Goal: Communication & Community: Answer question/provide support

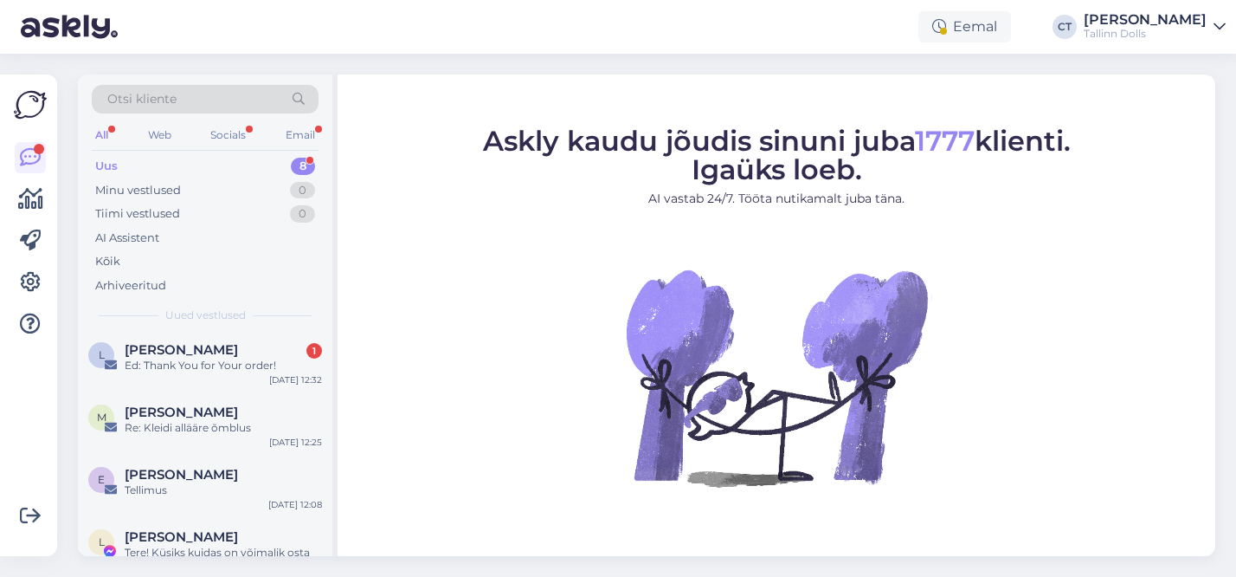
scroll to position [359, 0]
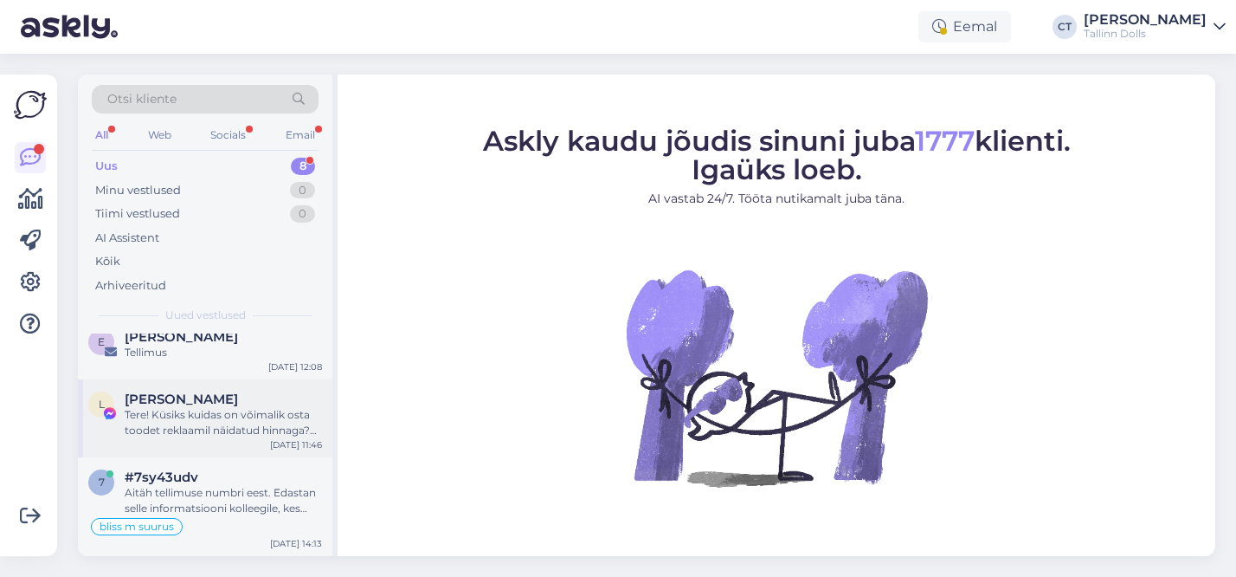
click at [200, 437] on div "Tere! Küsiks kuidas on võimalik osta toodet reklaamil näidatud hinnaga? E-poes …" at bounding box center [223, 422] width 197 height 31
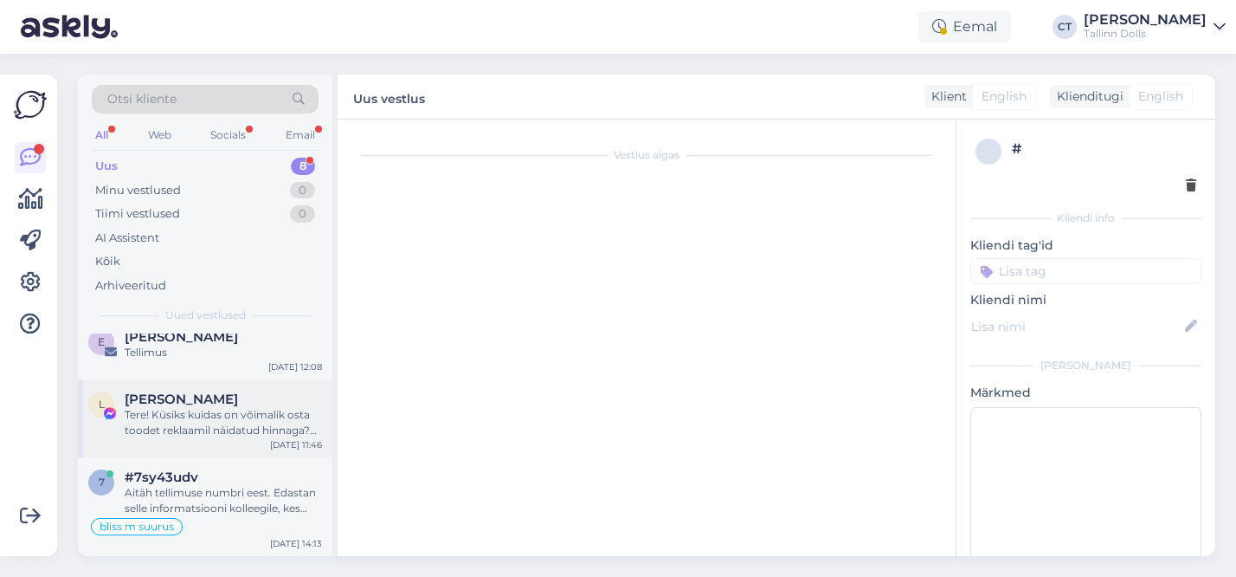
scroll to position [67, 0]
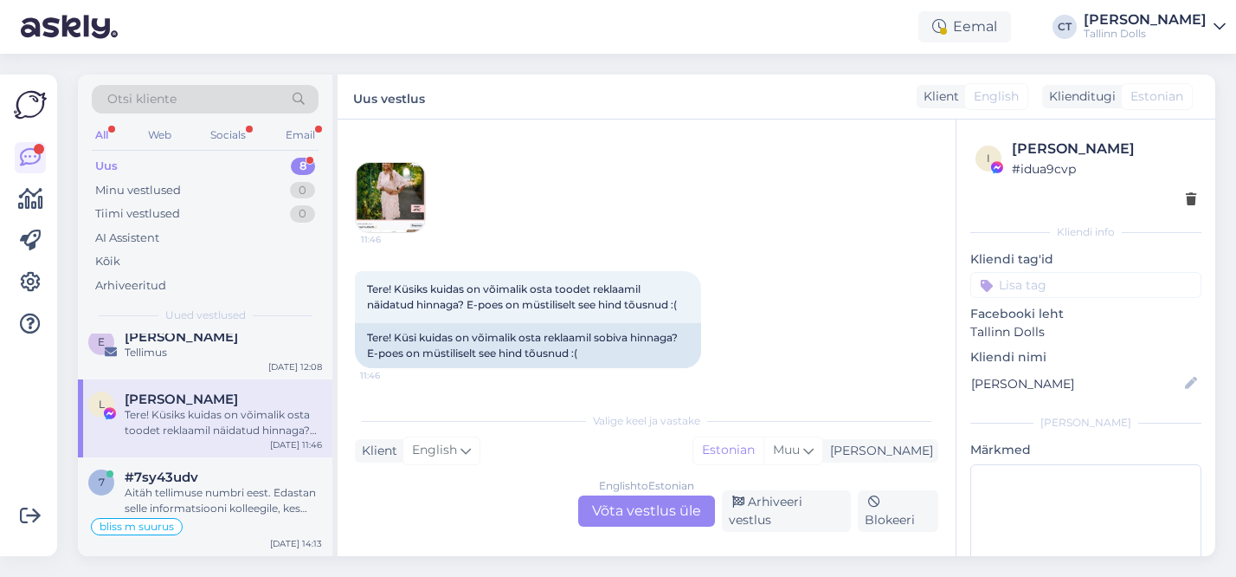
click at [377, 221] on img at bounding box center [390, 197] width 69 height 69
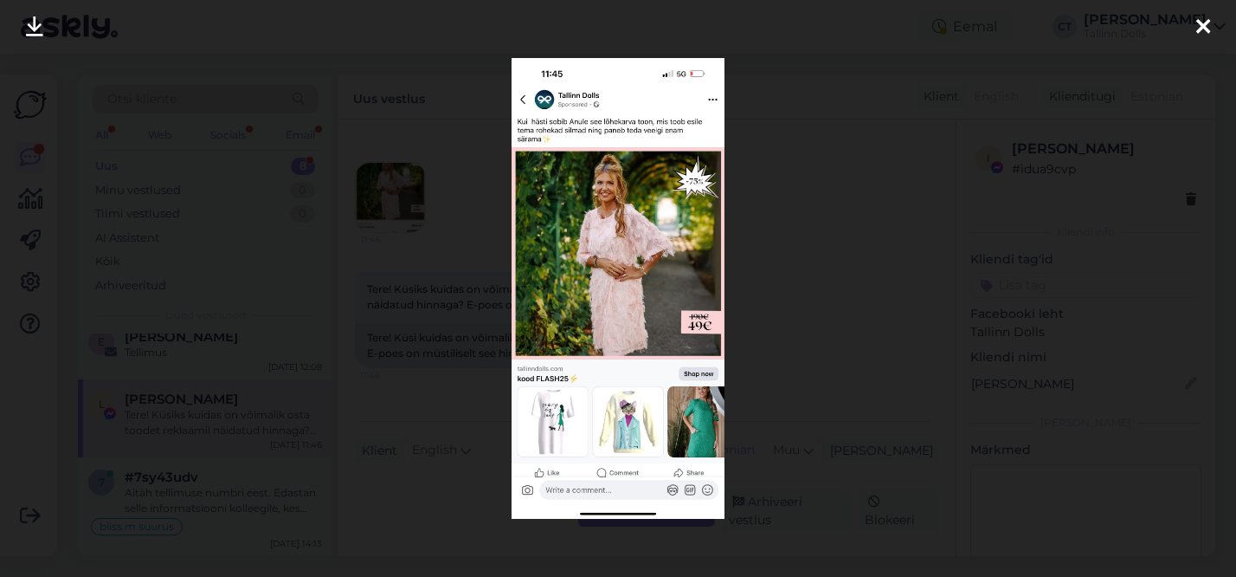
click at [377, 221] on div at bounding box center [618, 288] width 1236 height 577
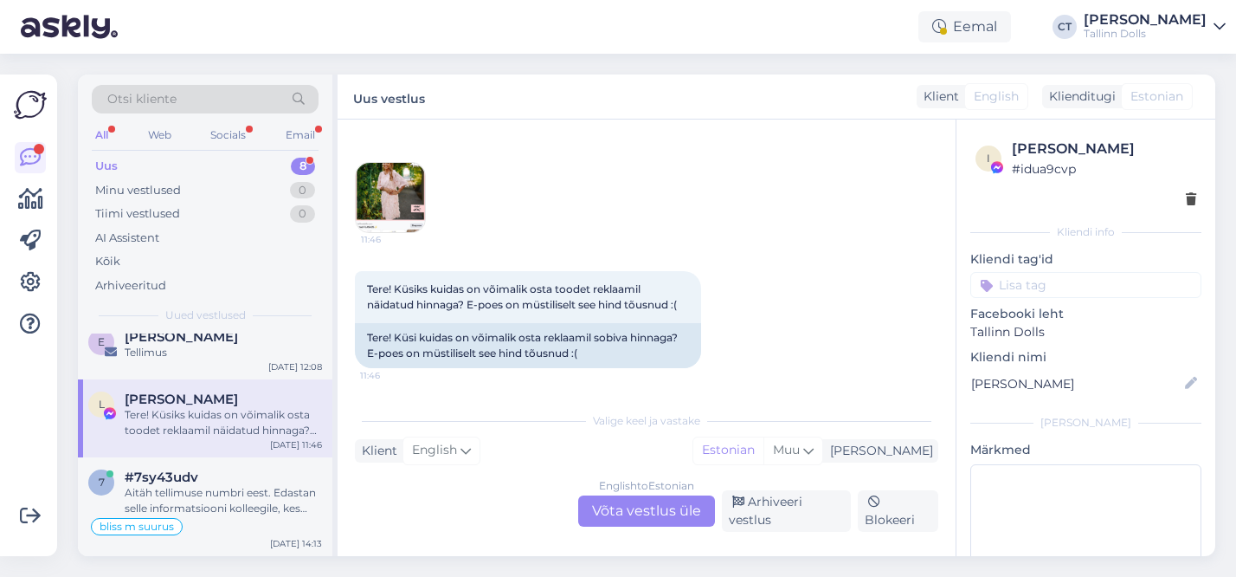
click at [633, 508] on div "English to Estonian Võta vestlus üle" at bounding box center [646, 510] width 137 height 31
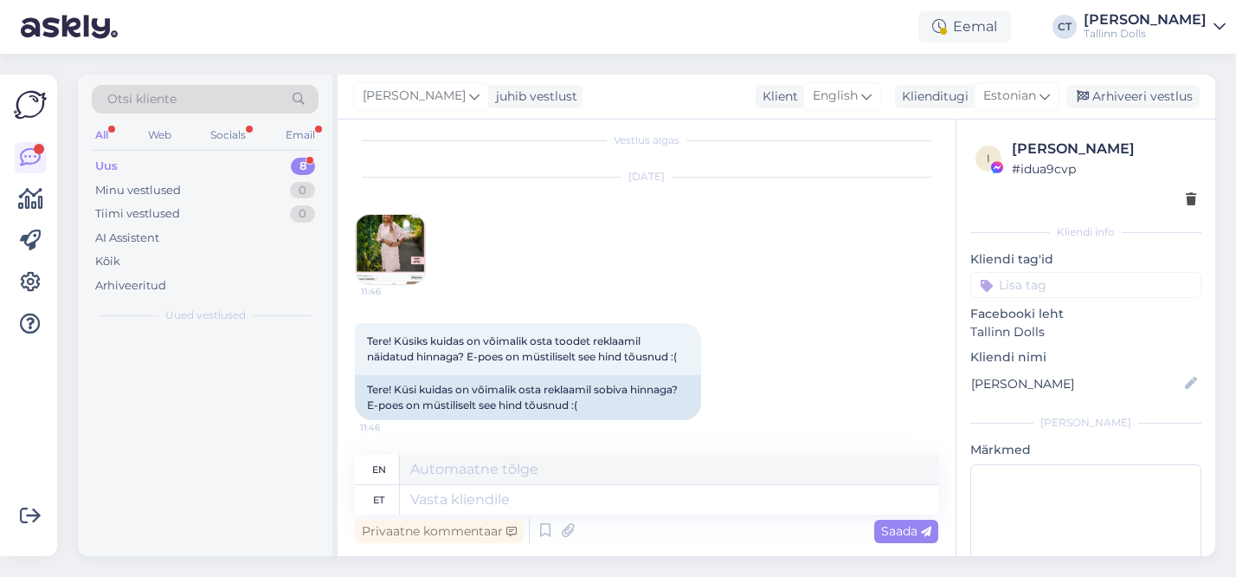
scroll to position [0, 0]
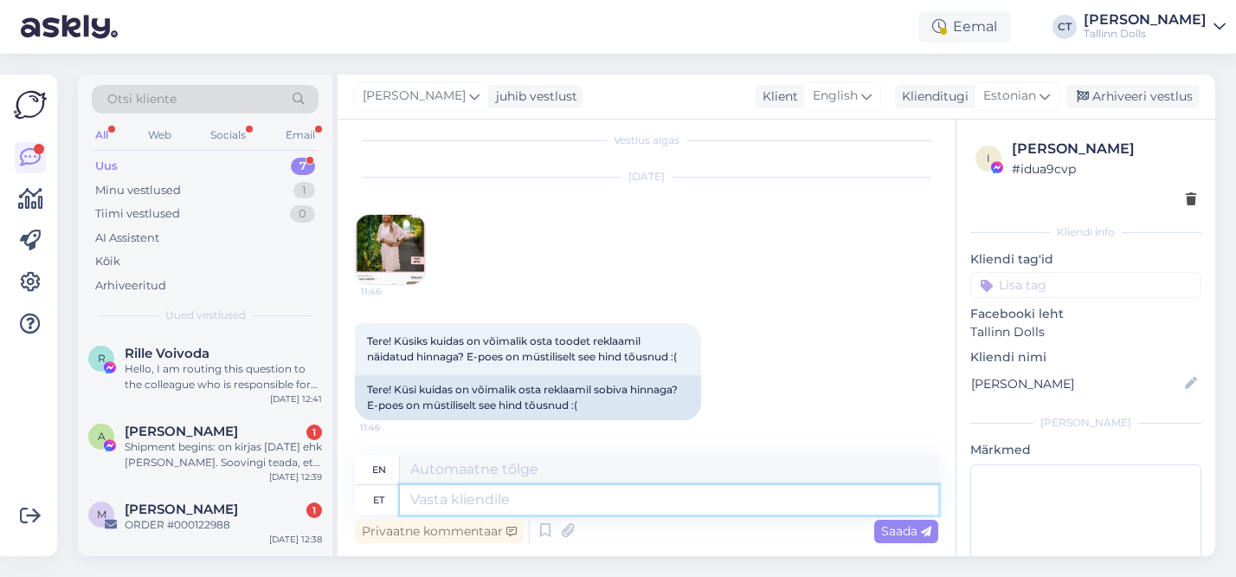
click at [566, 490] on textarea at bounding box center [669, 499] width 538 height 29
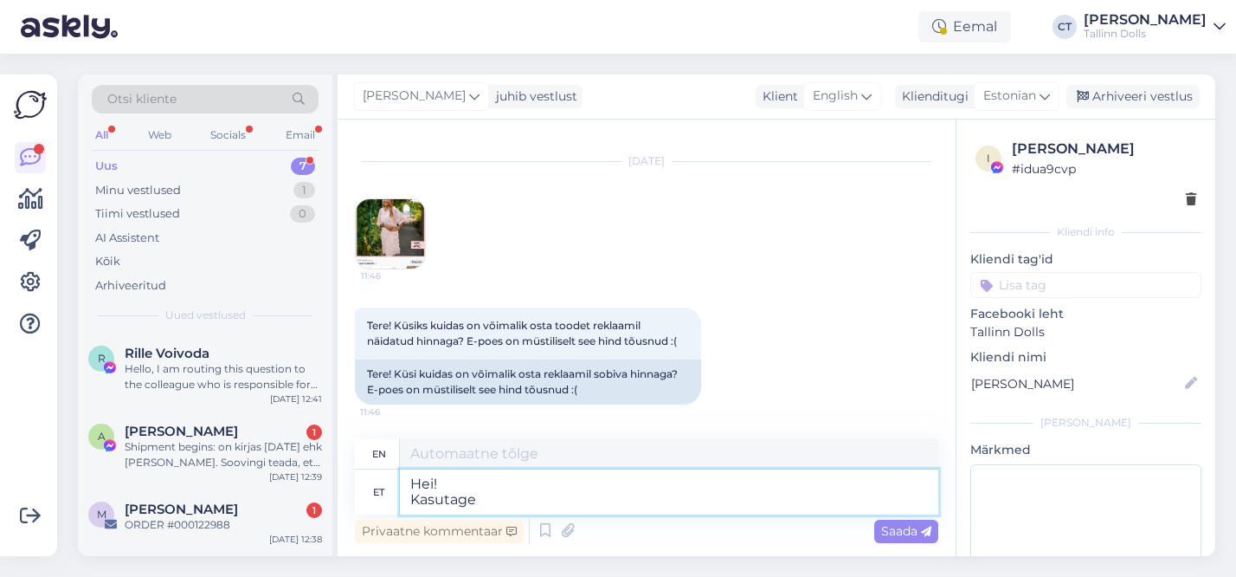
type textarea "Hei! Kasutage"
type textarea "Hey! Use"
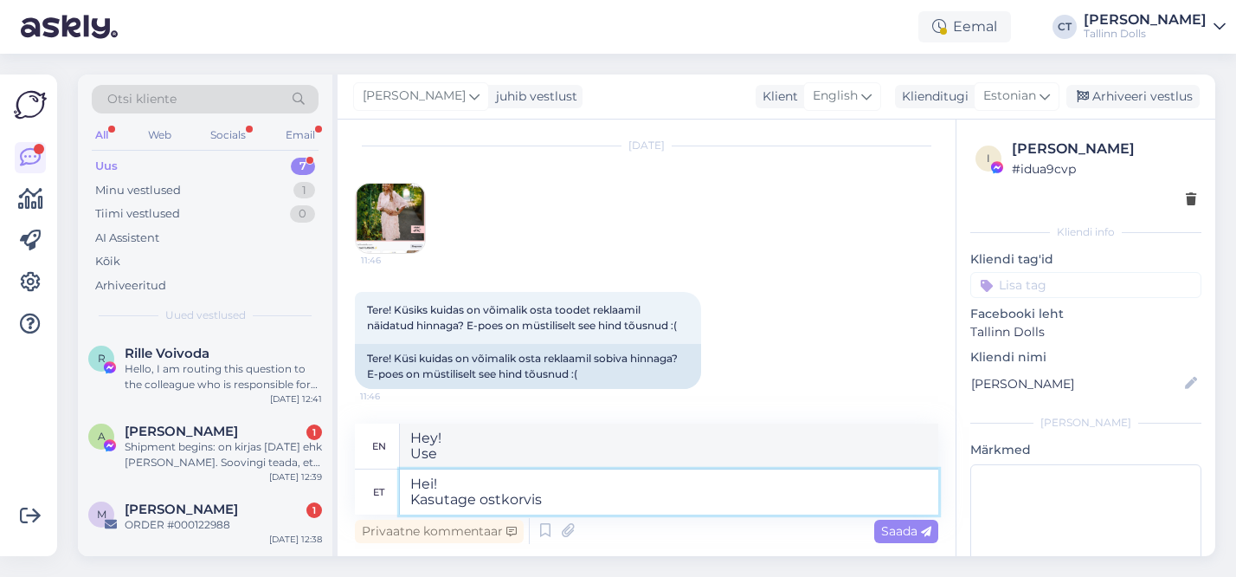
type textarea "Hei! Kasutage ostkorvis s"
type textarea "Hey! Use in shopping cart"
type textarea "Hei! Kasutage ostkorvis sooduskoodi"
type textarea "Hey! Use the discount code in the shopping cart"
type textarea "Hei! Kasutage ostkorvis sooduskoodi FLASH 2"
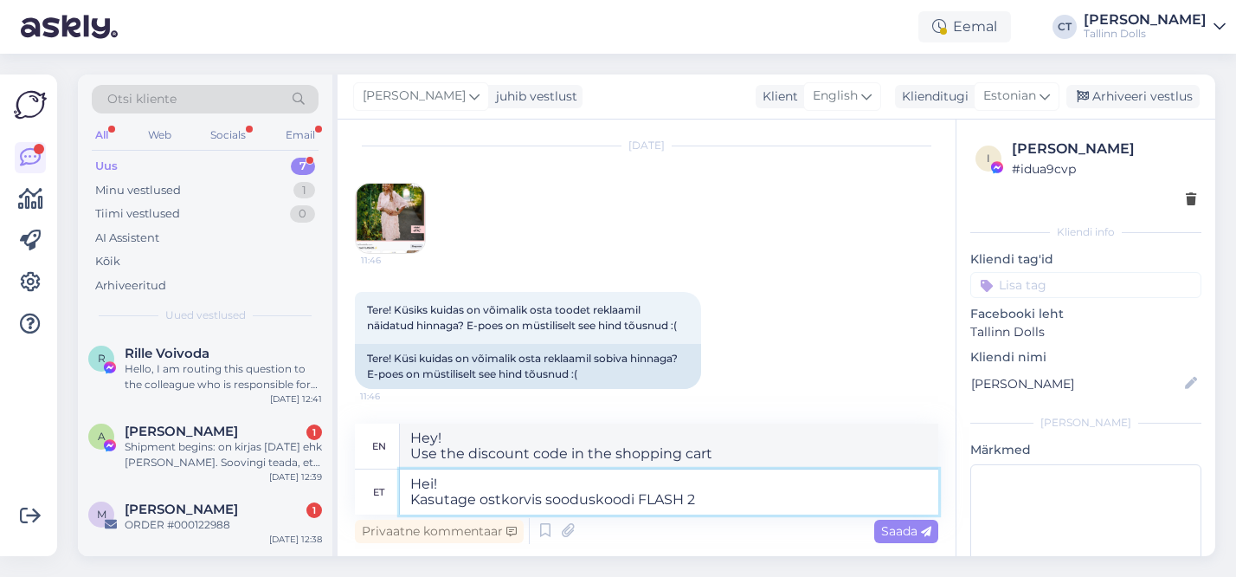
type textarea "Hey! Use promo code FLASH in cart"
type textarea "Hei! Kasutage ostkorvis sooduskoodi FLASH25"
type textarea "Hey! Use promo code FLASH25 in cart"
type textarea "Hei! Kasutage ostkorvis sooduskoodi FLASH25 :)"
type textarea "Hey! Use the discount code FLASH25 in the shopping cart :)"
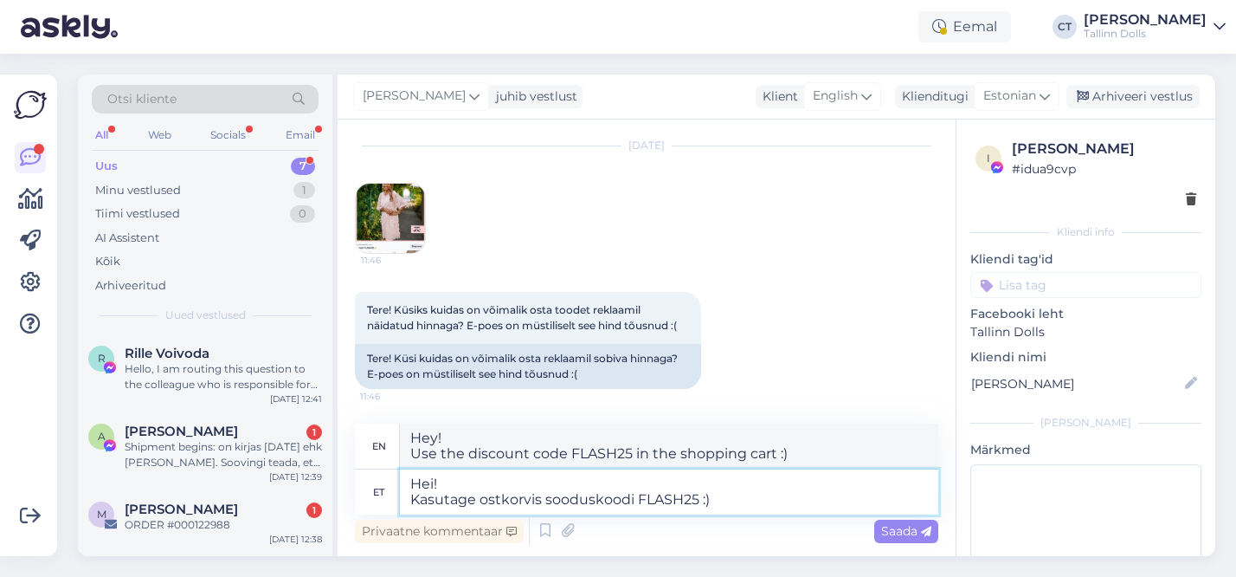
click at [498, 492] on textarea "Hei! Kasutage ostkorvis sooduskoodi FLASH25 :)" at bounding box center [669, 491] width 538 height 45
type textarea "Hei! Kasutage ostukorvis sooduskoodi FLASH25 :)"
type textarea "Hey! Use the discount code FLASH25 in your cart :)"
type textarea "Hei! Kasutage ostukorvis sooduskoodi FLASH25 :)"
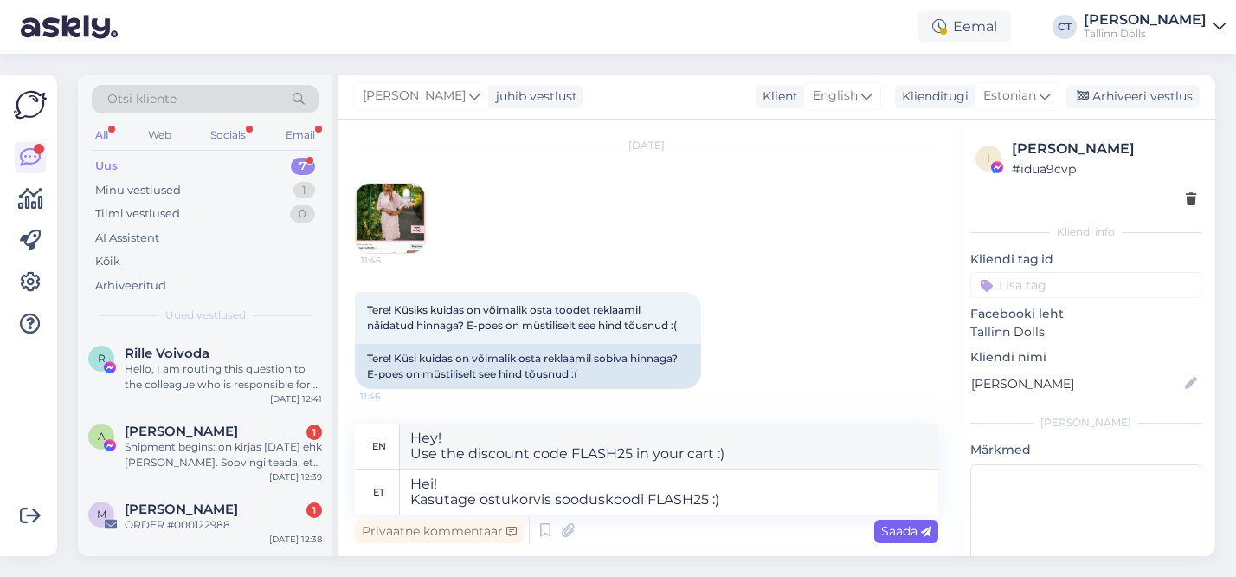
click at [900, 529] on span "Saada" at bounding box center [906, 531] width 50 height 16
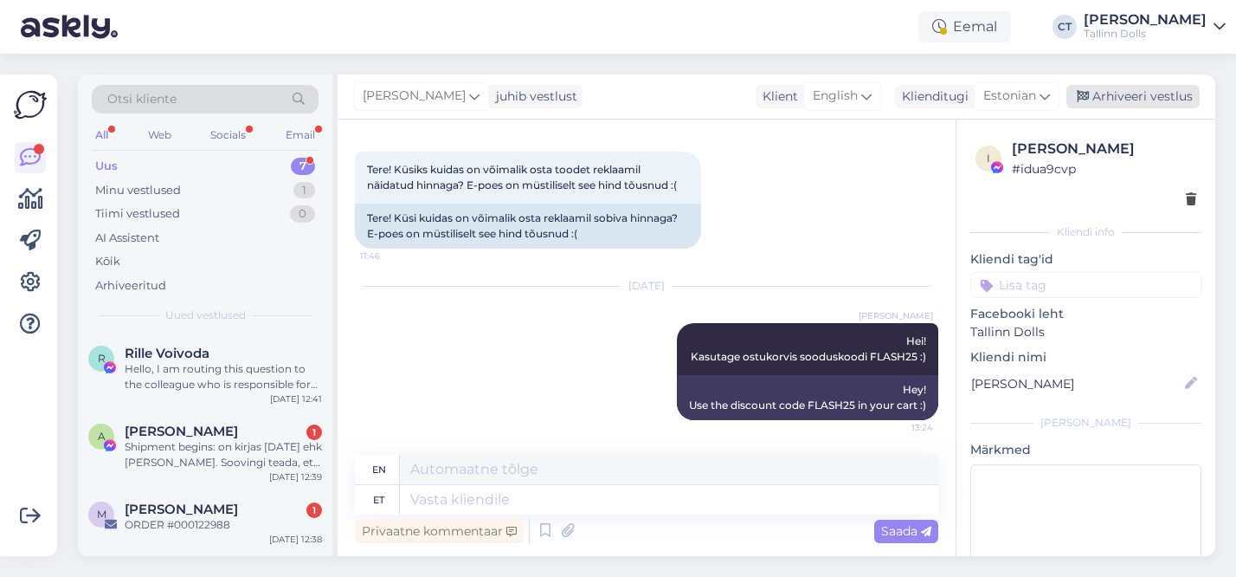
click at [1146, 104] on div "Arhiveeri vestlus" at bounding box center [1133, 96] width 133 height 23
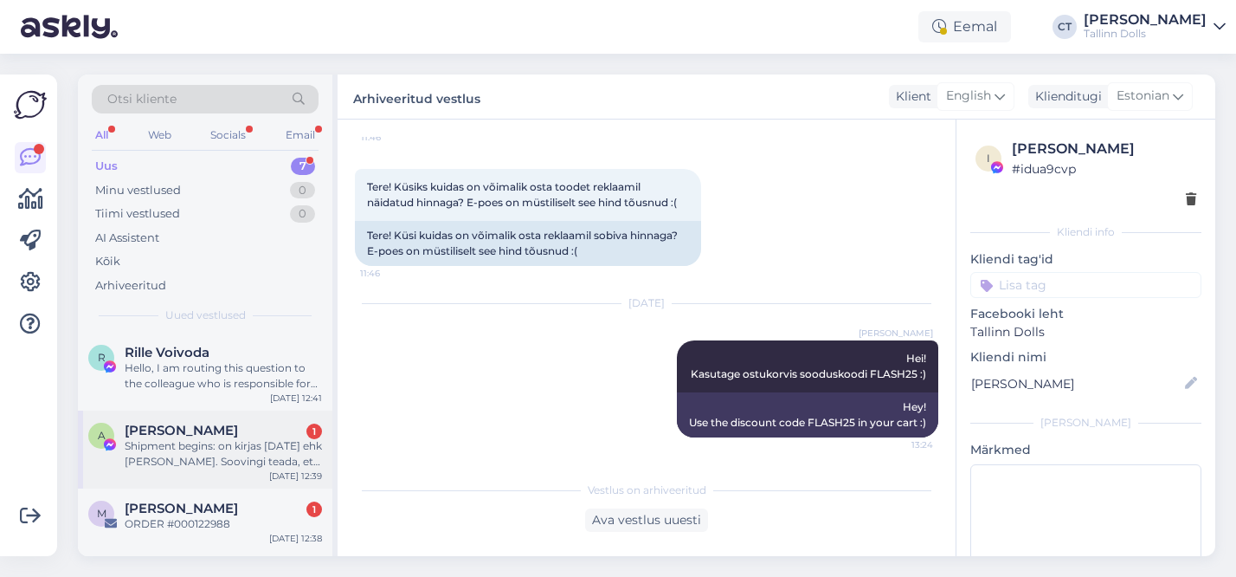
scroll to position [281, 0]
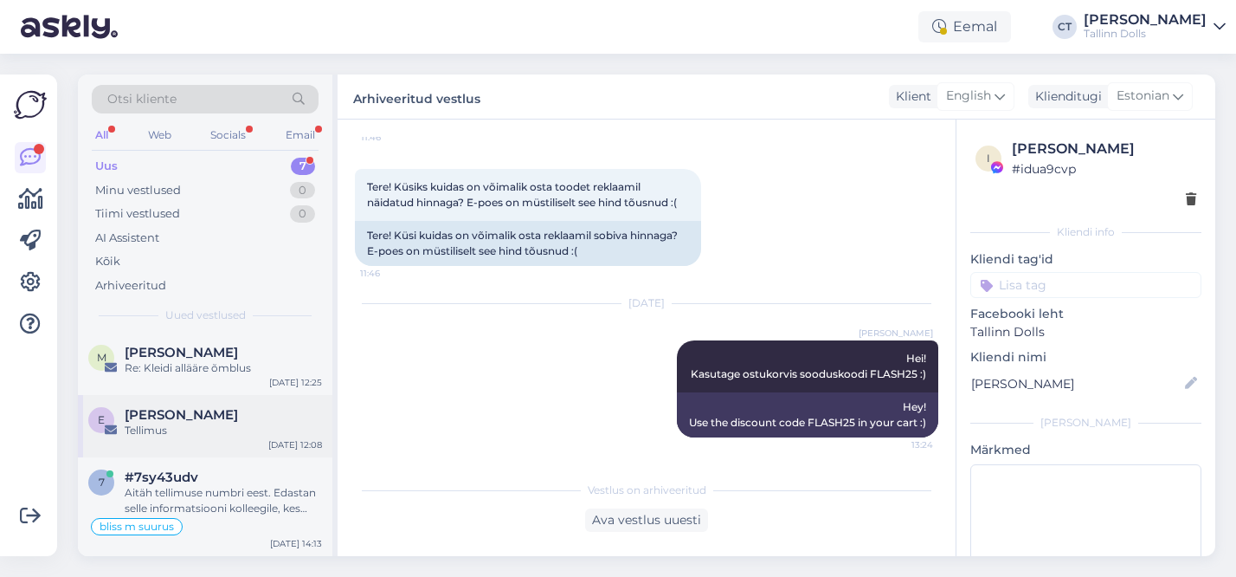
click at [226, 425] on div "Tellimus" at bounding box center [223, 430] width 197 height 16
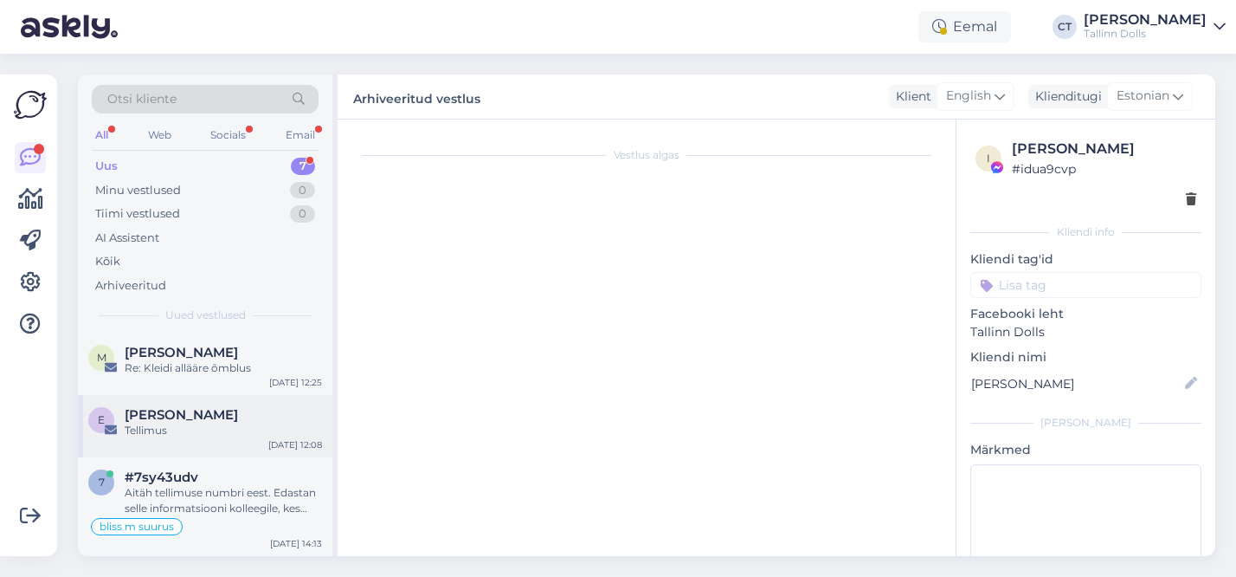
scroll to position [0, 0]
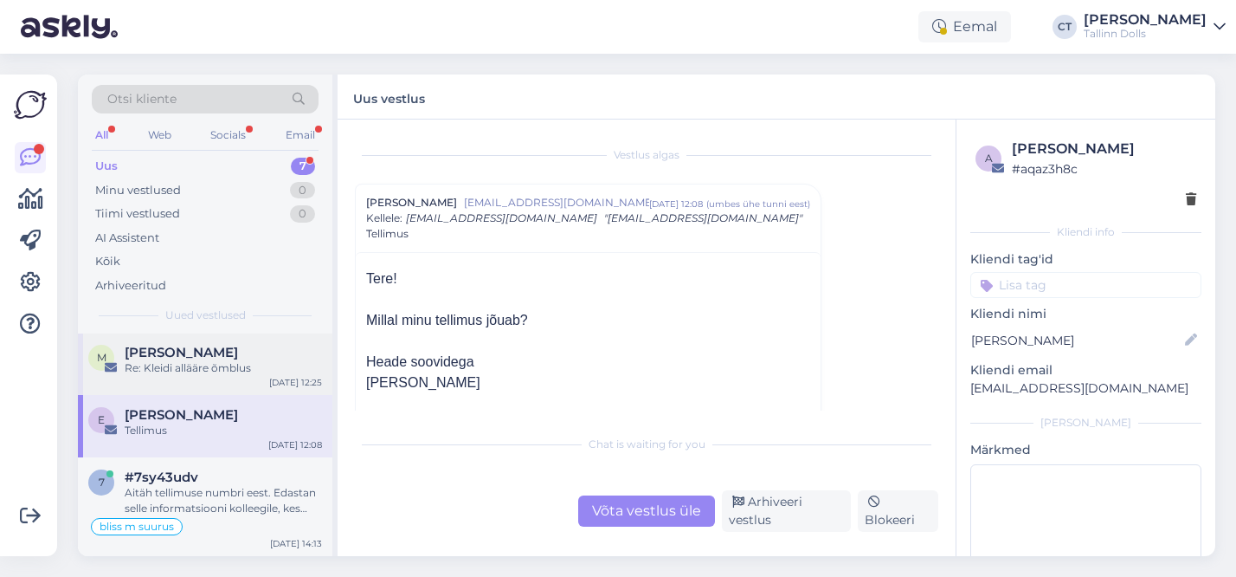
click at [197, 382] on div "M Monika Simm Re: Kleidi allääre õmblus Aug 11 12:25" at bounding box center [205, 363] width 255 height 62
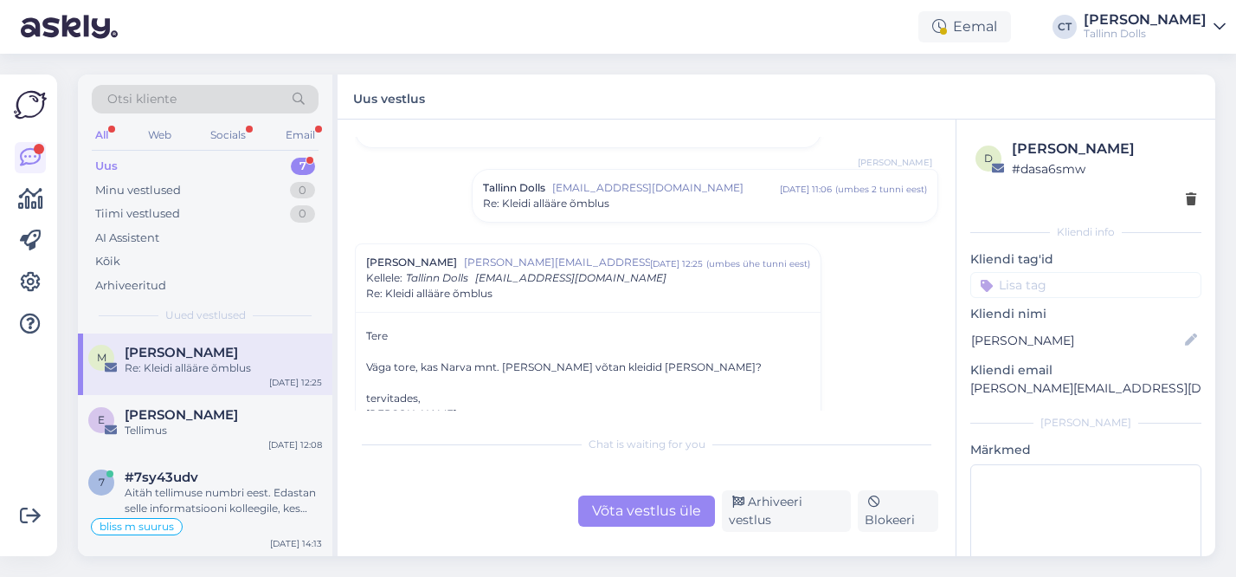
scroll to position [100, 0]
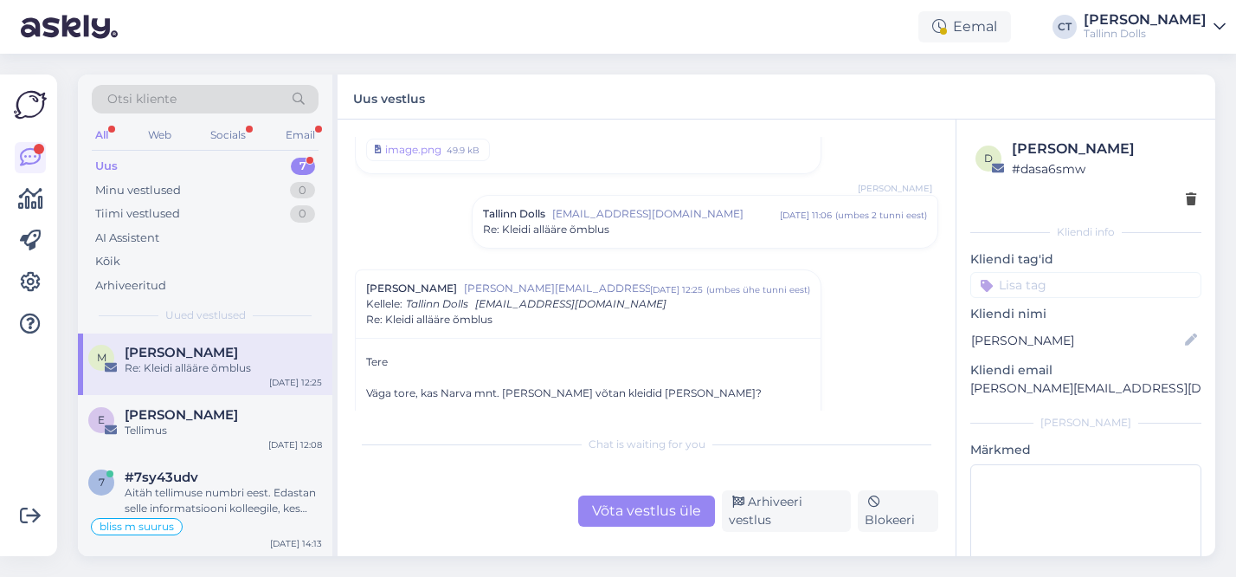
click at [648, 236] on div "Re: Kleidi allääre õmblus" at bounding box center [705, 230] width 444 height 16
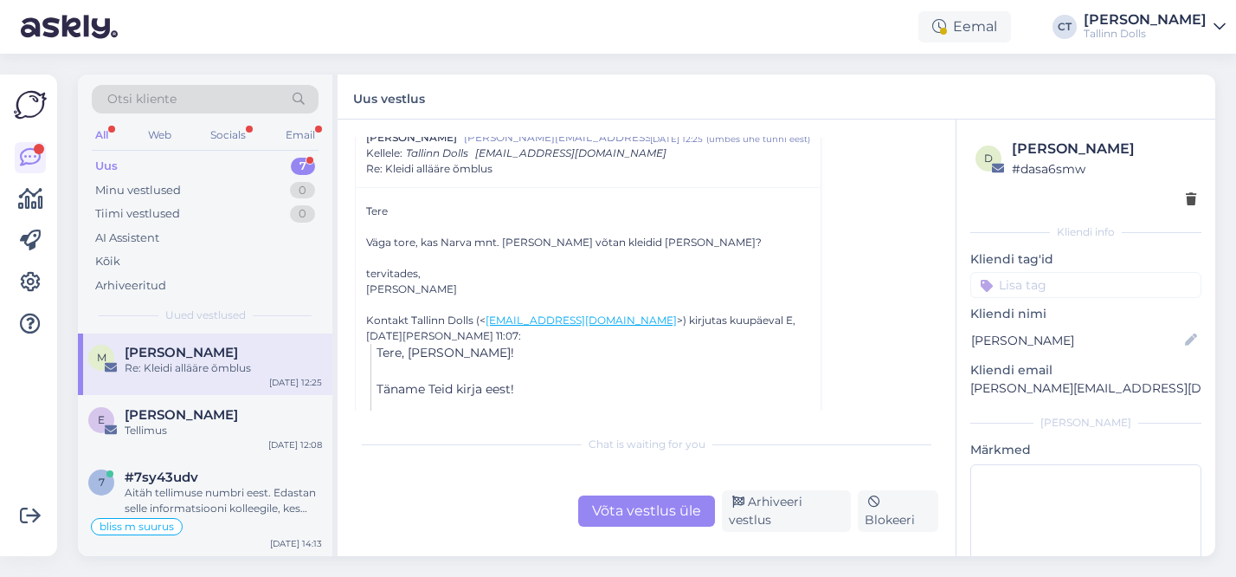
scroll to position [522, 0]
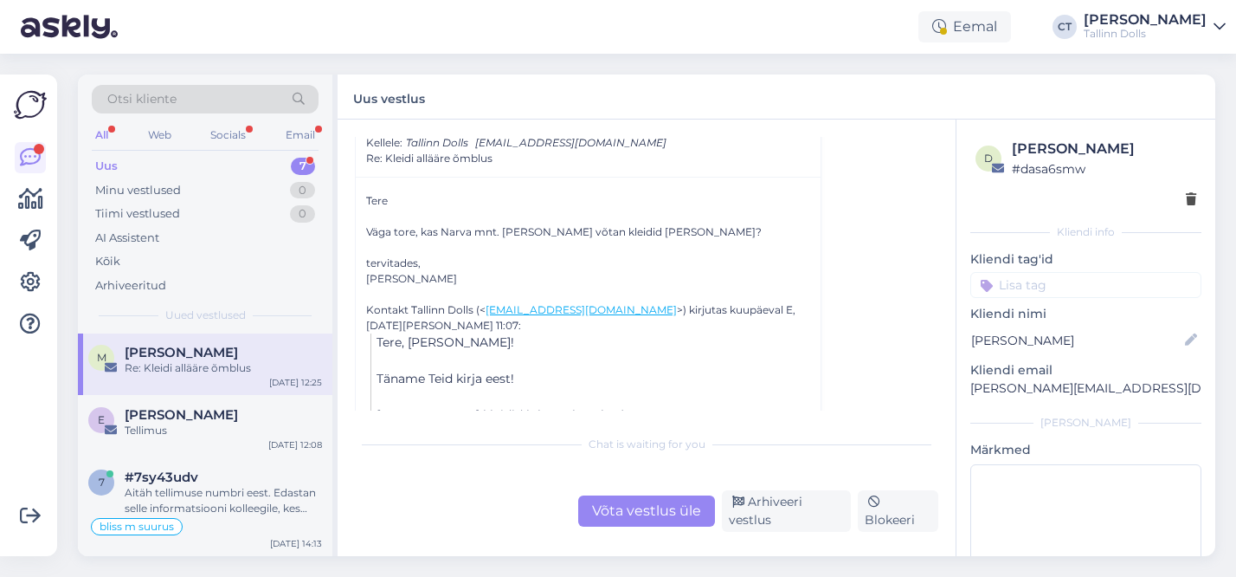
click at [651, 503] on div "Võta vestlus üle" at bounding box center [646, 510] width 137 height 31
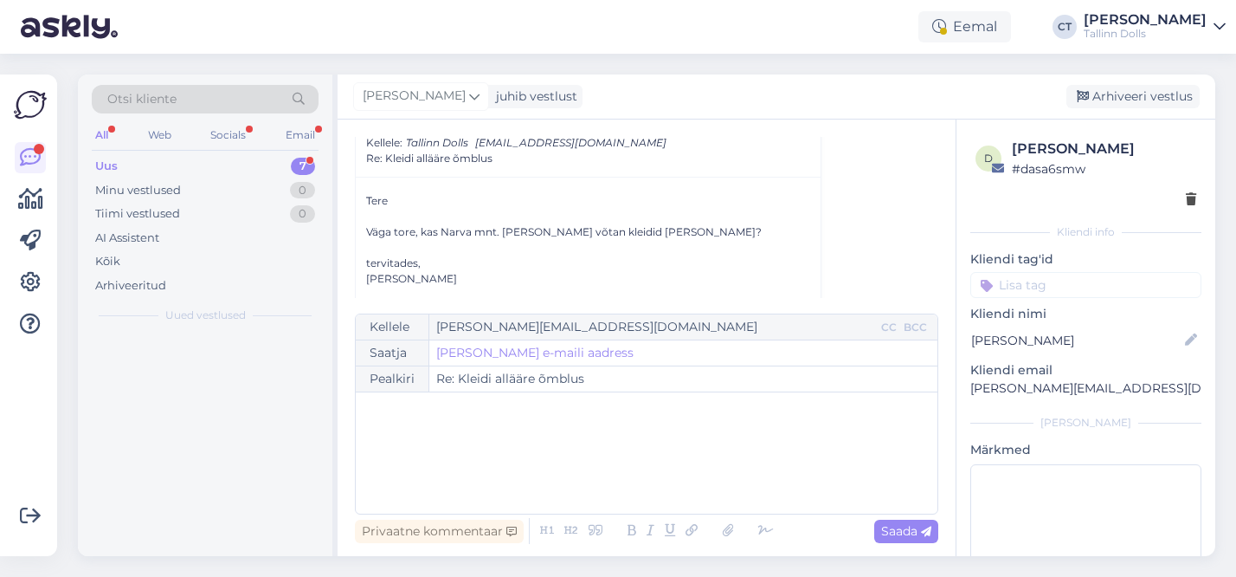
scroll to position [0, 0]
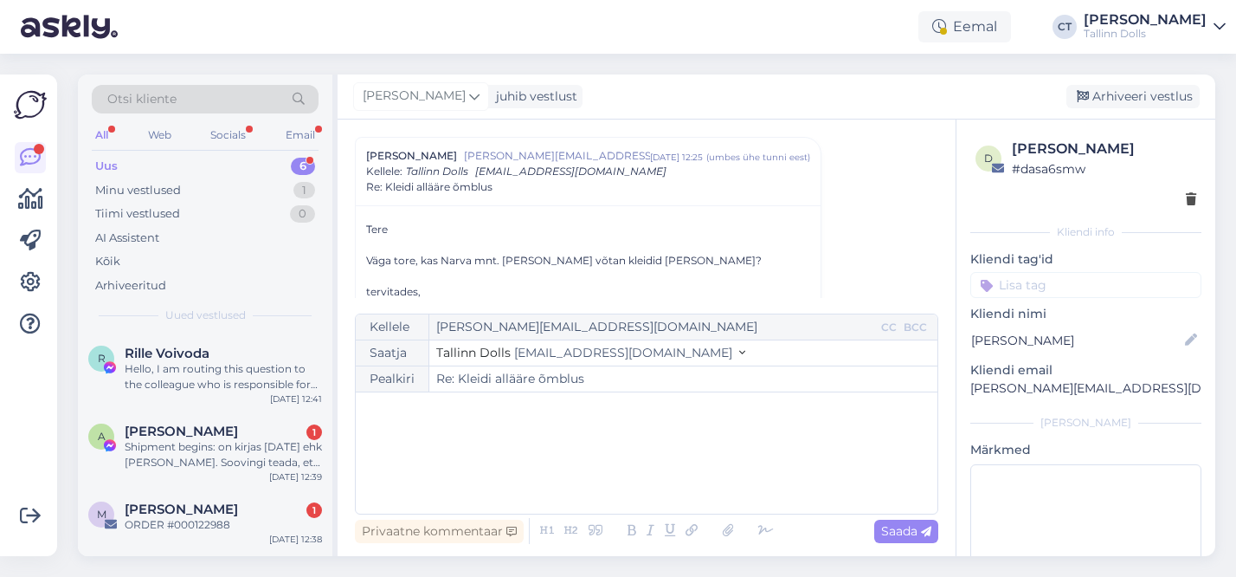
click at [570, 467] on div "﻿" at bounding box center [646, 453] width 564 height 104
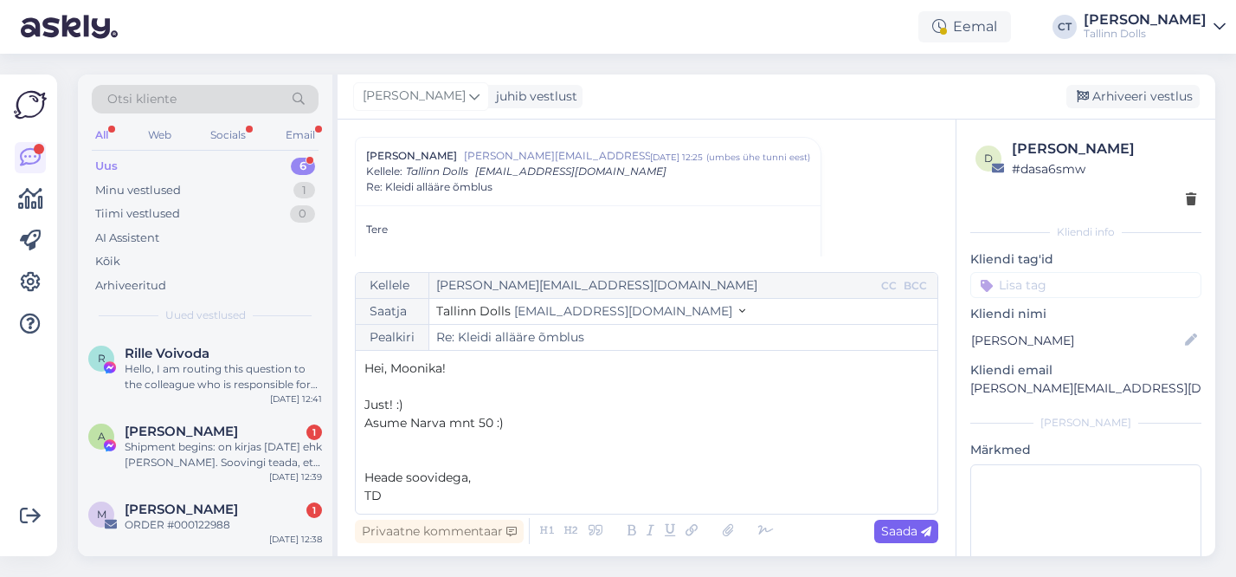
click at [927, 531] on icon at bounding box center [926, 531] width 10 height 10
type input "Re: Kleidi allääre õmblus"
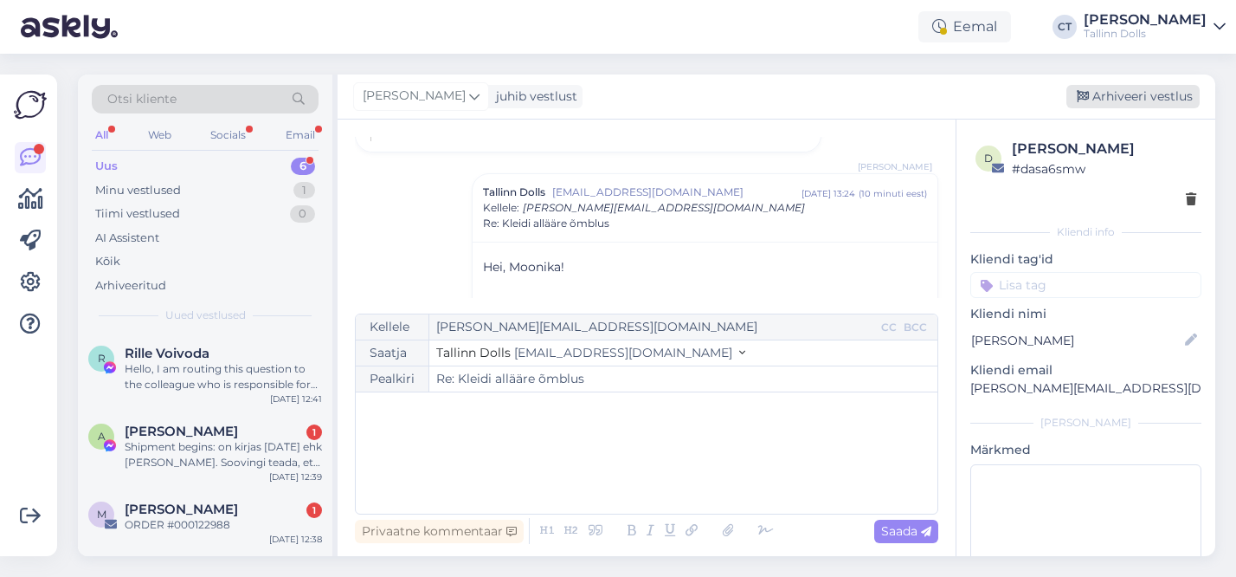
click at [1157, 102] on div "Arhiveeri vestlus" at bounding box center [1133, 96] width 133 height 23
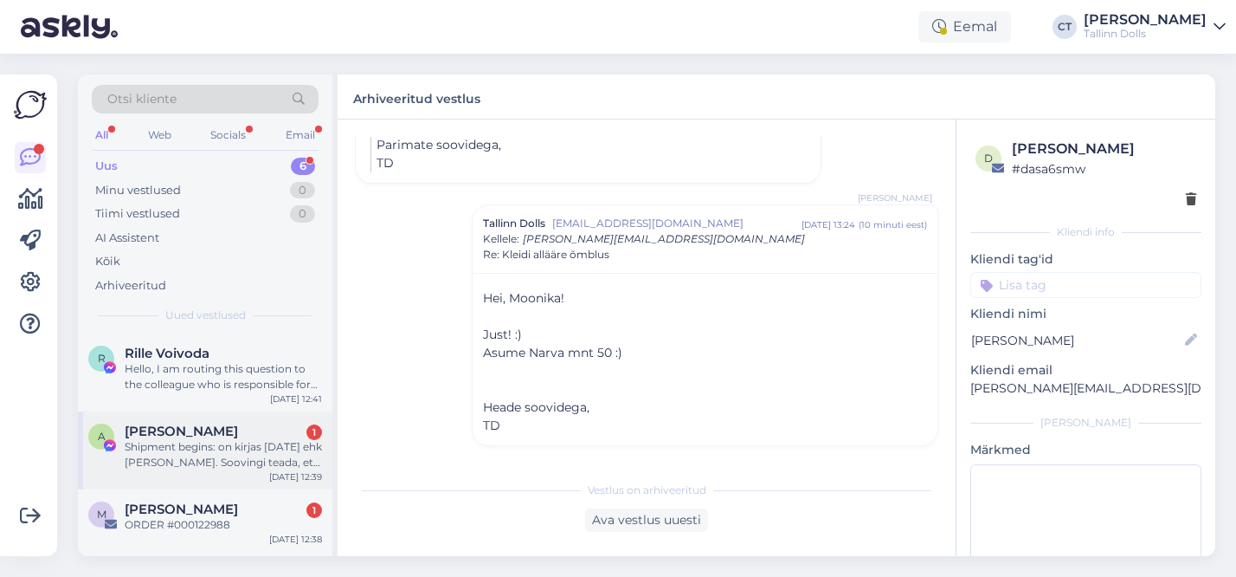
scroll to position [219, 0]
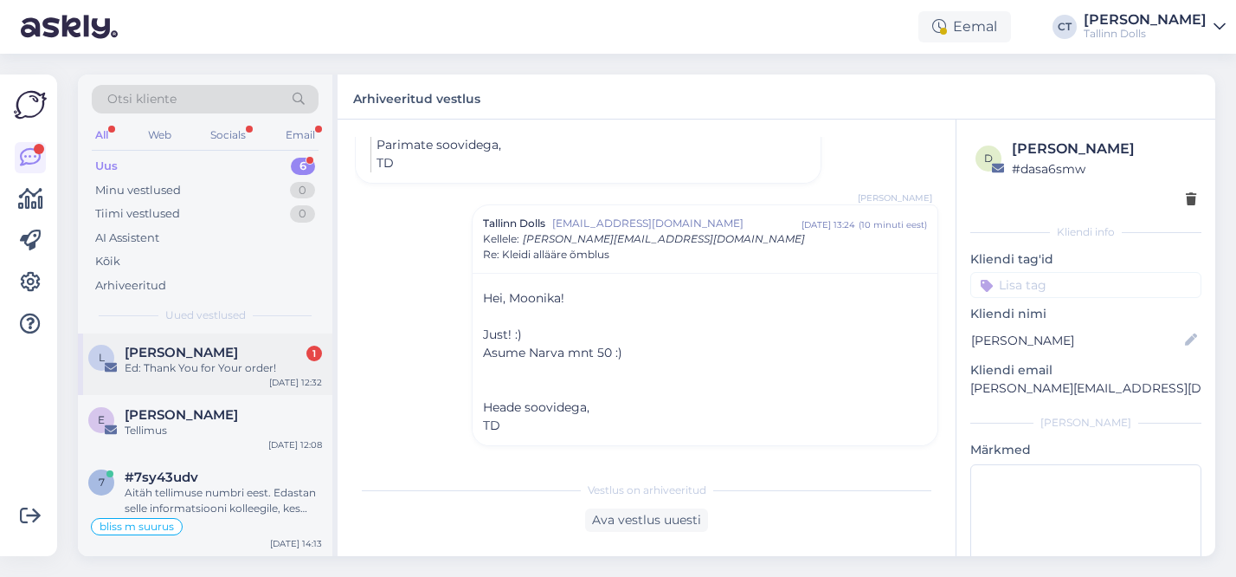
click at [216, 372] on div "Ed: Thank You for Your order!" at bounding box center [223, 368] width 197 height 16
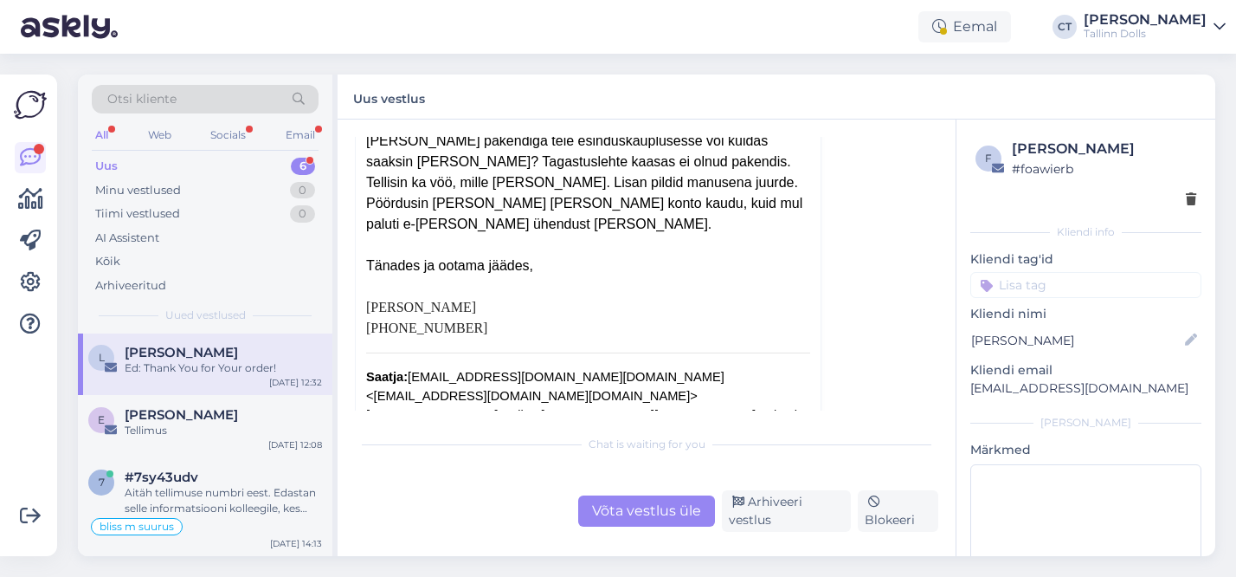
scroll to position [239, 0]
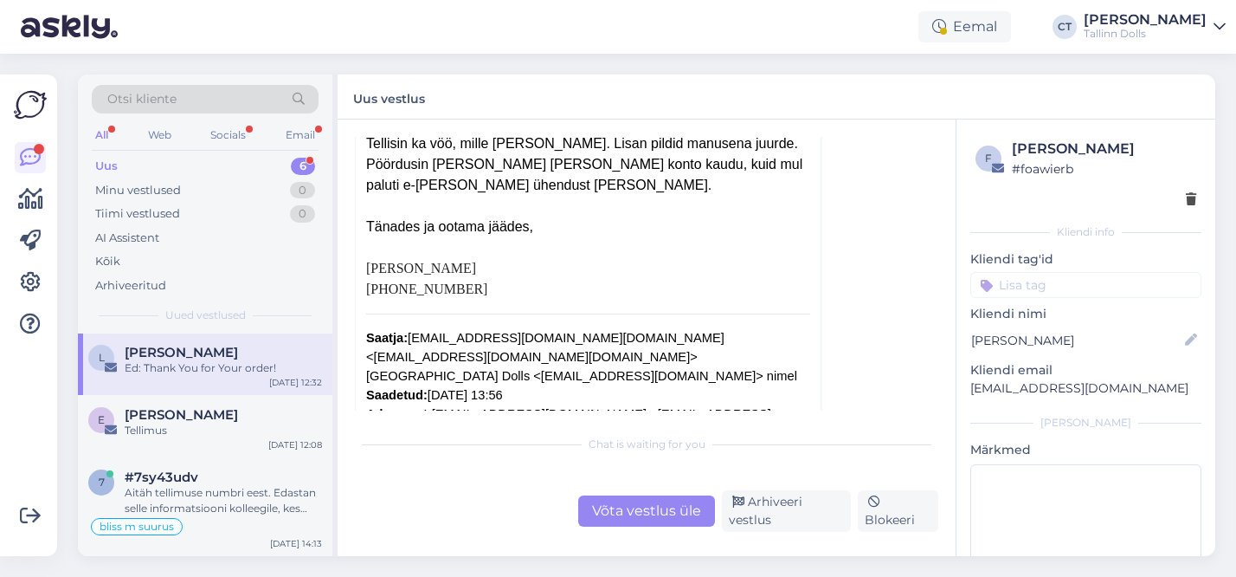
click at [622, 504] on div "Võta vestlus üle" at bounding box center [646, 510] width 137 height 31
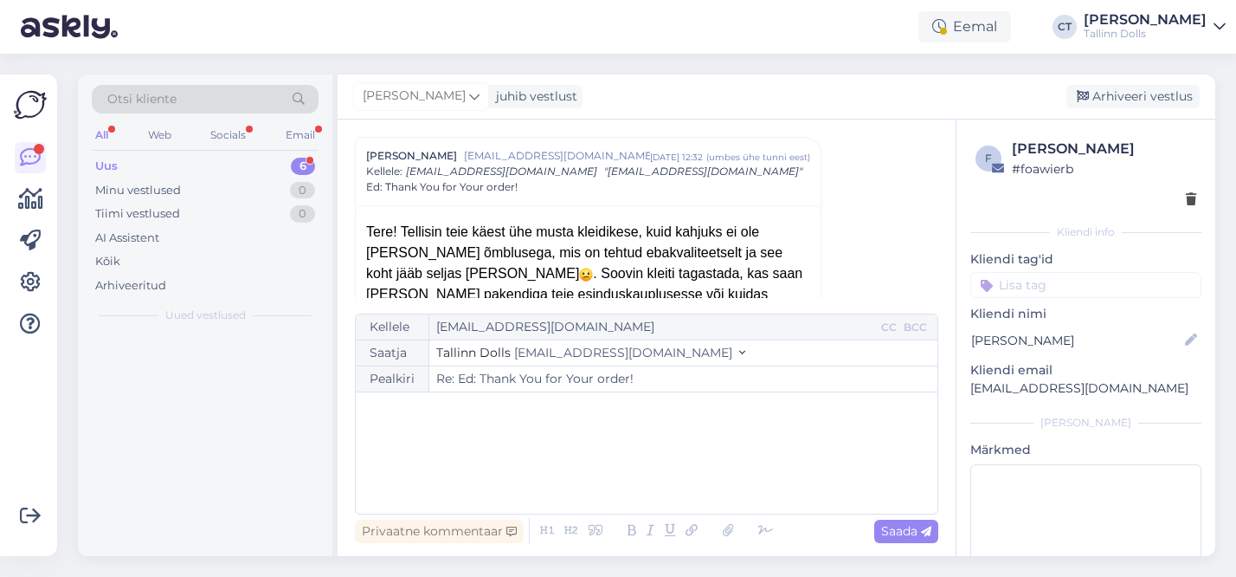
scroll to position [0, 0]
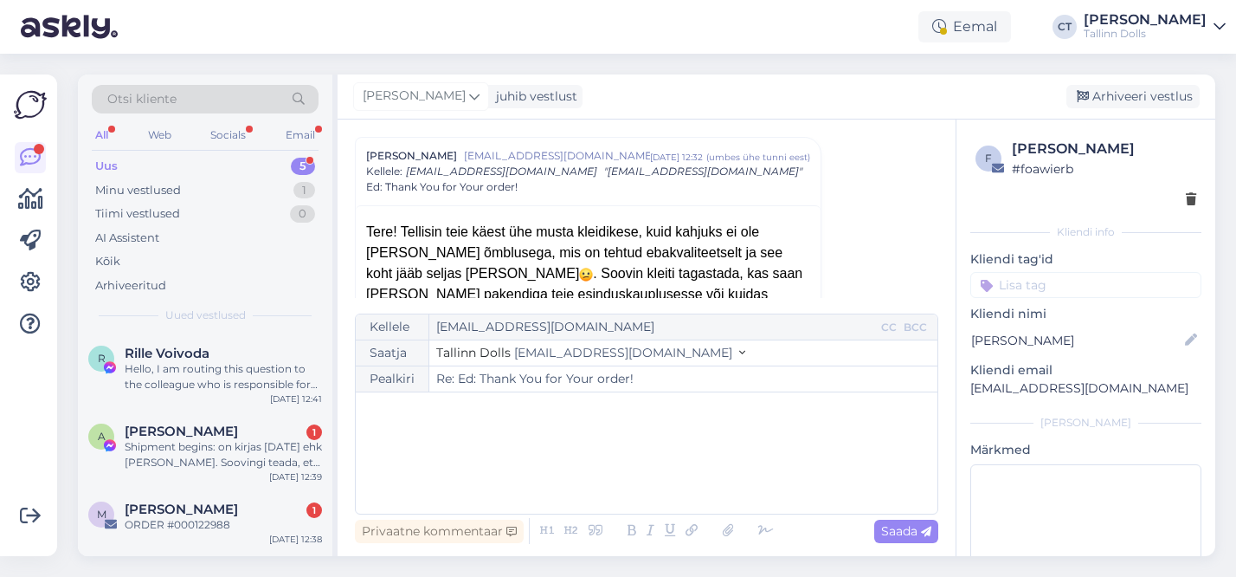
click at [557, 463] on div "﻿" at bounding box center [646, 453] width 564 height 104
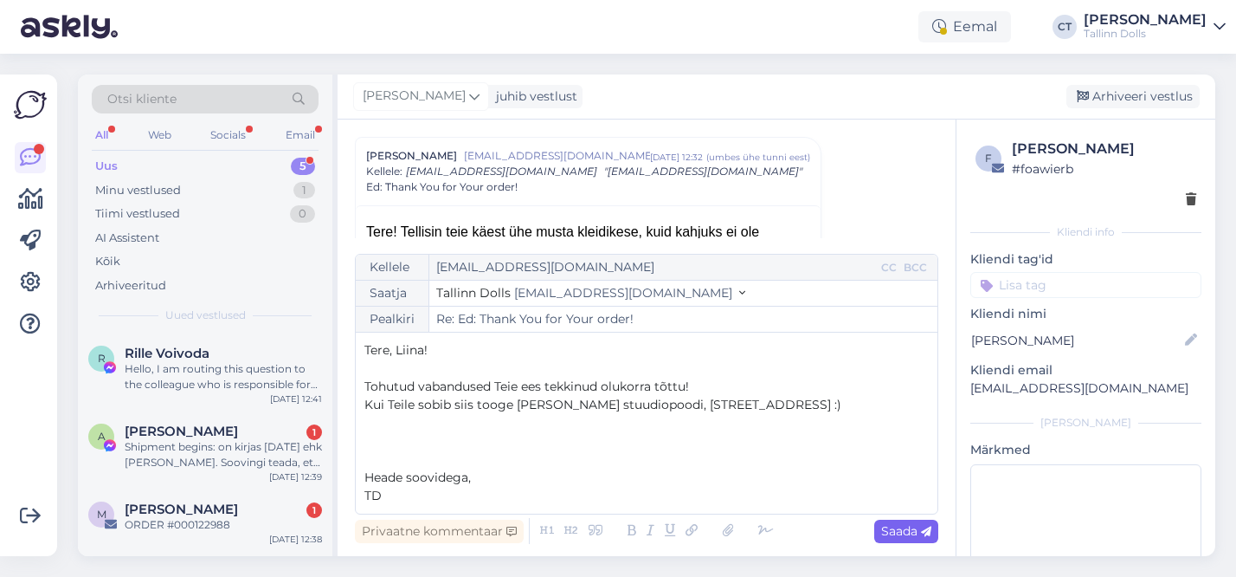
click at [906, 530] on span "Saada" at bounding box center [906, 531] width 50 height 16
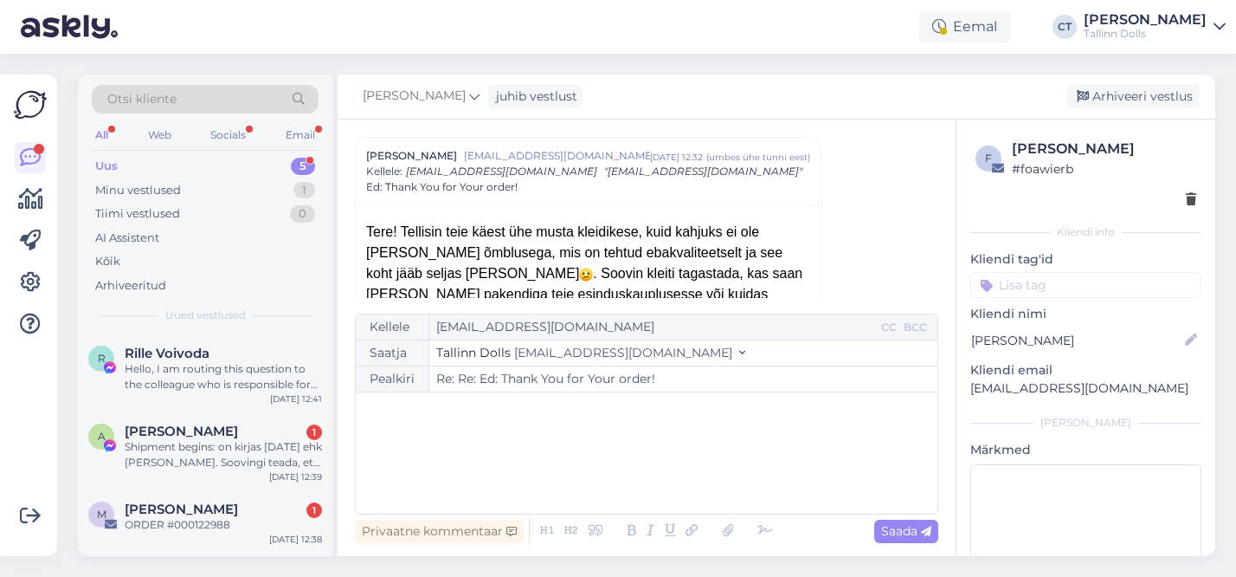
type input "Re: Re: Ed: Thank You for Your order!"
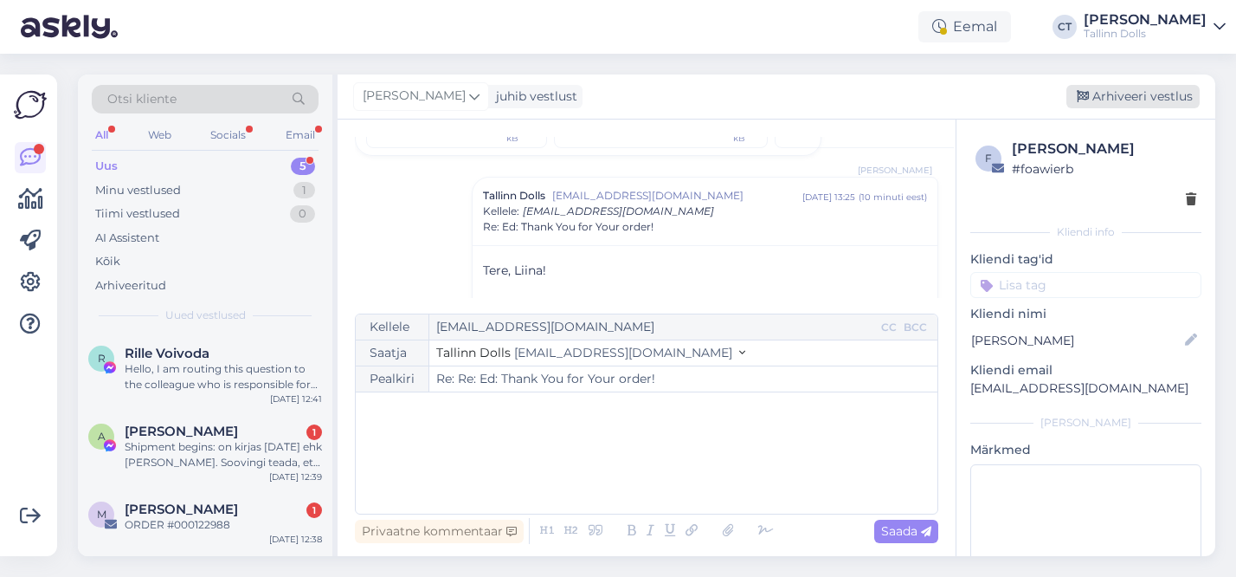
click at [1171, 98] on div "Arhiveeri vestlus" at bounding box center [1133, 96] width 133 height 23
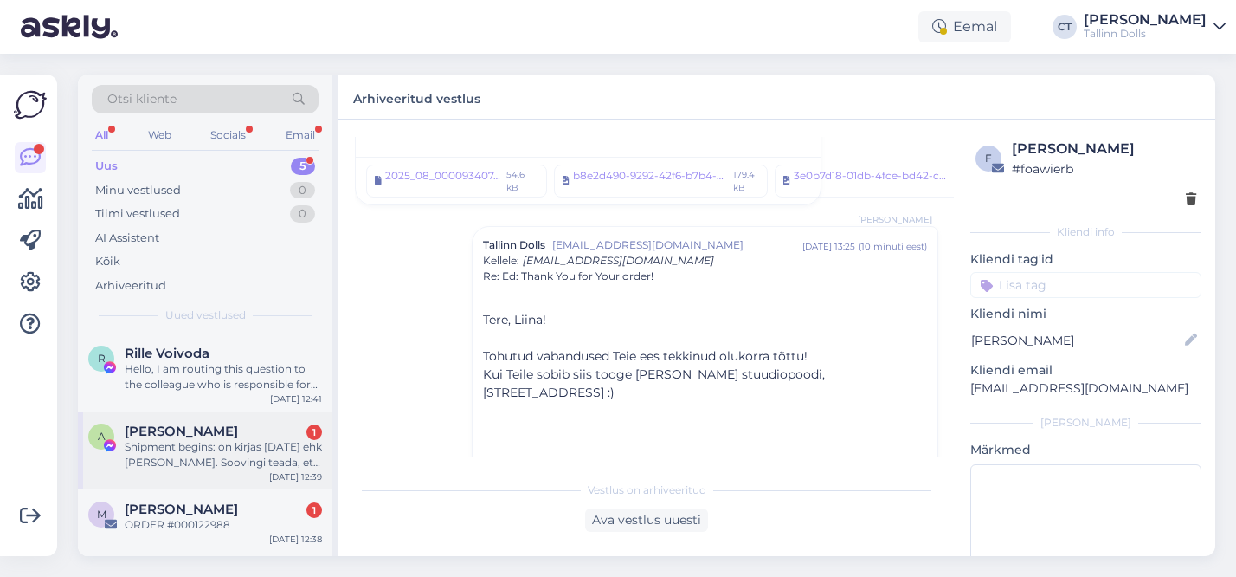
scroll to position [157, 0]
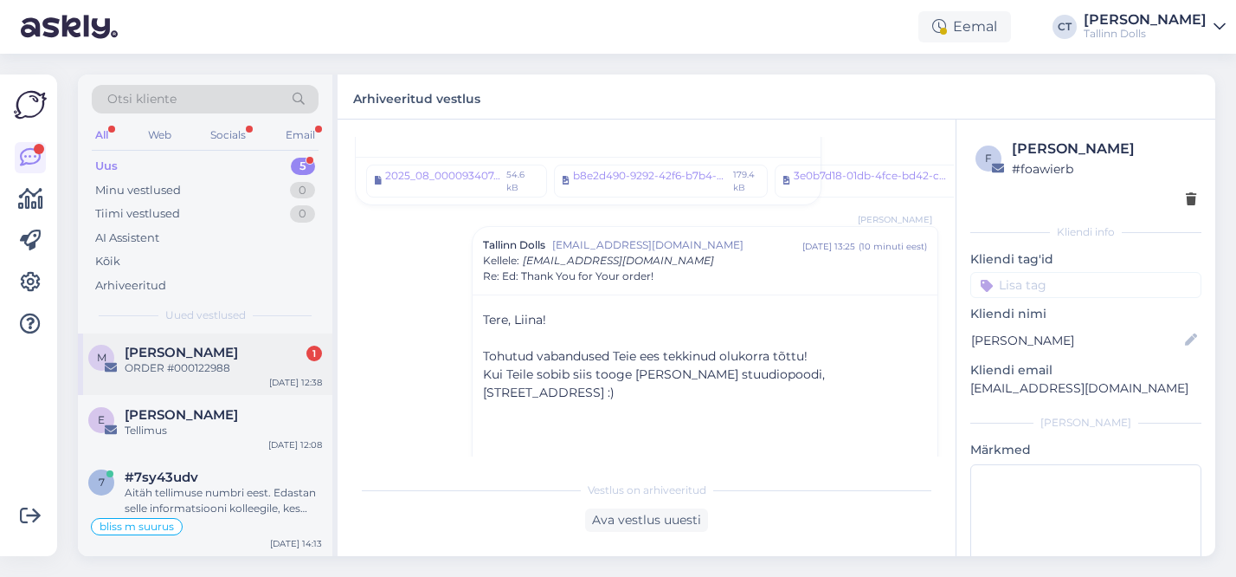
click at [242, 390] on div "m monika-evelin liiv 1 ORDER #000122988 Aug 11 12:38" at bounding box center [205, 363] width 255 height 62
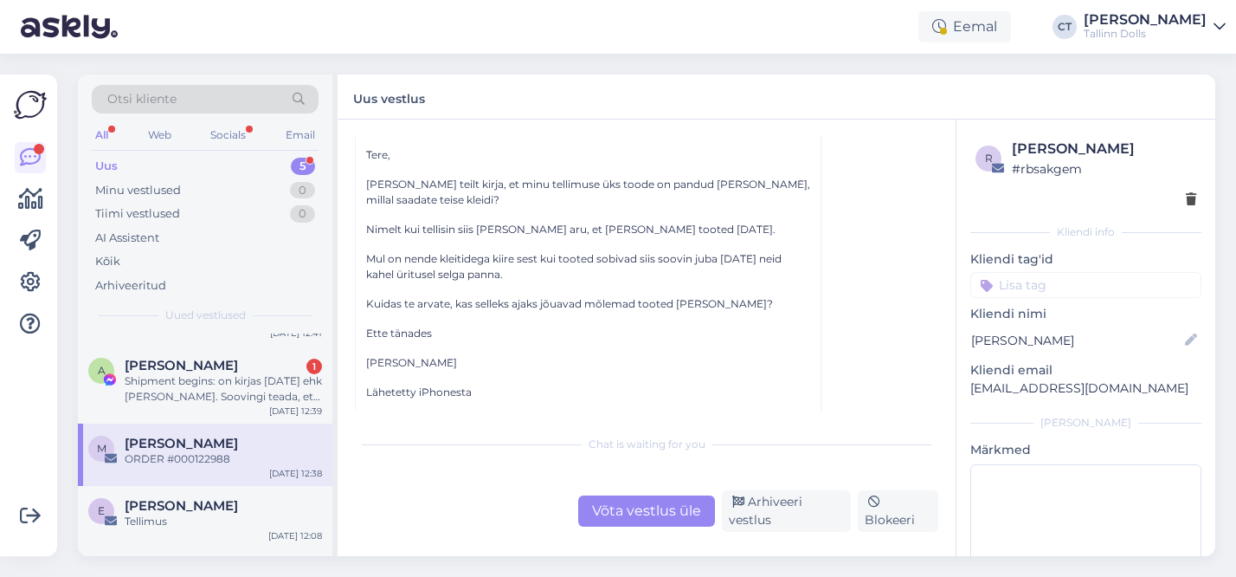
scroll to position [47, 0]
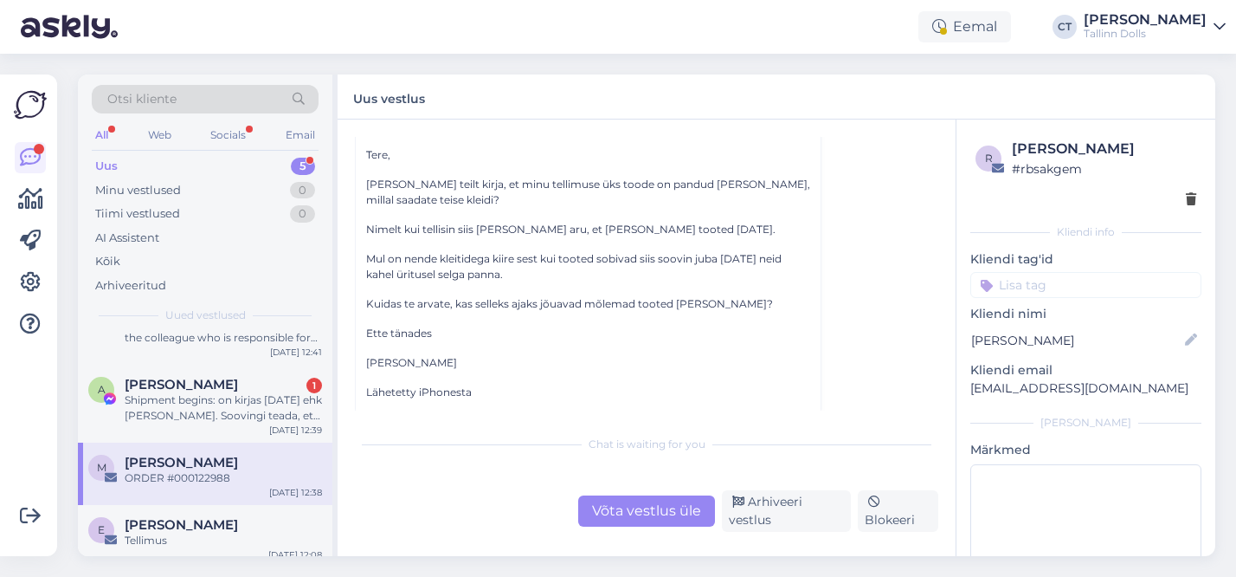
click at [203, 389] on div "Angie Ka 1" at bounding box center [223, 385] width 197 height 16
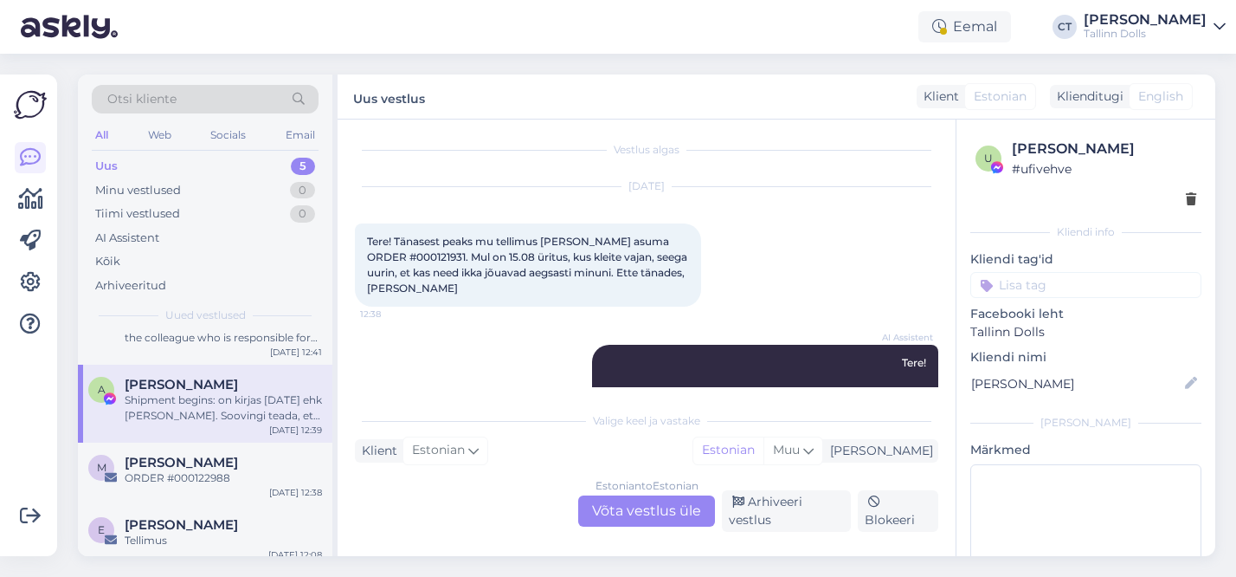
scroll to position [0, 0]
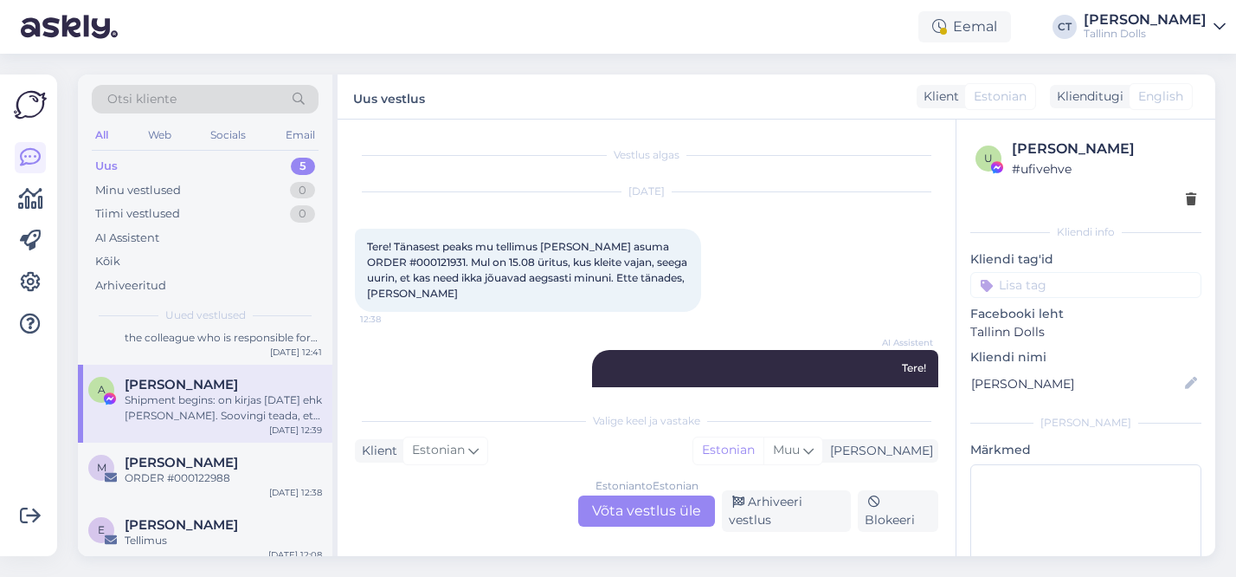
click at [410, 262] on span "Tere! Tänasest peaks mu tellimus [PERSON_NAME] asuma ORDER #000121931. Mul on 1…" at bounding box center [528, 270] width 323 height 60
copy span "000121931"
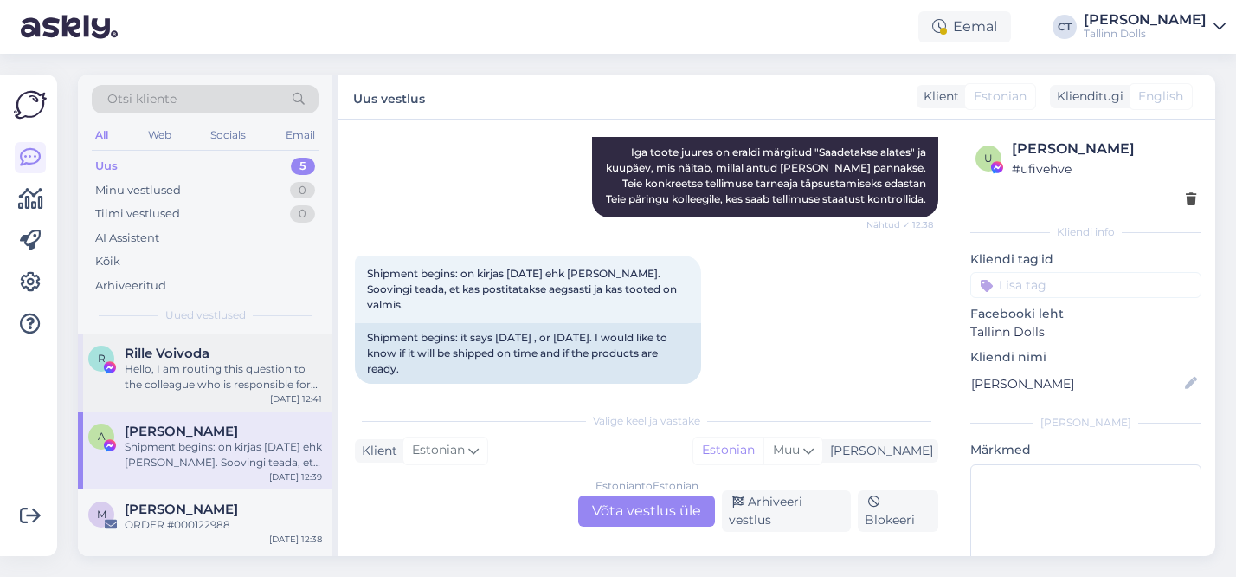
click at [185, 375] on div "Hello, I am routing this question to the colleague who is responsible for this …" at bounding box center [223, 376] width 197 height 31
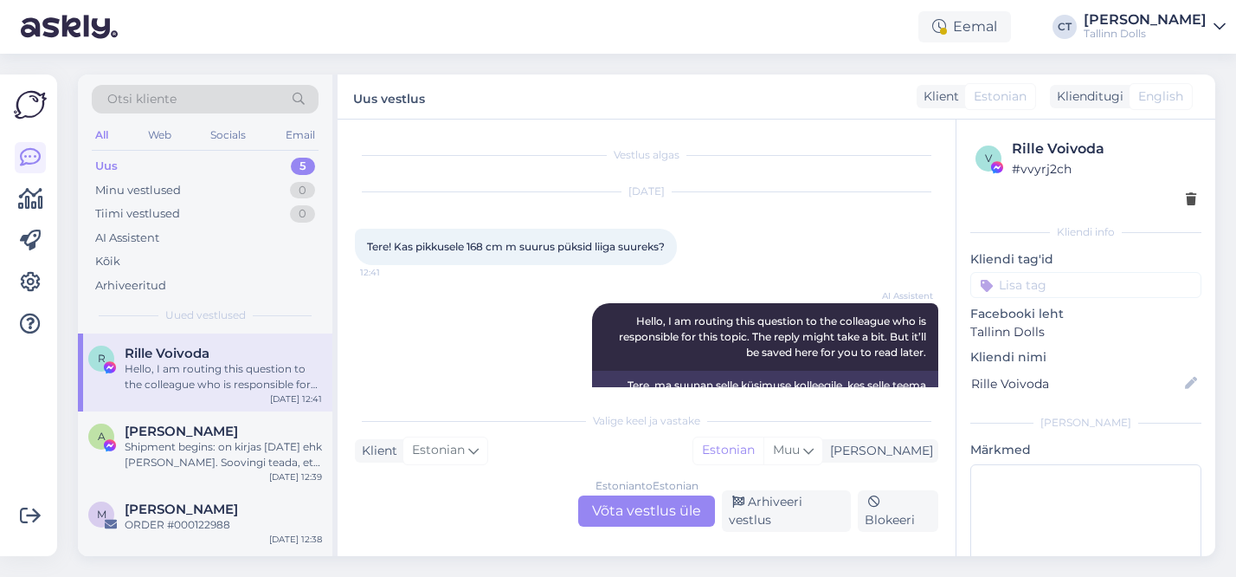
scroll to position [63, 0]
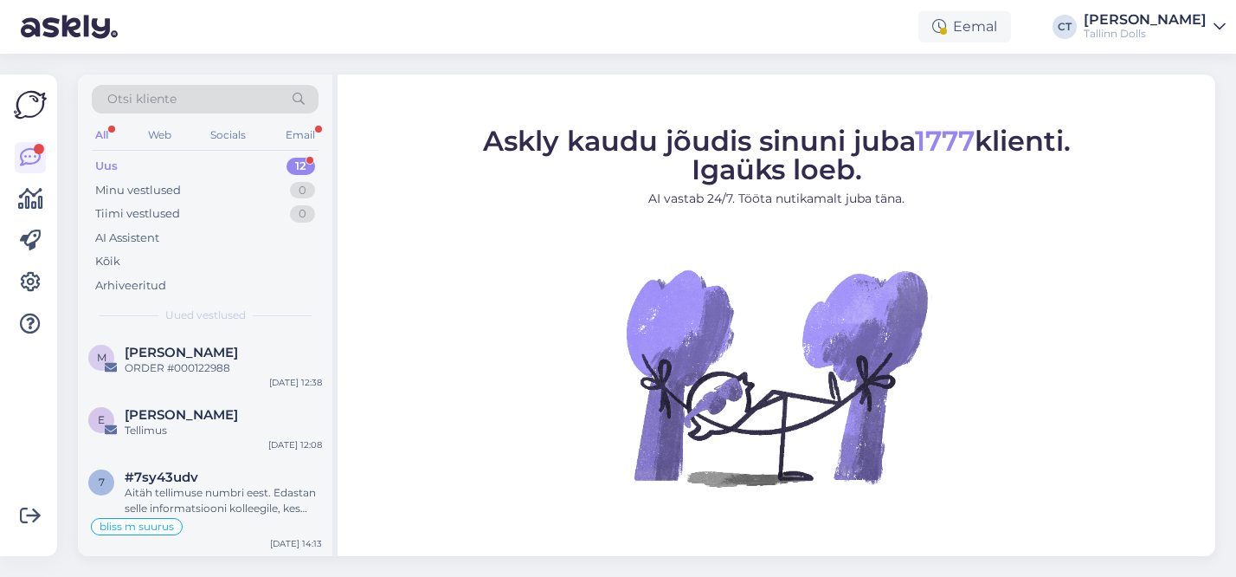
scroll to position [491, 0]
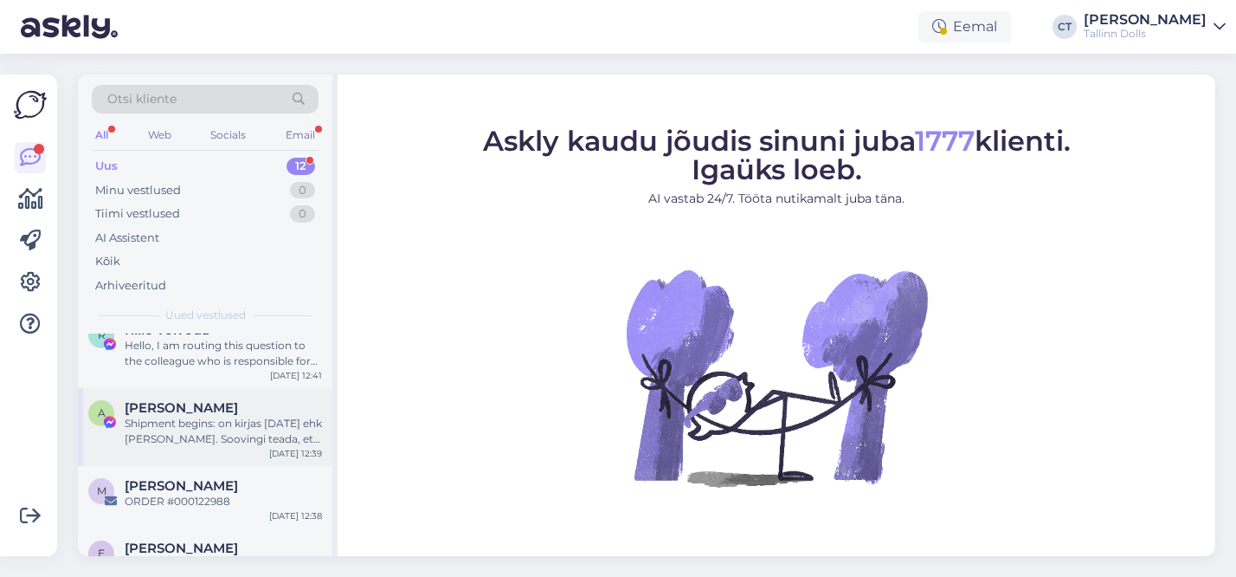
click at [209, 432] on div "Shipment begins: on kirjas [DATE] ehk [PERSON_NAME]. Soovingi teada, et kas pos…" at bounding box center [223, 431] width 197 height 31
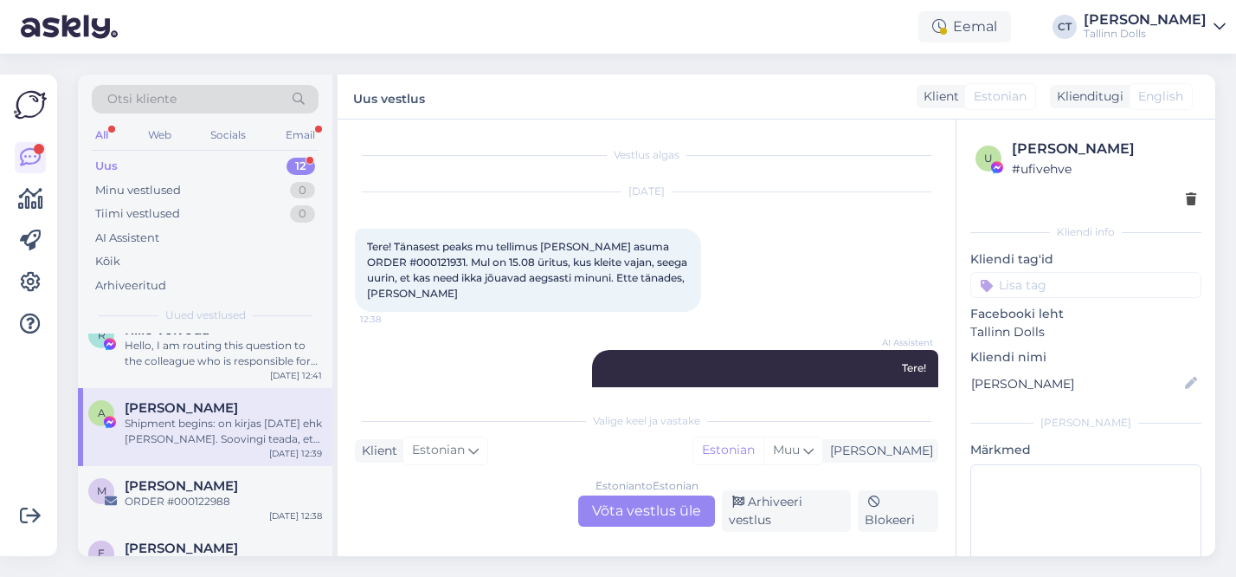
scroll to position [247, 0]
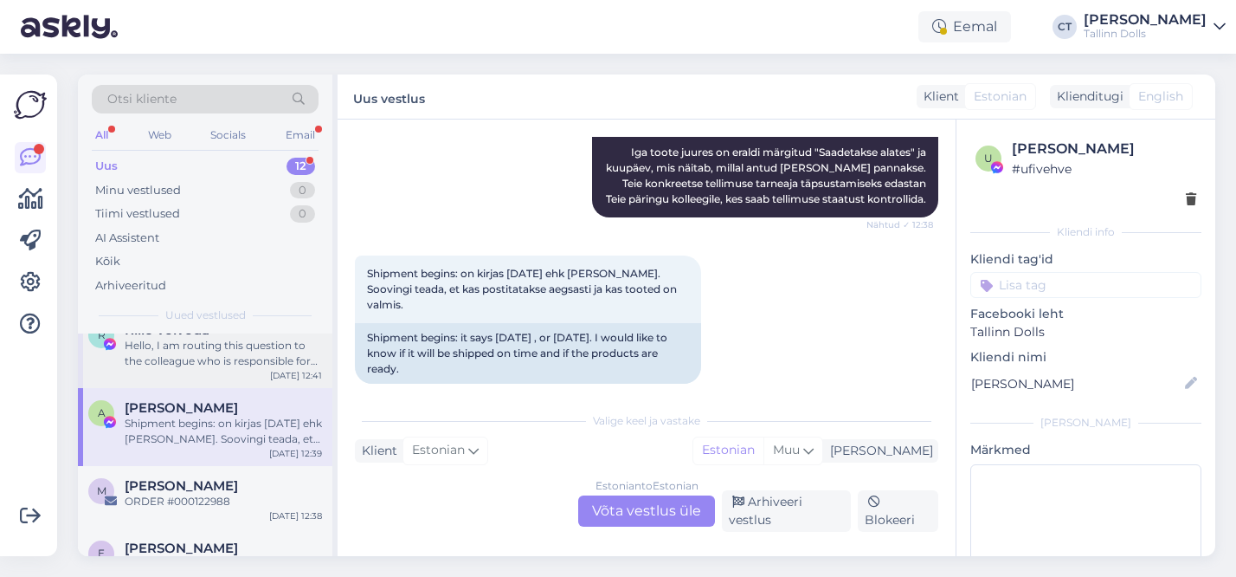
click at [224, 367] on div "Hello, I am routing this question to the colleague who is responsible for this …" at bounding box center [223, 353] width 197 height 31
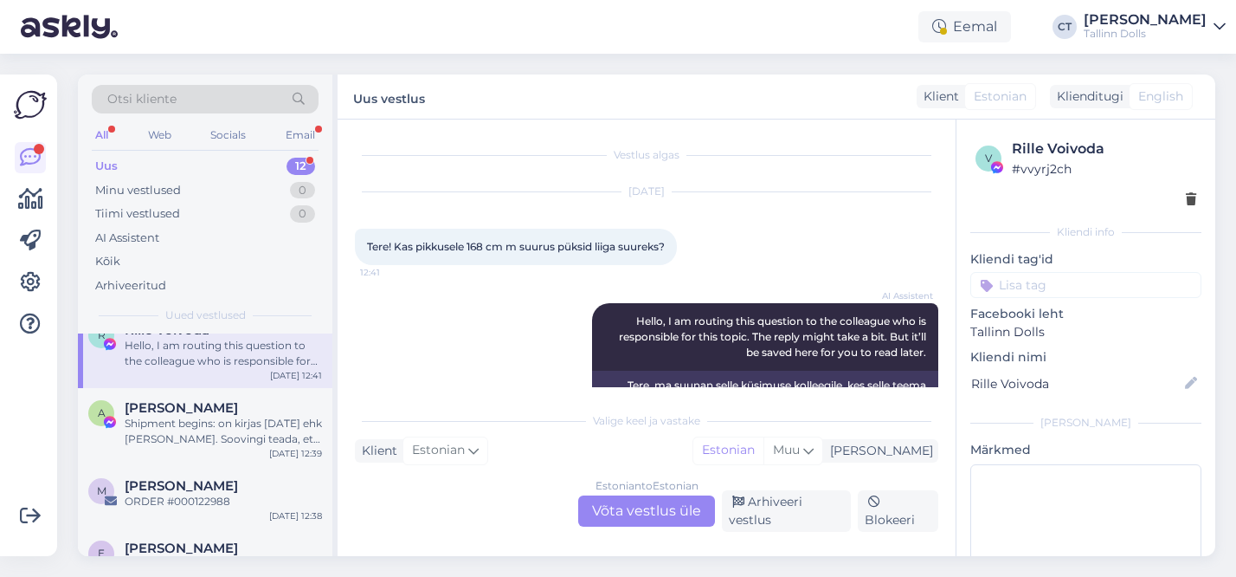
scroll to position [63, 0]
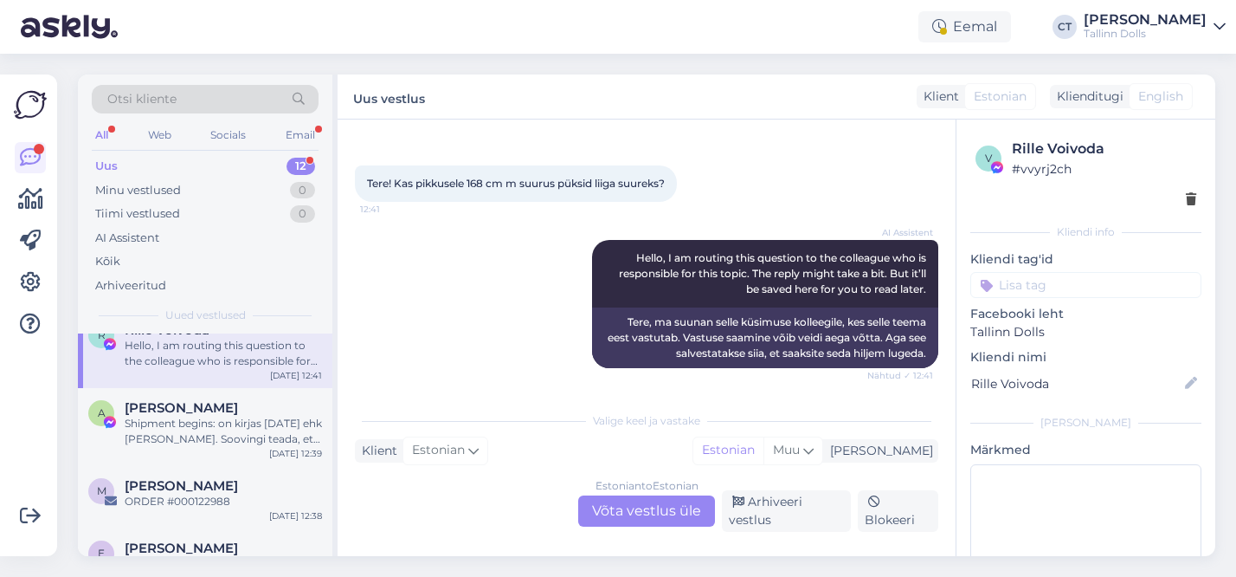
click at [647, 508] on div "Estonian to Estonian Võta vestlus üle" at bounding box center [646, 510] width 137 height 31
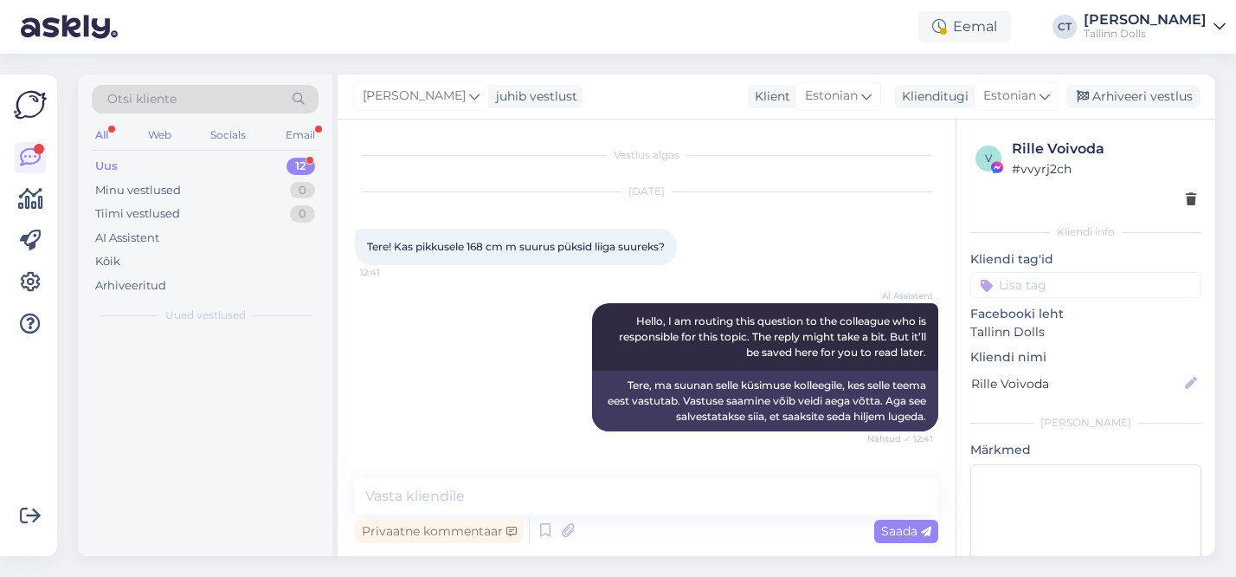
scroll to position [0, 0]
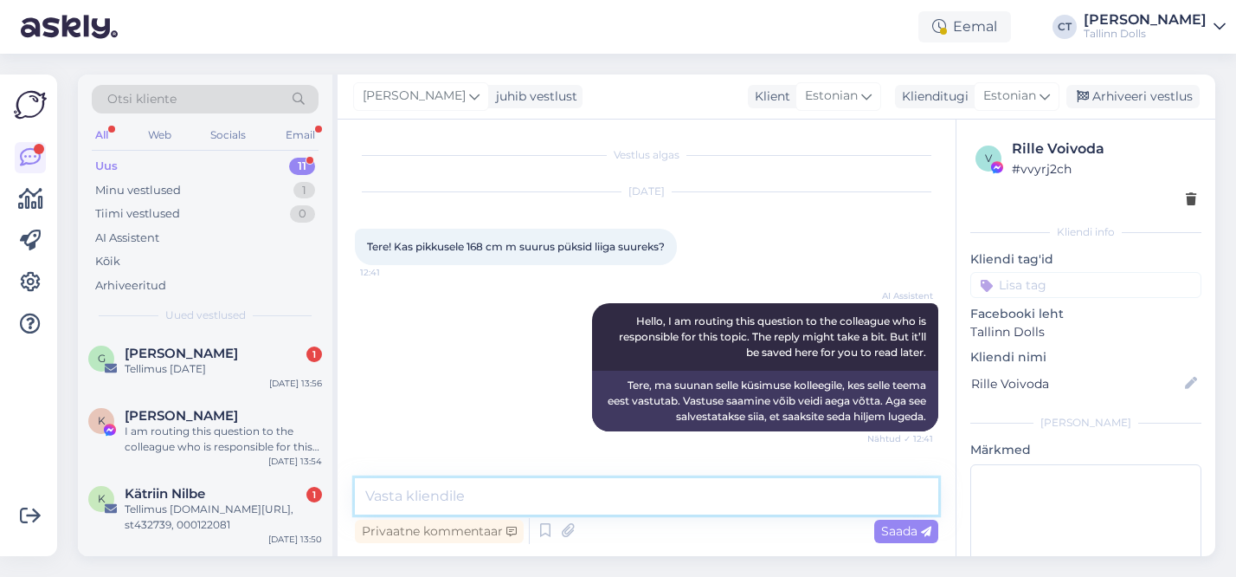
click at [549, 494] on textarea at bounding box center [646, 496] width 583 height 36
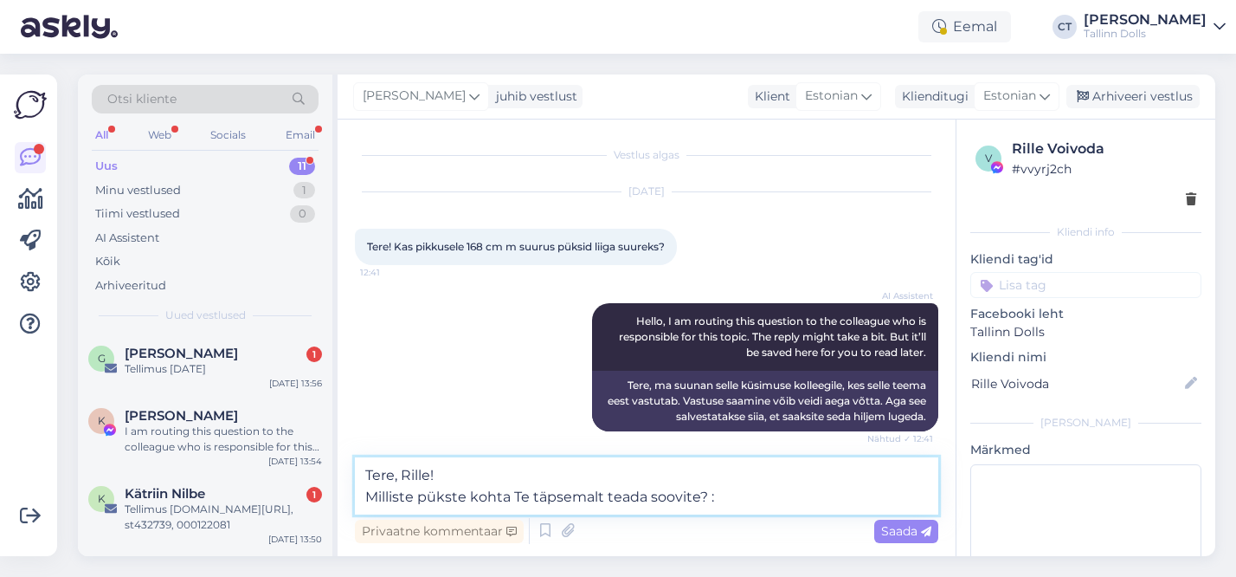
type textarea "Tere, Rille! Milliste pükste kohta Te täpsemalt teada soovite? :)"
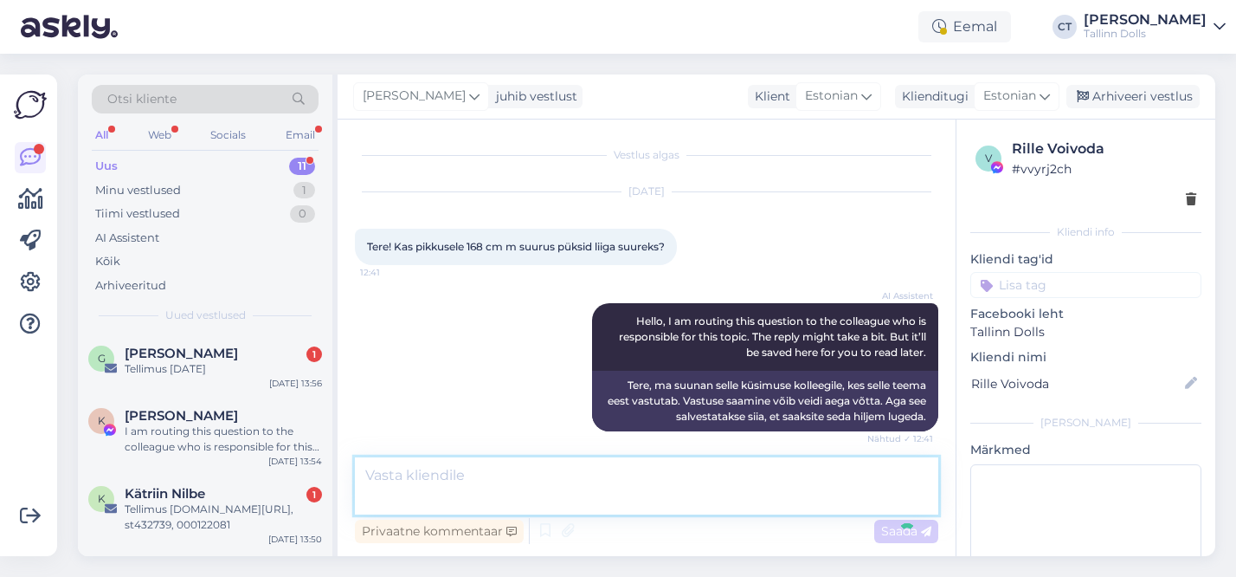
scroll to position [78, 0]
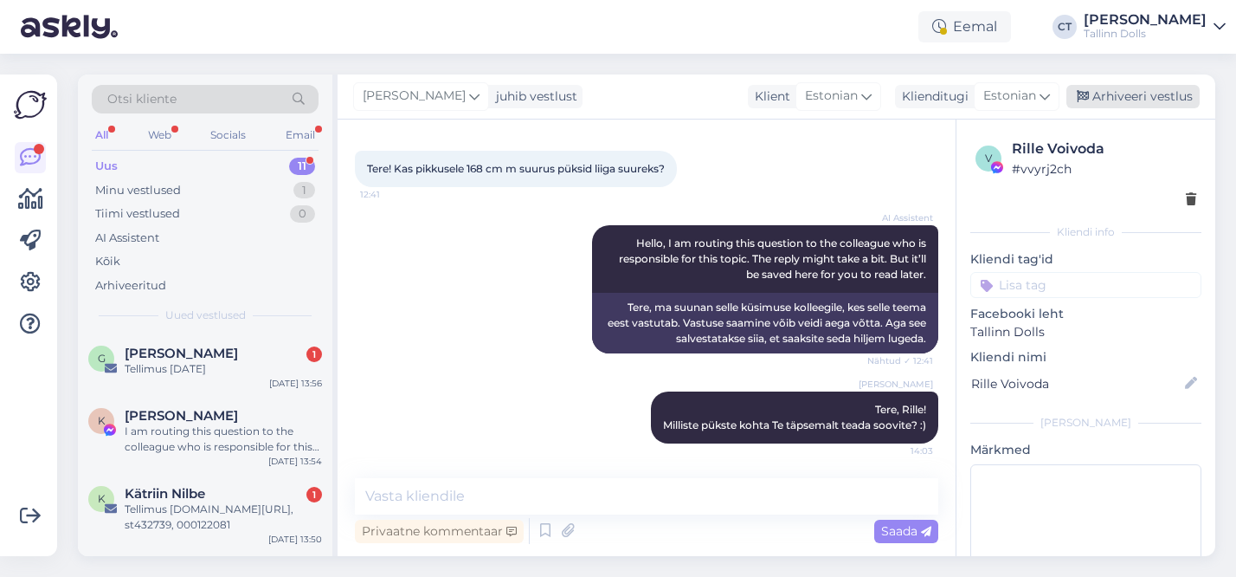
click at [1138, 96] on div "Arhiveeri vestlus" at bounding box center [1133, 96] width 133 height 23
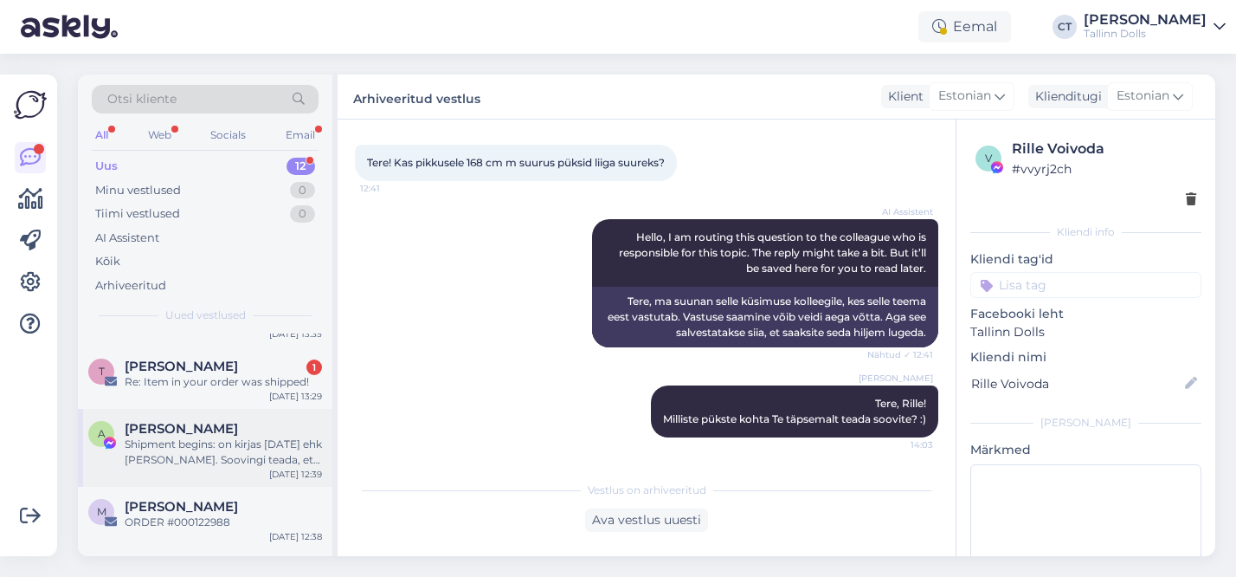
scroll to position [545, 0]
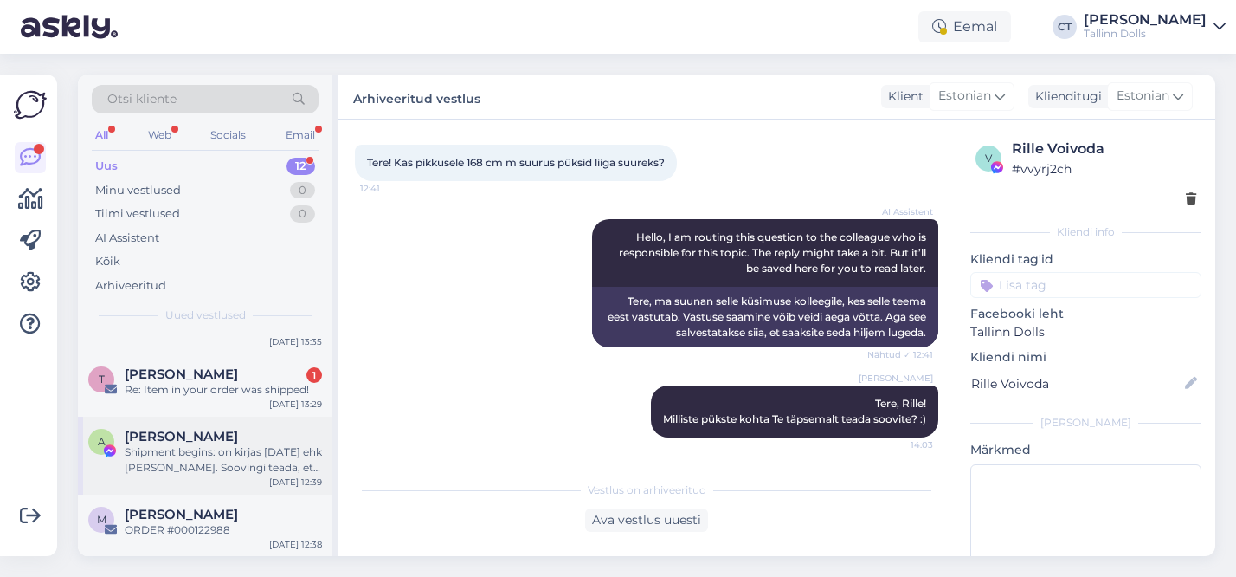
click at [235, 404] on div "T Taisi Merelaht 1 Re: Item in your order was shipped! Aug 11 13:29" at bounding box center [205, 385] width 255 height 62
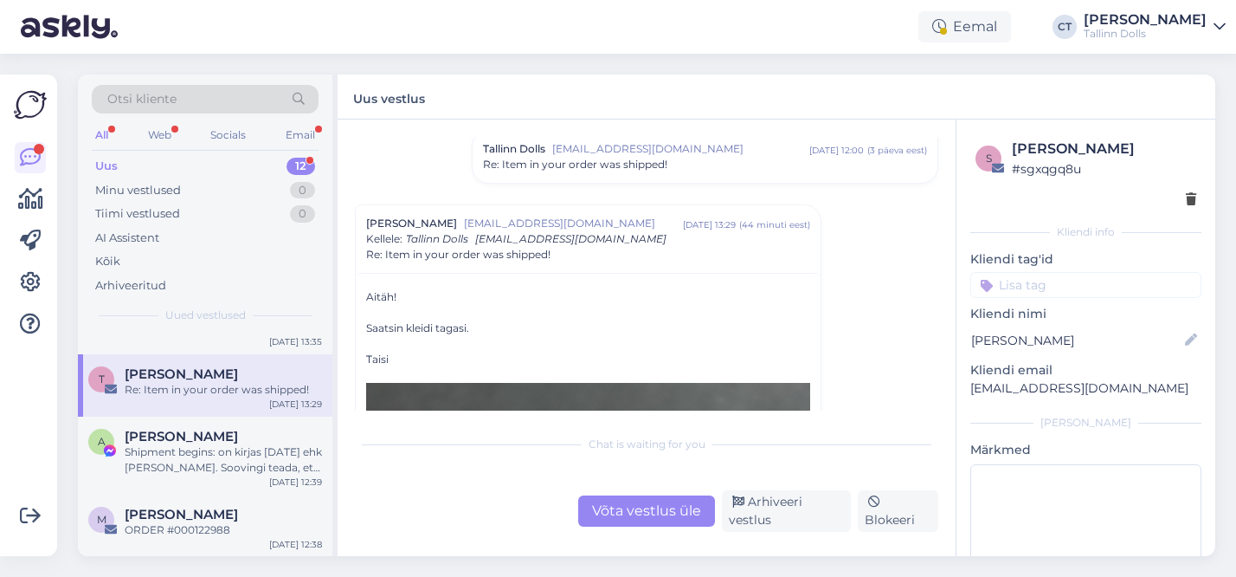
scroll to position [78, 0]
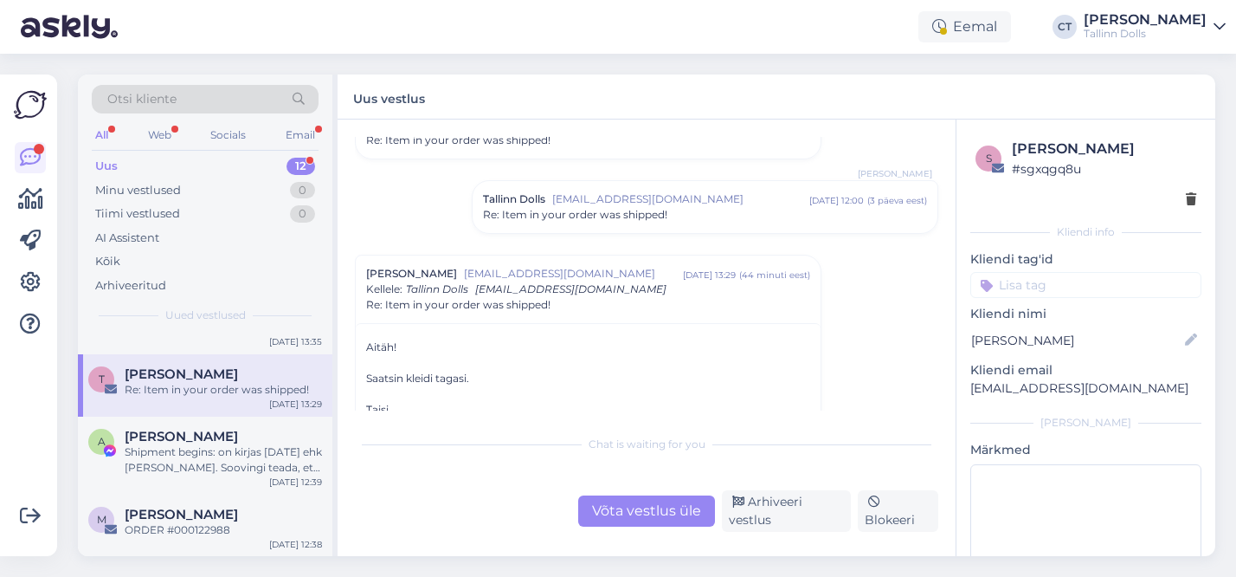
click at [667, 220] on div "Re: Item in your order was shipped!" at bounding box center [705, 215] width 444 height 16
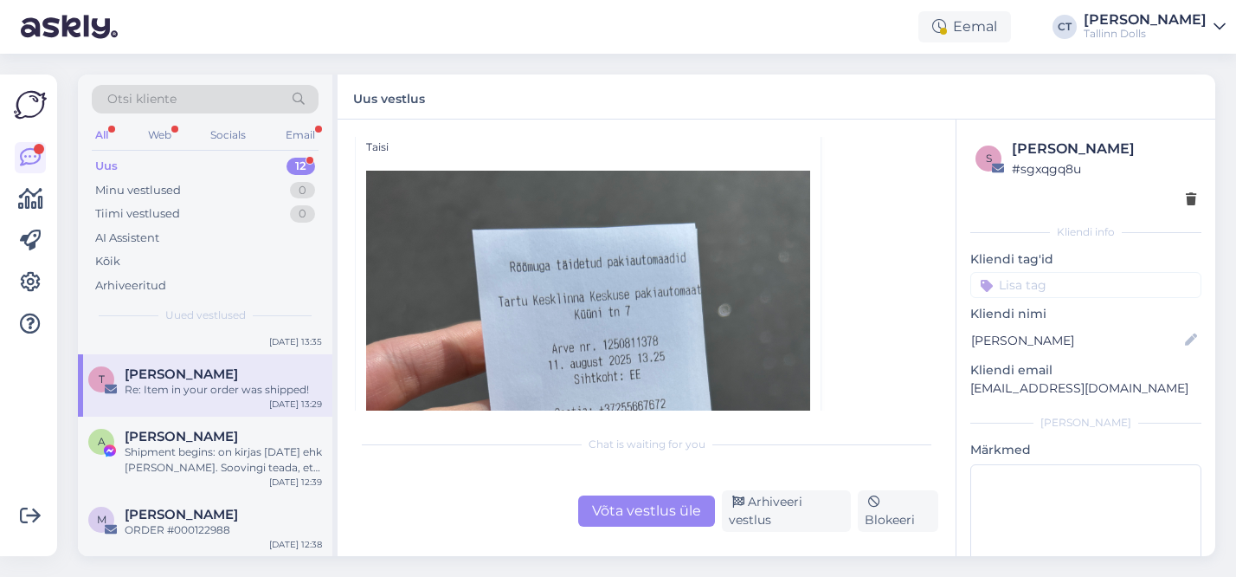
click at [633, 508] on div "Võta vestlus üle" at bounding box center [646, 510] width 137 height 31
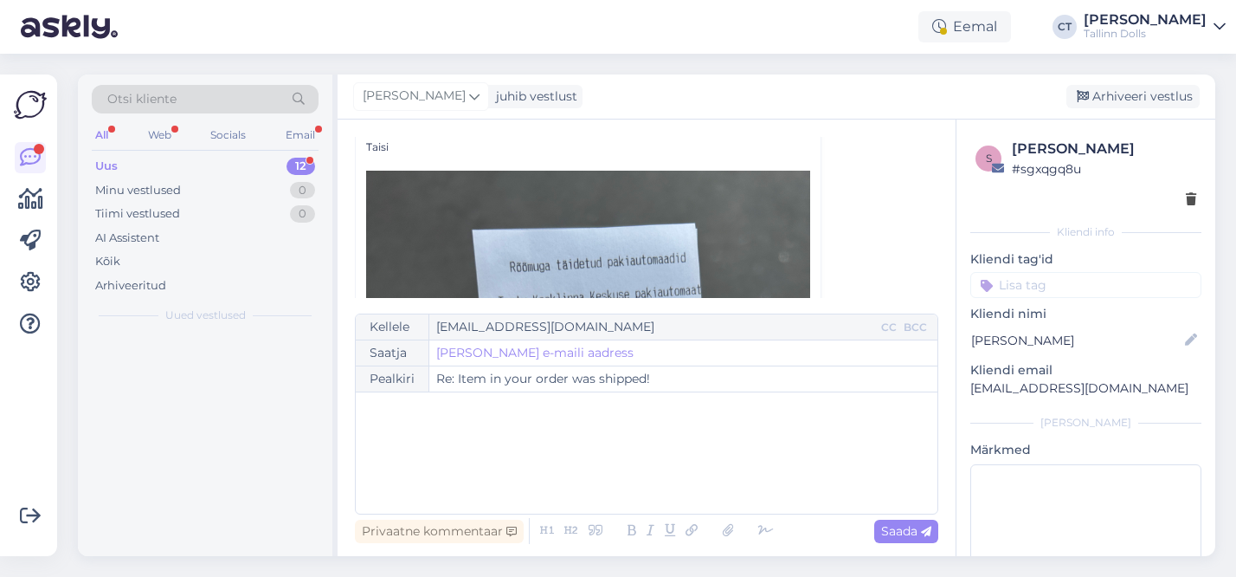
scroll to position [0, 0]
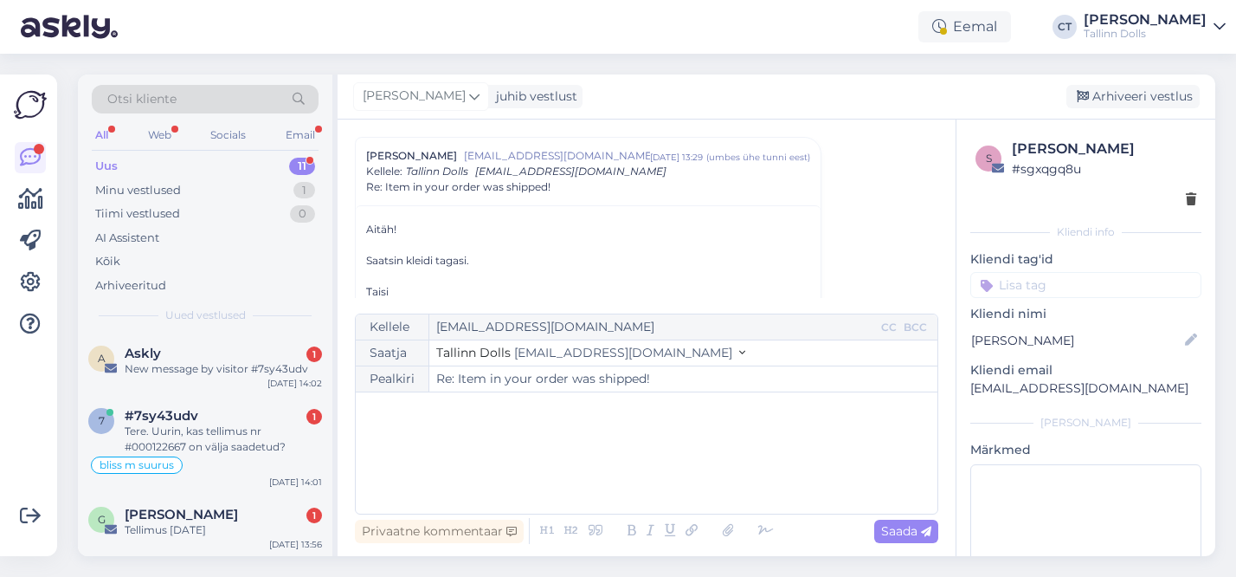
click at [532, 502] on div "﻿" at bounding box center [646, 453] width 564 height 104
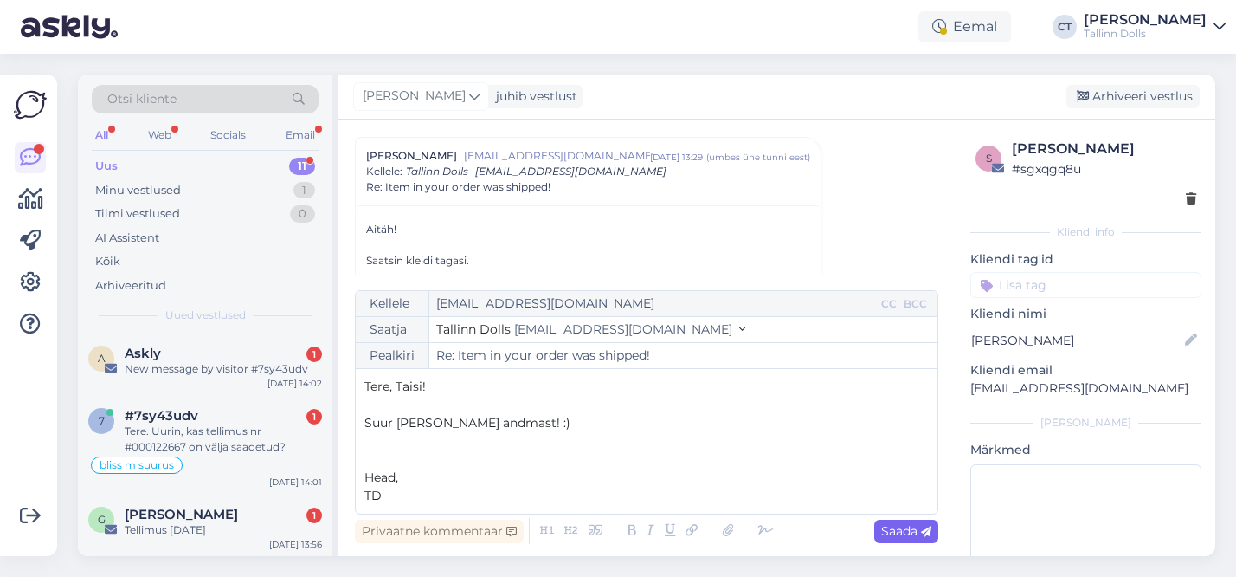
click at [923, 526] on icon at bounding box center [926, 531] width 10 height 10
type input "Re: Re: Item in your order was shipped!"
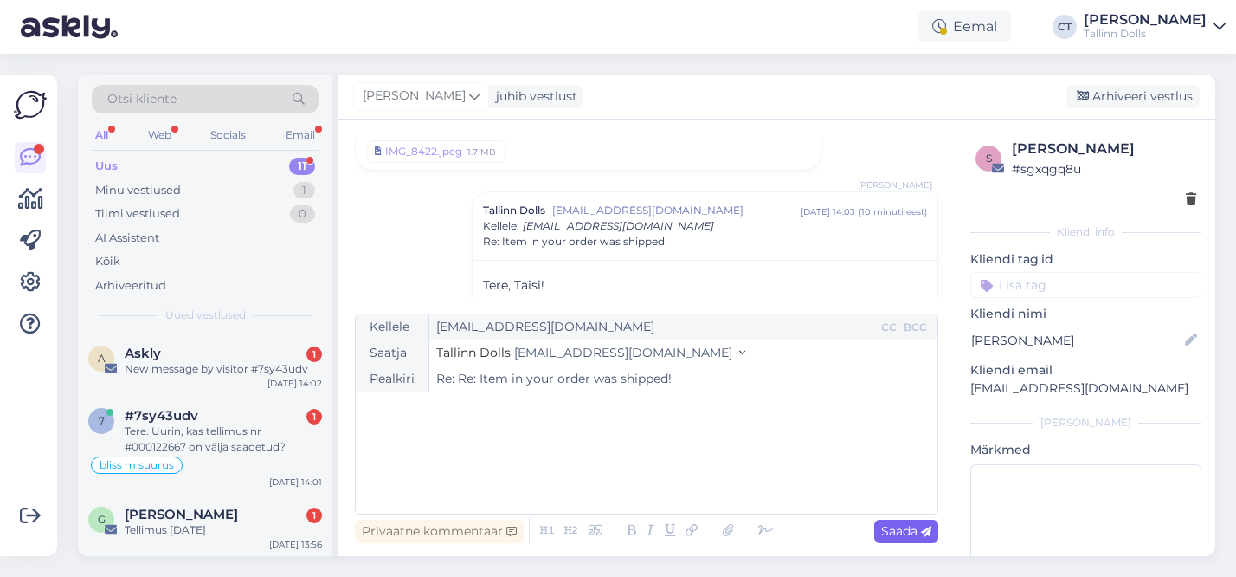
scroll to position [1662, 0]
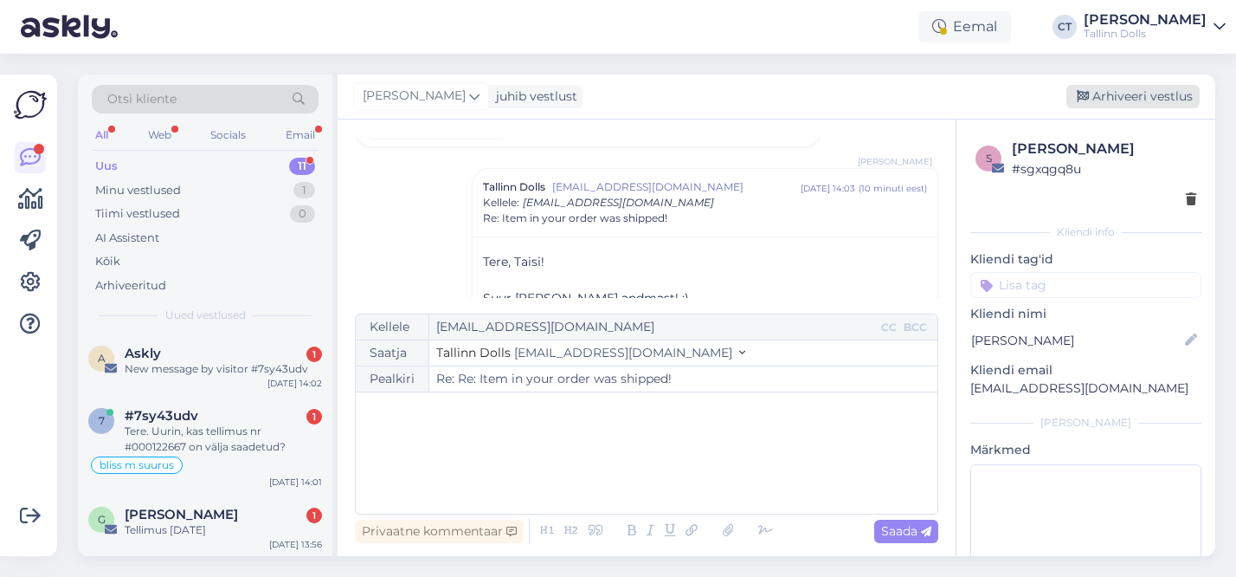
click at [1147, 100] on div "Arhiveeri vestlus" at bounding box center [1133, 96] width 133 height 23
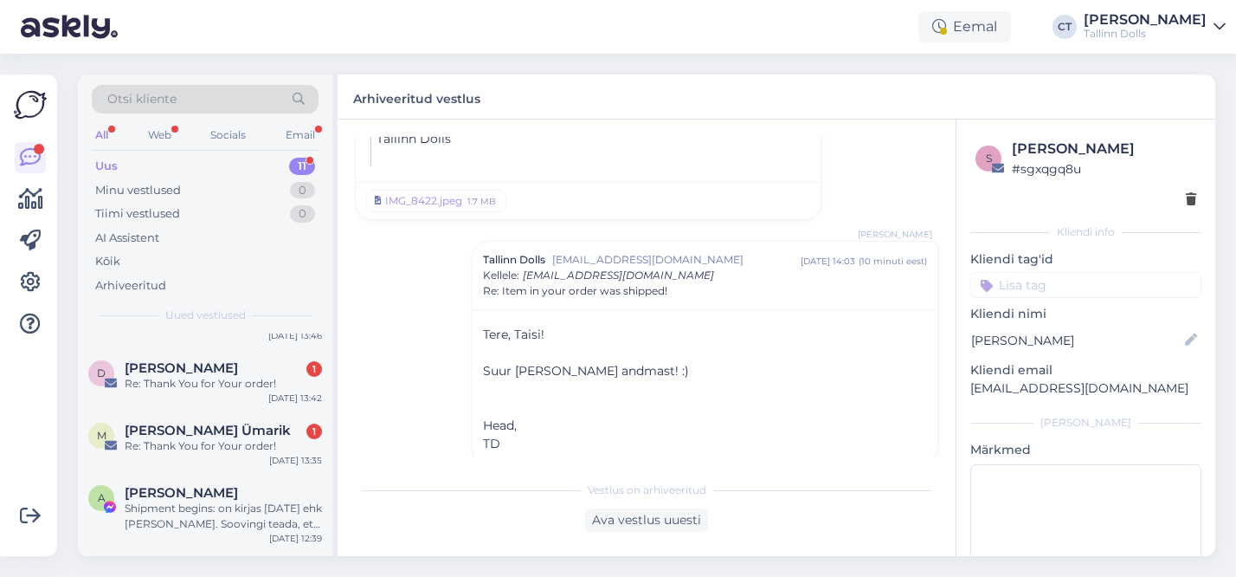
scroll to position [423, 0]
click at [206, 435] on span "[PERSON_NAME] Ümarik" at bounding box center [208, 434] width 166 height 16
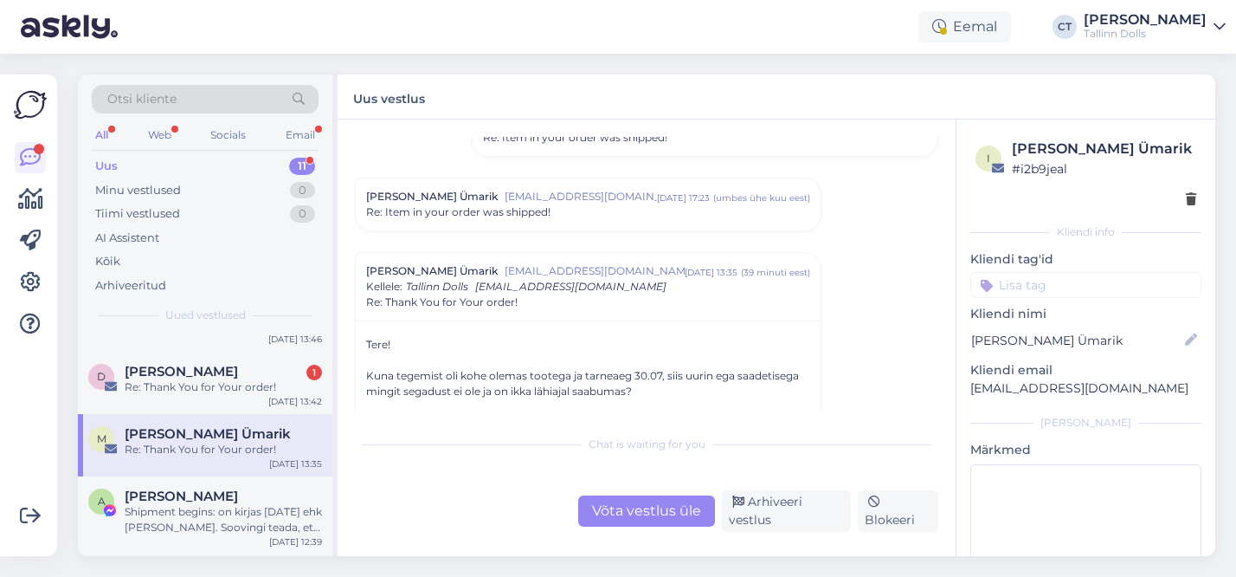
scroll to position [230, 0]
click at [537, 216] on span "Re: Item in your order was shipped!" at bounding box center [458, 211] width 184 height 16
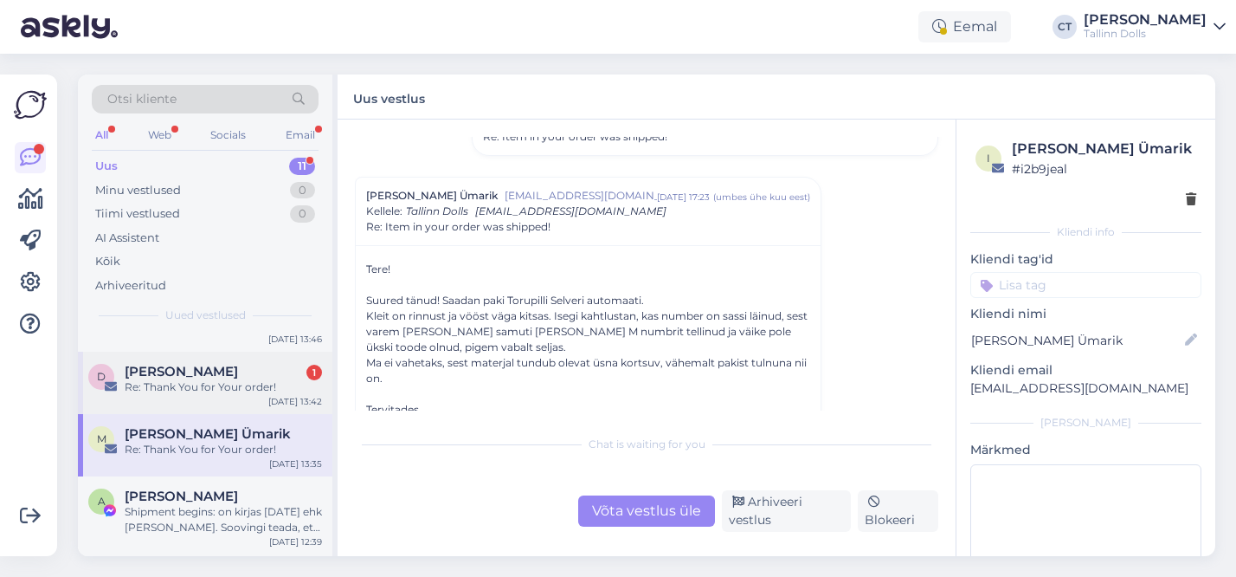
click at [209, 403] on div "D Diana Purga 1 Re: Thank You for Your order! Aug 11 13:42" at bounding box center [205, 382] width 255 height 62
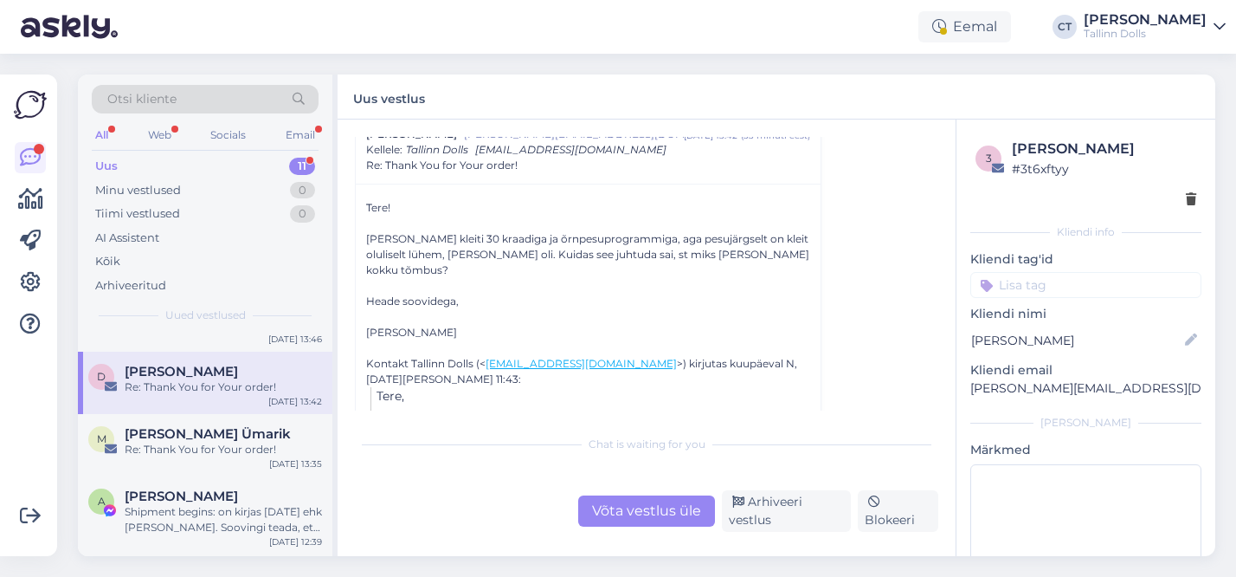
scroll to position [353, 0]
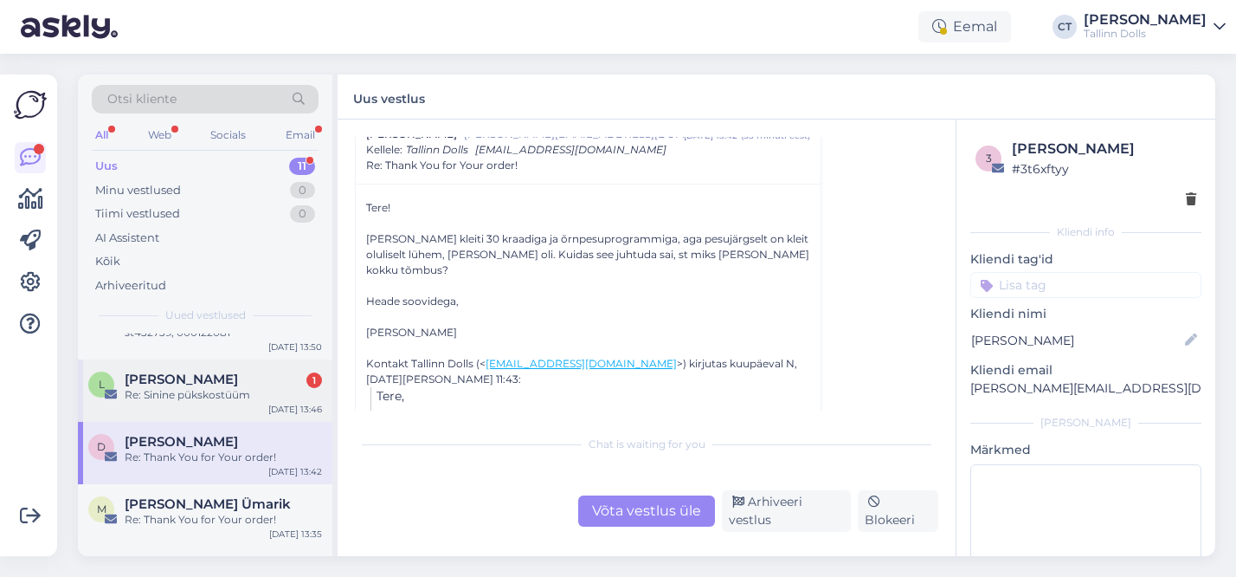
click at [212, 380] on div "Liisa Arro 1" at bounding box center [223, 379] width 197 height 16
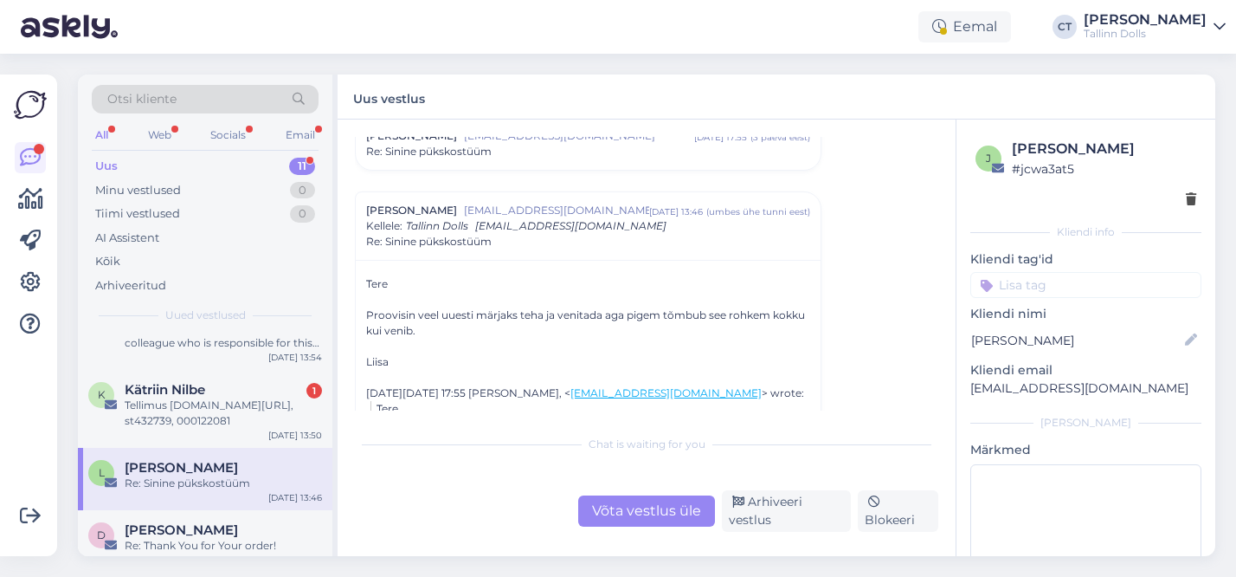
scroll to position [261, 0]
click at [261, 438] on div "K Kätriin Nilbe 1 Tellimus www.tallinndolls.com/EE, st432739, 000122081 Aug 11 …" at bounding box center [205, 412] width 255 height 78
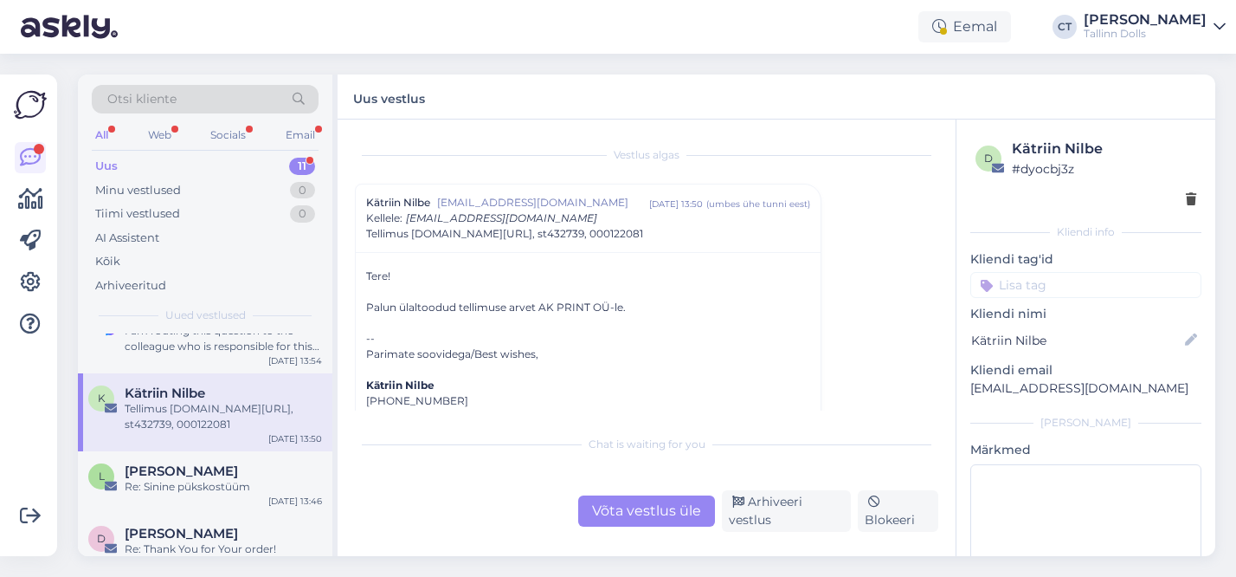
scroll to position [200, 0]
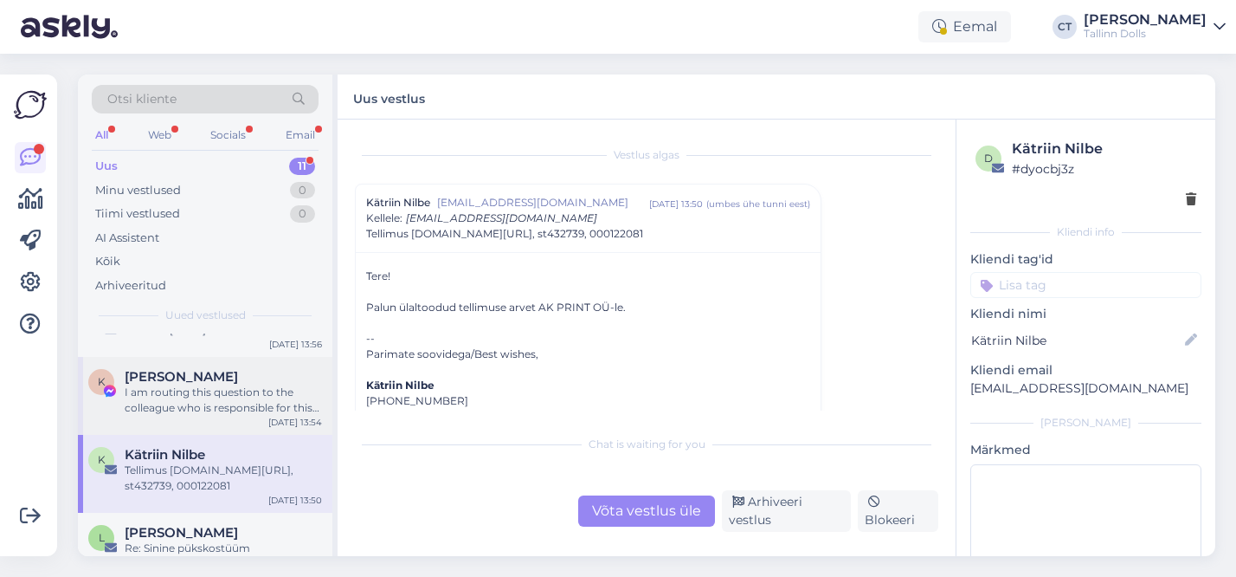
click at [236, 400] on div "I am routing this question to the colleague who is responsible for this topic. …" at bounding box center [223, 399] width 197 height 31
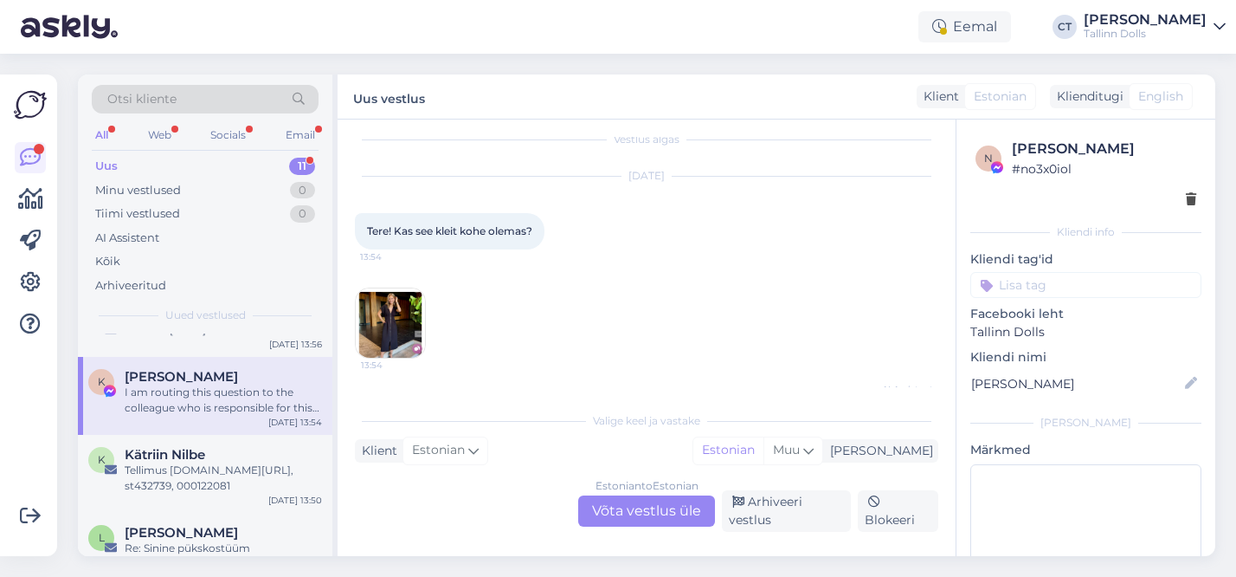
scroll to position [172, 0]
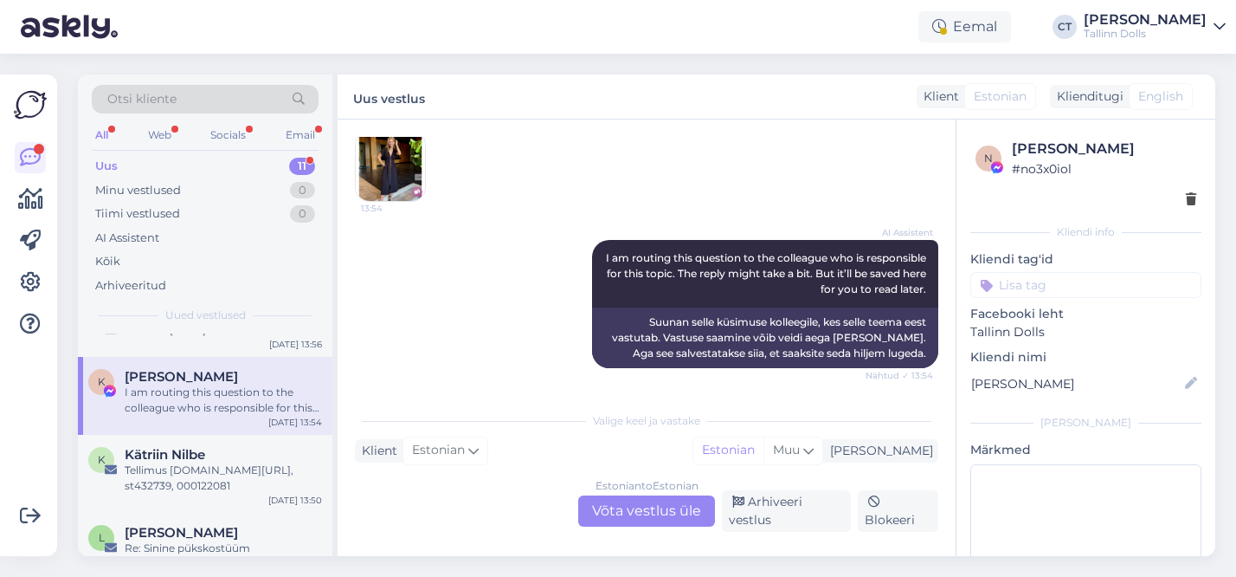
click at [626, 520] on div "Estonian to Estonian Võta vestlus üle" at bounding box center [646, 510] width 137 height 31
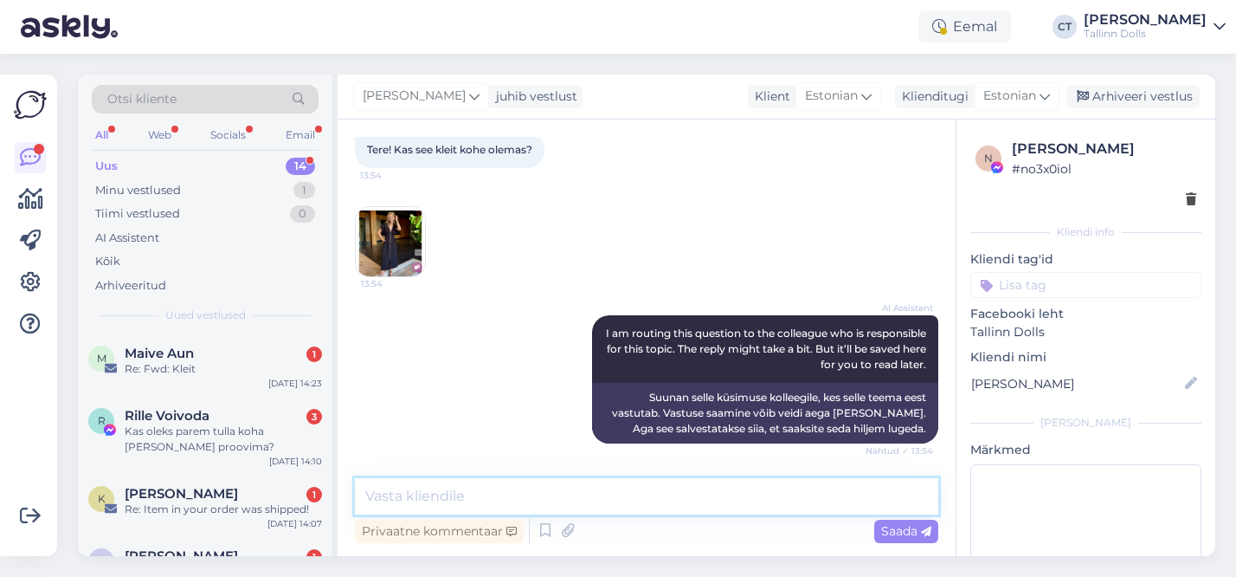
click at [583, 497] on textarea at bounding box center [646, 496] width 583 height 36
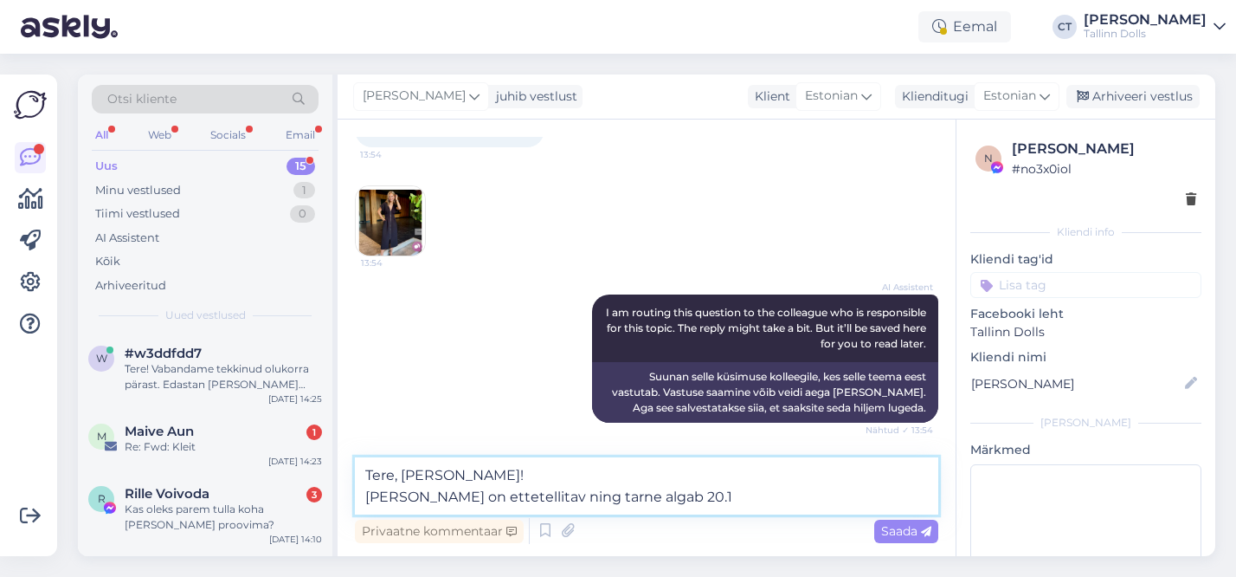
type textarea "Tere, Kristi! Kleit on ettetellitav ning tarne algab 20.10"
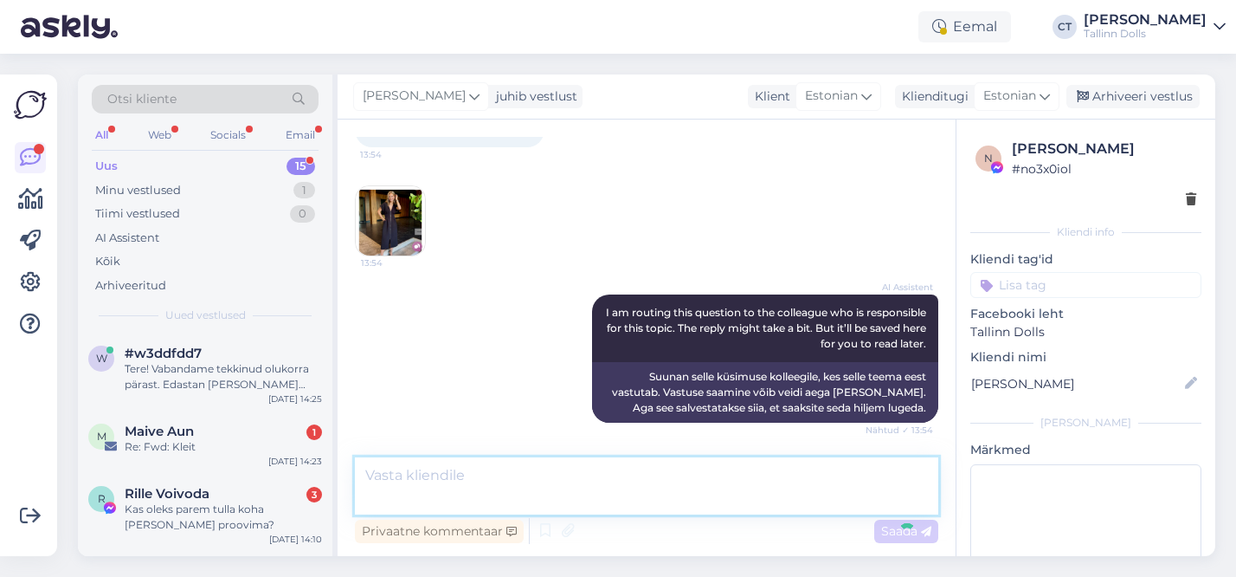
scroll to position [187, 0]
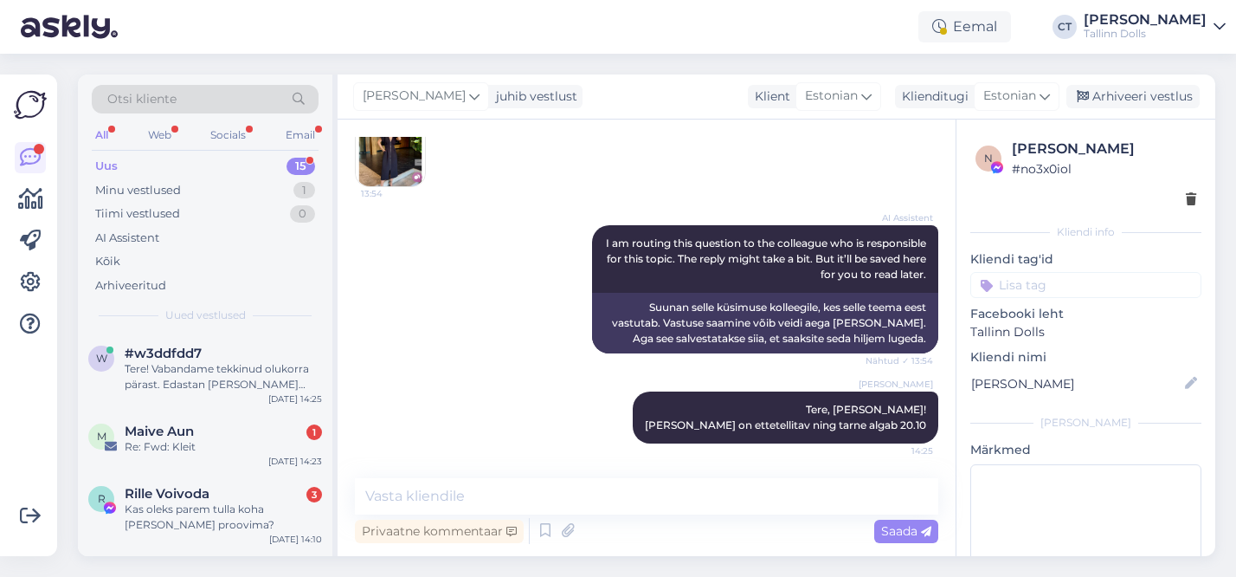
click at [392, 175] on img at bounding box center [390, 151] width 69 height 69
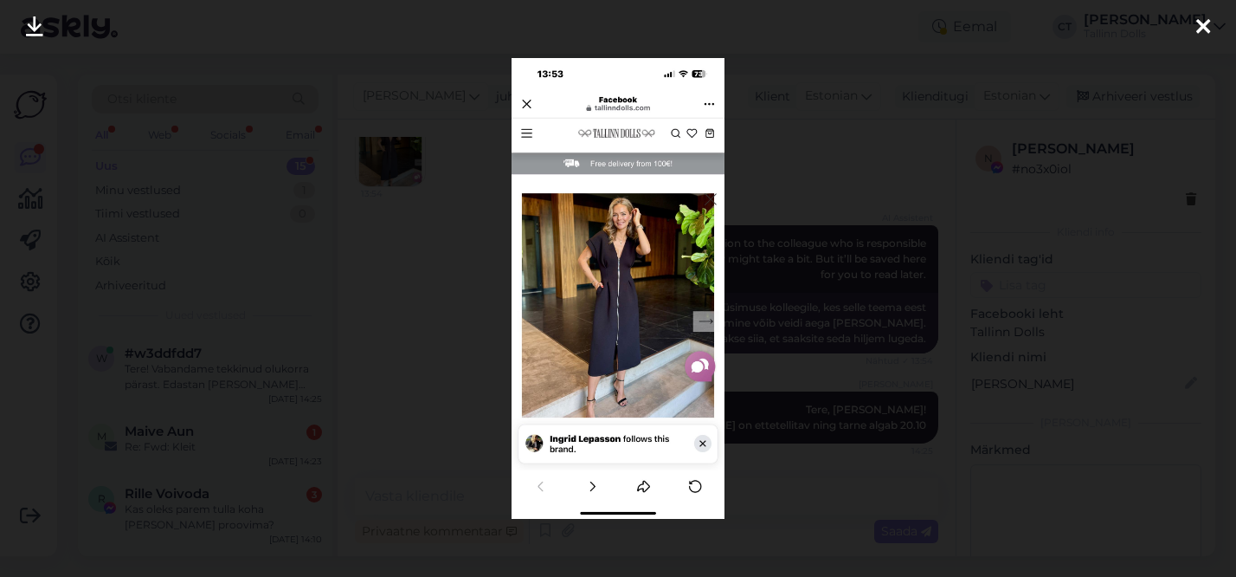
click at [789, 251] on div at bounding box center [618, 288] width 1236 height 577
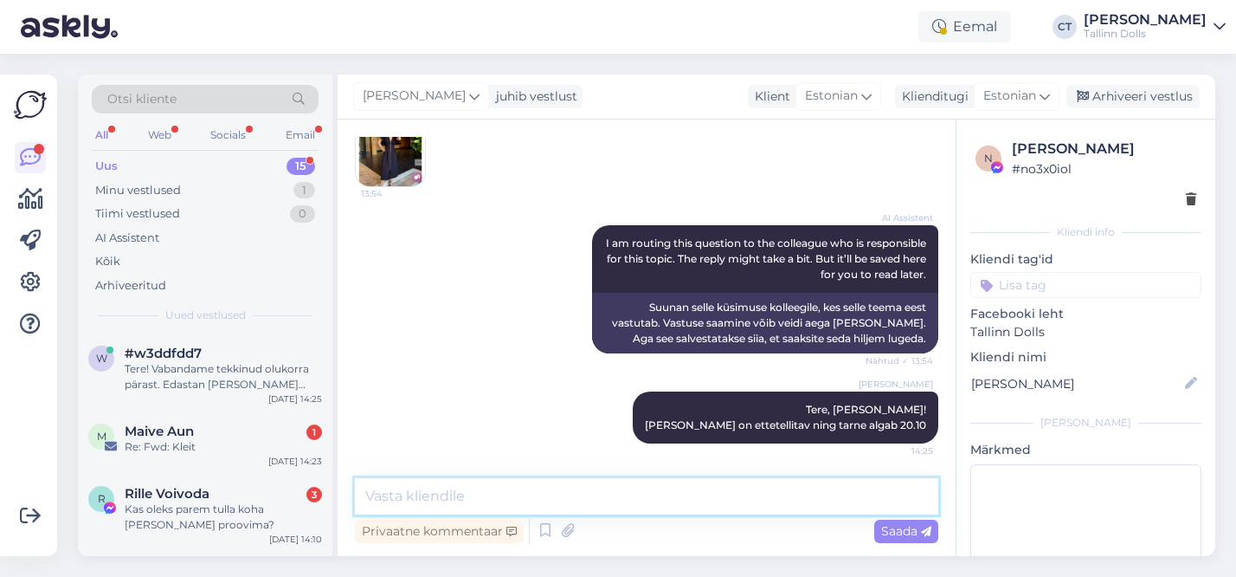
click at [648, 498] on textarea at bounding box center [646, 496] width 583 height 36
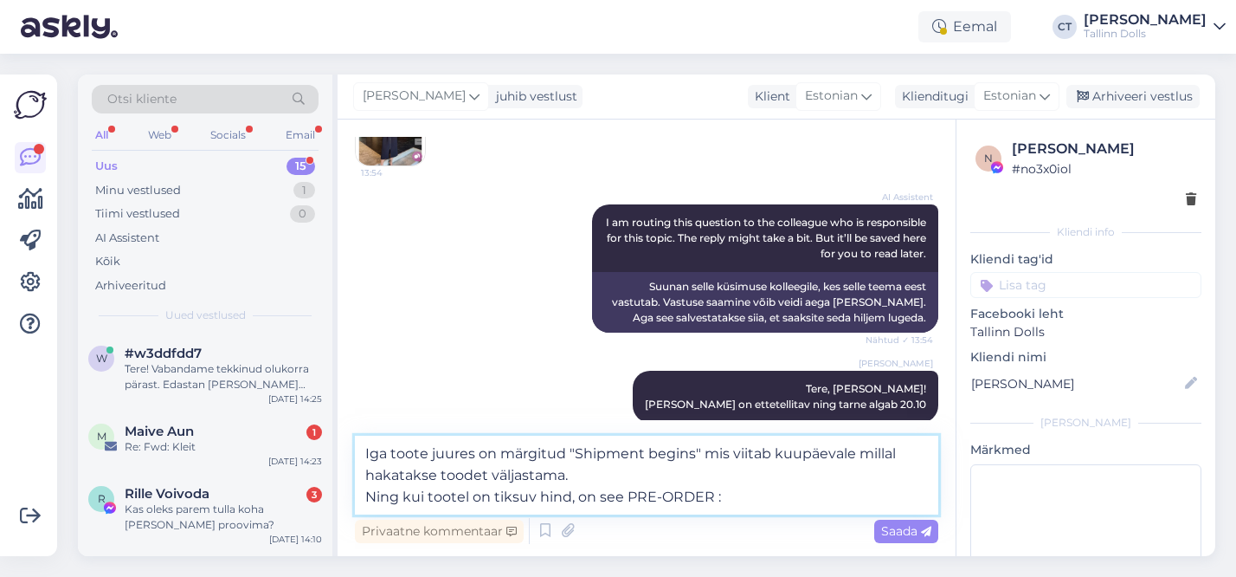
type textarea "Iga toote juures on märgitud "Shipment begins" mis viitab kuupäevale millal hak…"
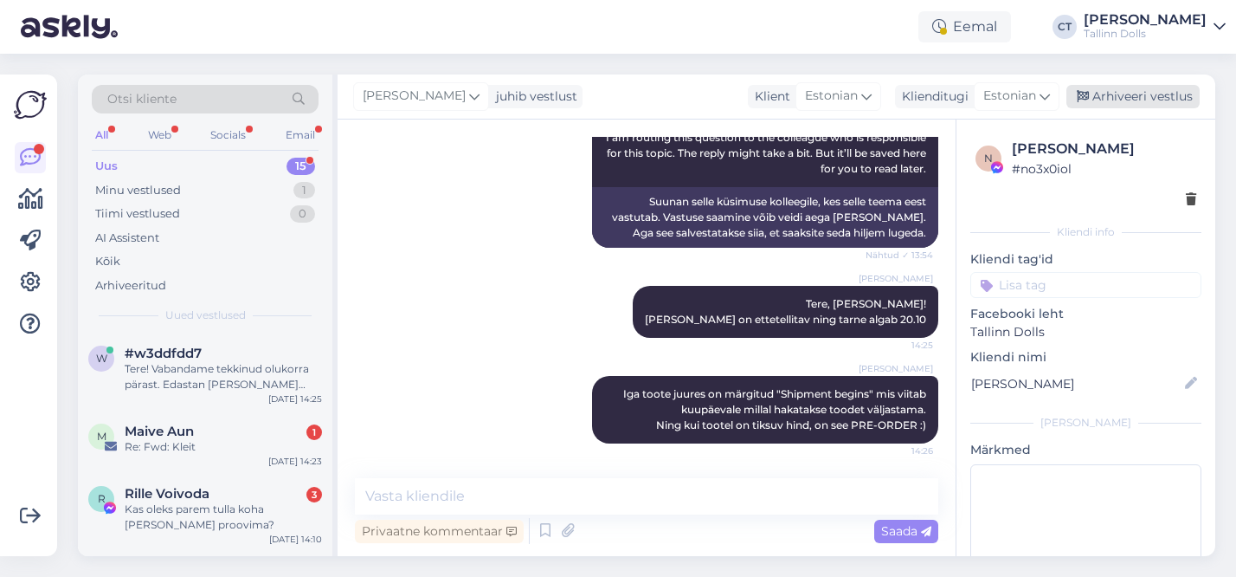
click at [1110, 102] on div "Arhiveeri vestlus" at bounding box center [1133, 96] width 133 height 23
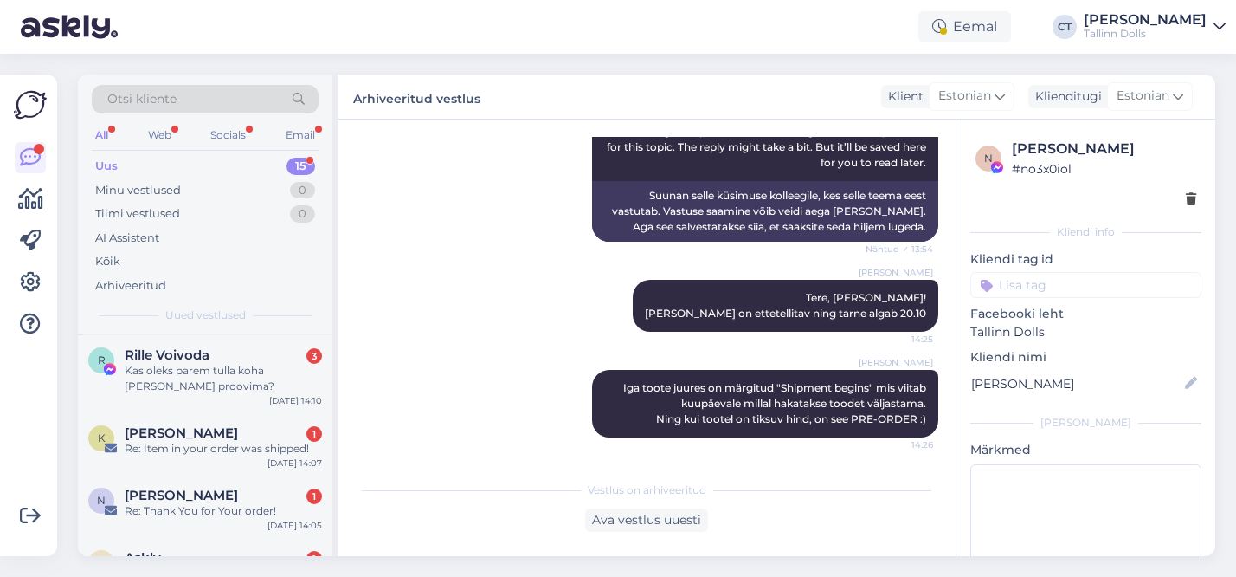
scroll to position [126, 0]
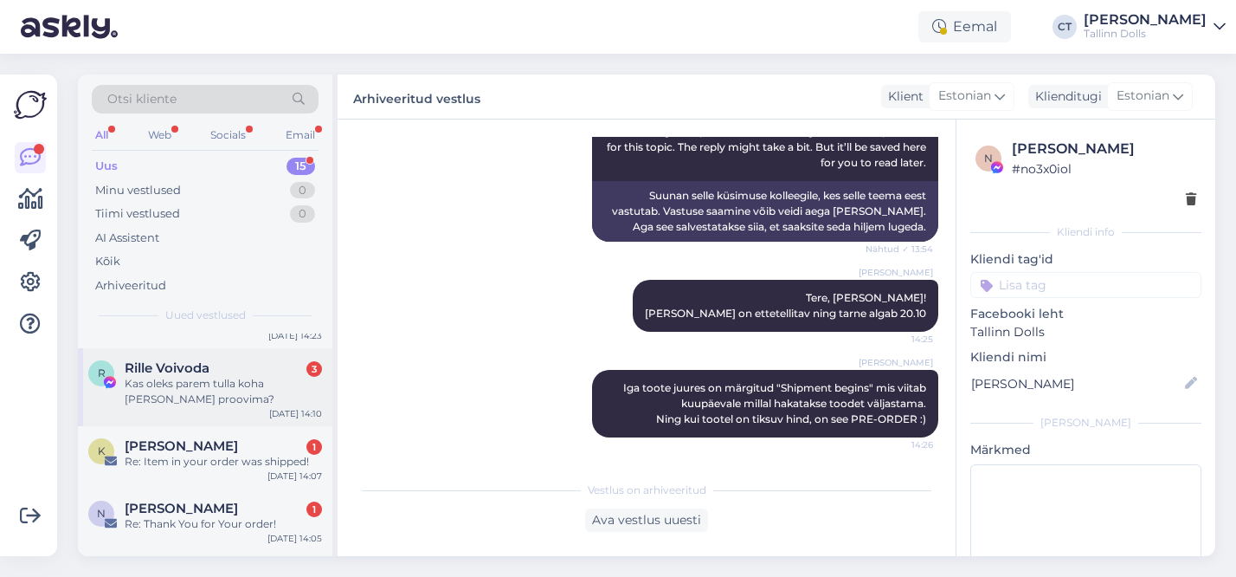
click at [228, 415] on div "R Rille Voivoda 3 Kas oleks parem tulla koha peale proovima? Aug 11 14:10" at bounding box center [205, 387] width 255 height 78
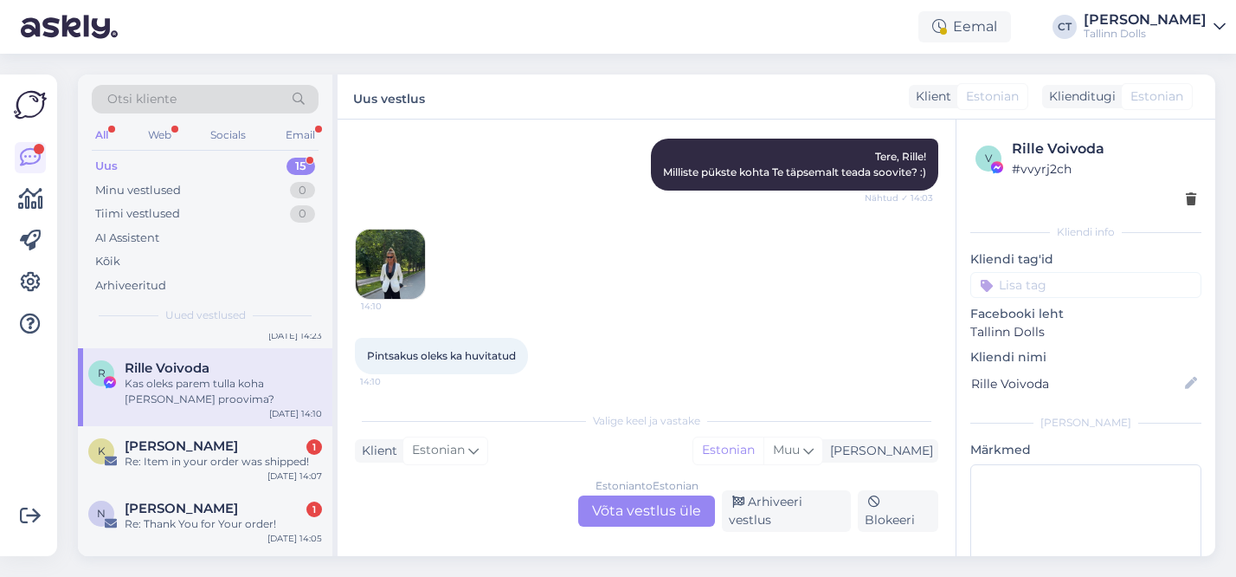
scroll to position [411, 0]
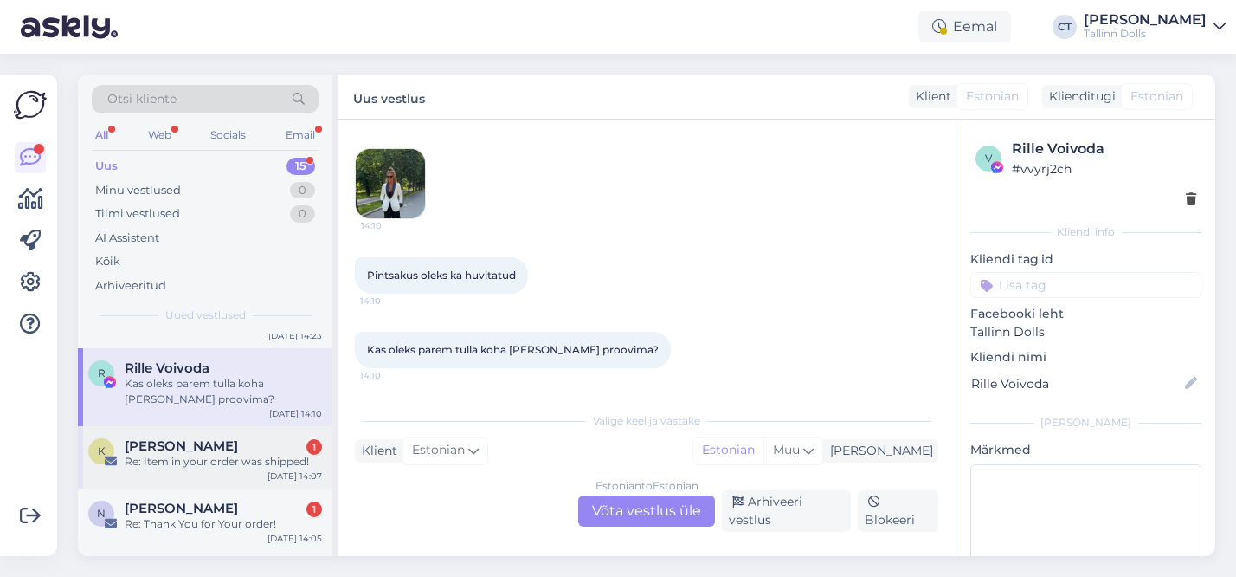
click at [219, 461] on div "Re: Item in your order was shipped!" at bounding box center [223, 462] width 197 height 16
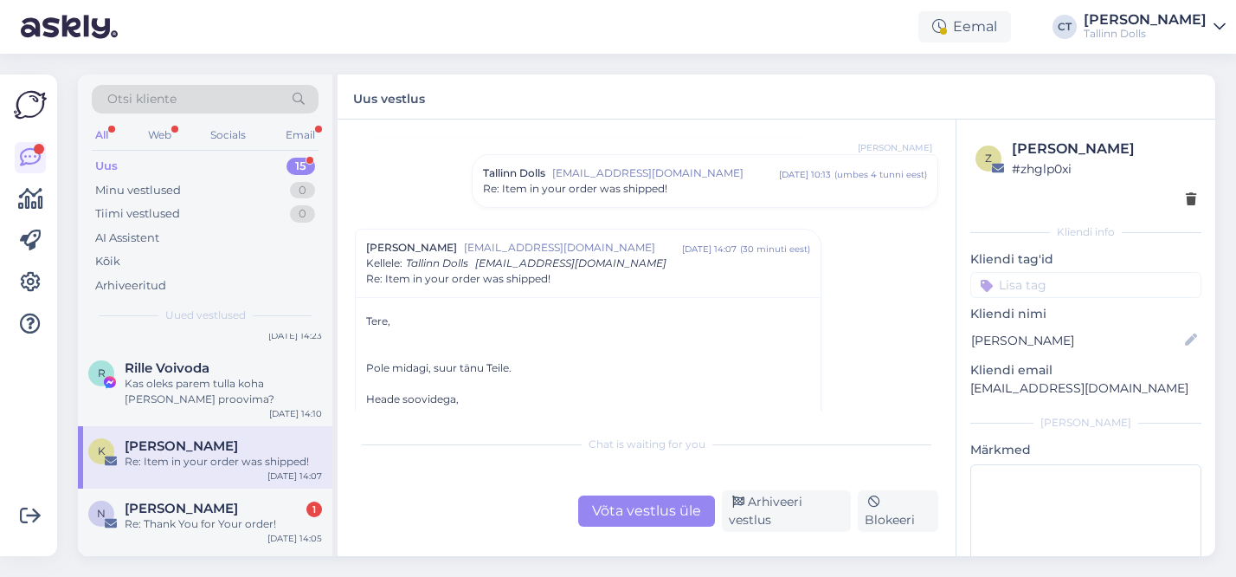
scroll to position [85, 0]
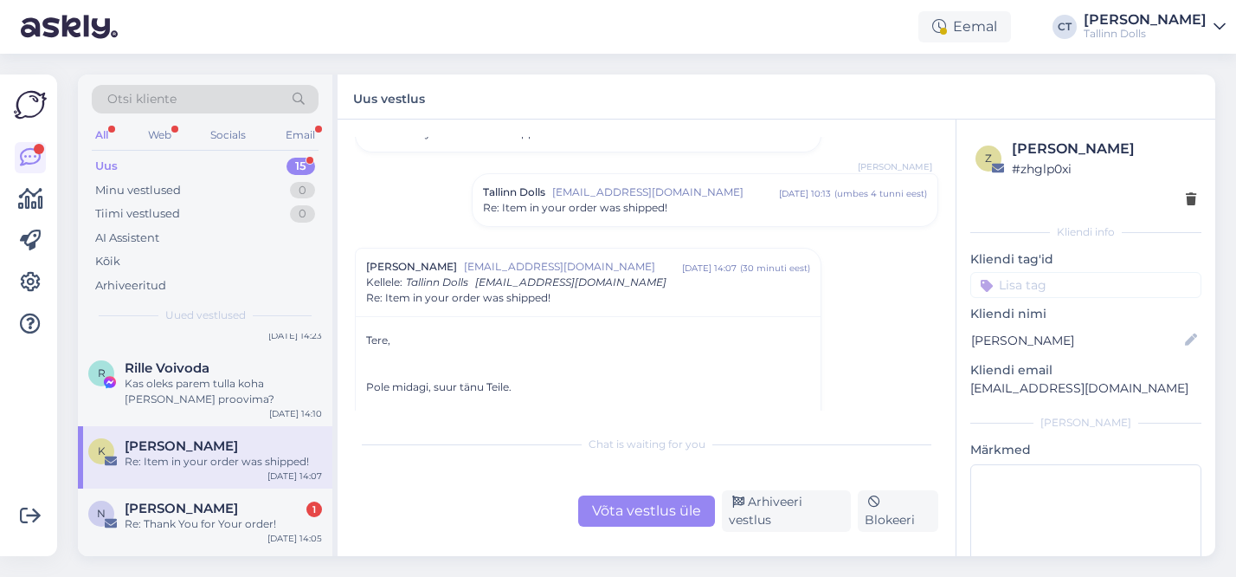
click at [612, 215] on span "Re: Item in your order was shipped!" at bounding box center [575, 208] width 184 height 16
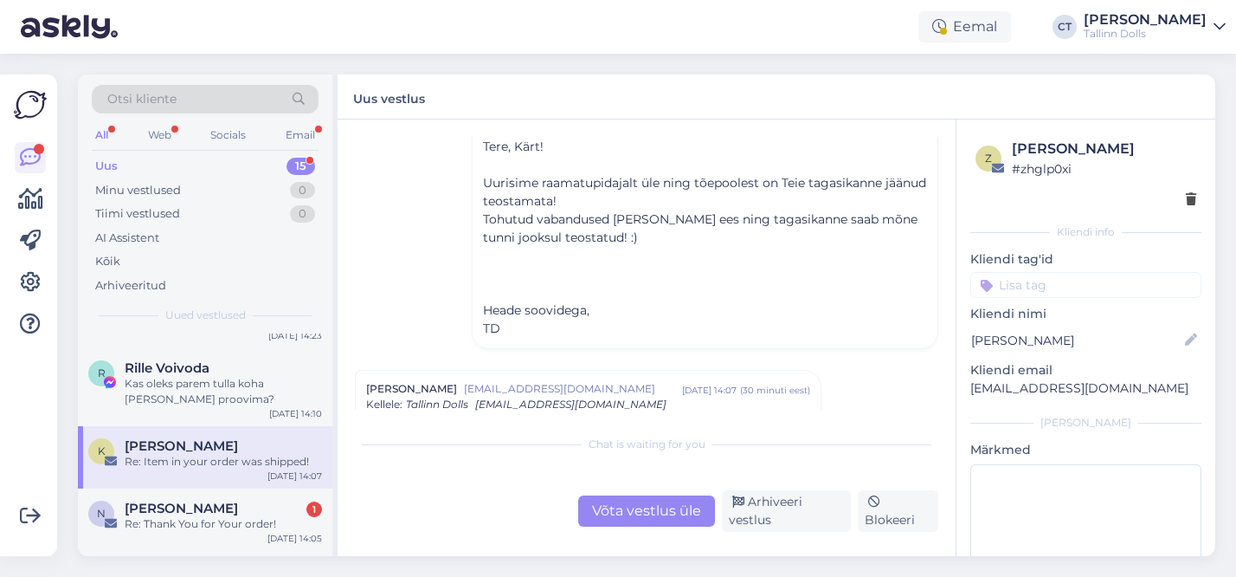
scroll to position [378, 0]
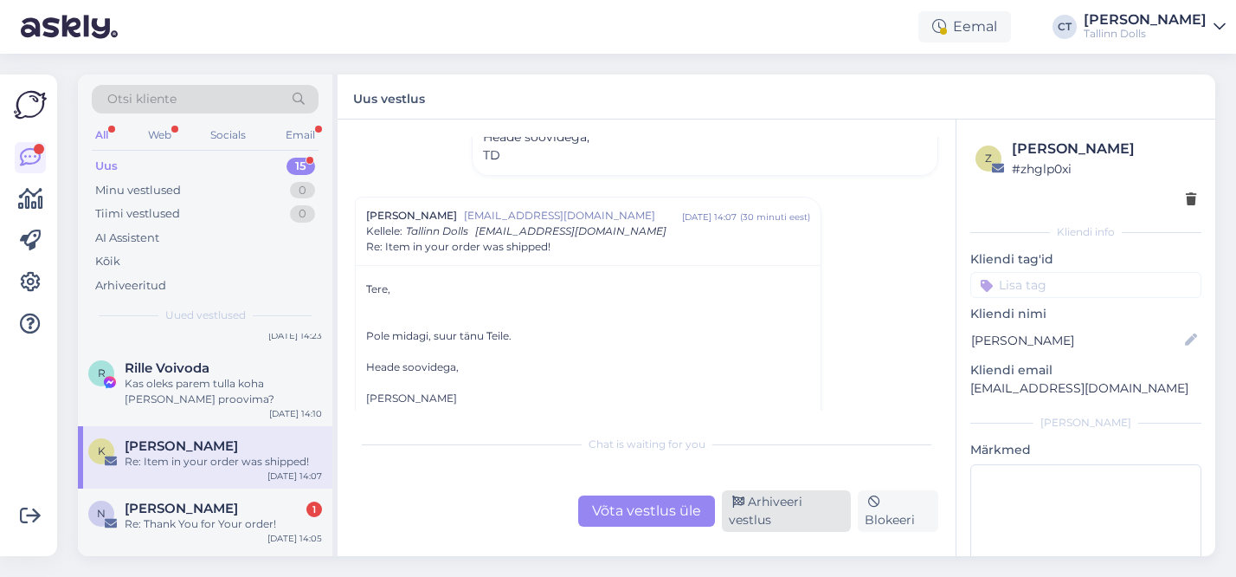
click at [789, 518] on div "Arhiveeri vestlus" at bounding box center [786, 511] width 129 height 42
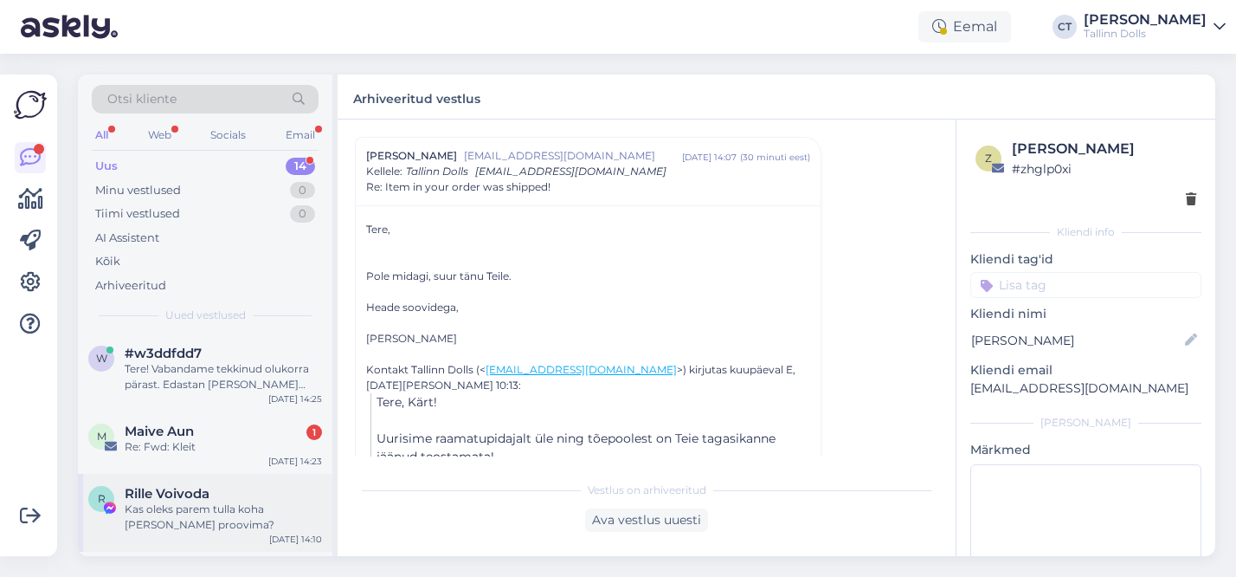
scroll to position [80, 0]
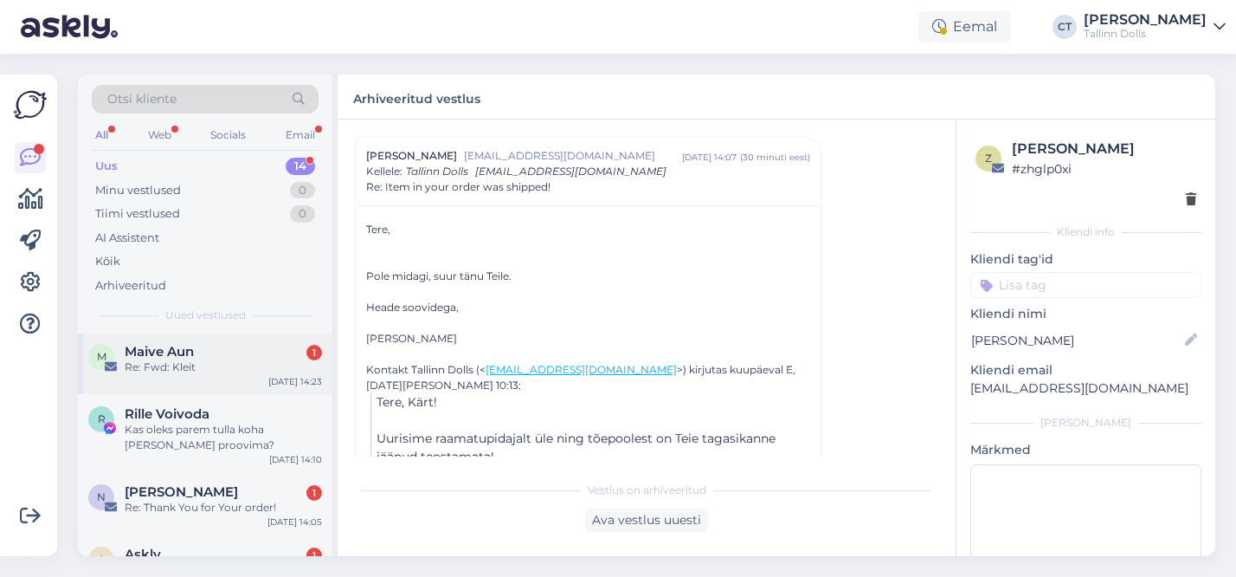
click at [246, 372] on div "Re: Fwd: Kleit" at bounding box center [223, 367] width 197 height 16
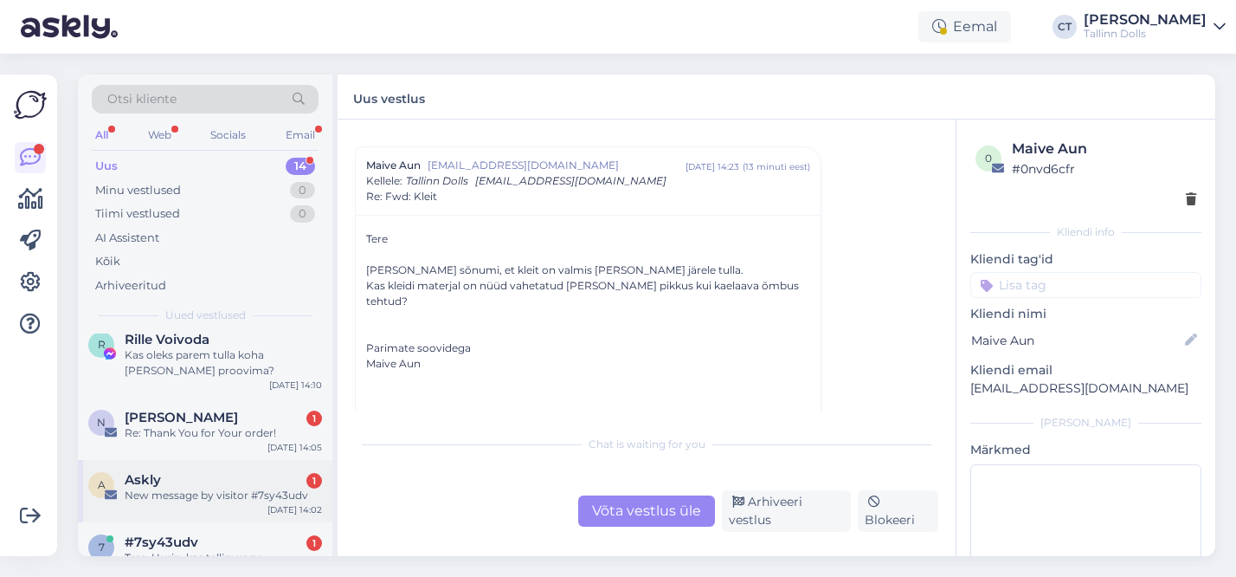
scroll to position [267, 0]
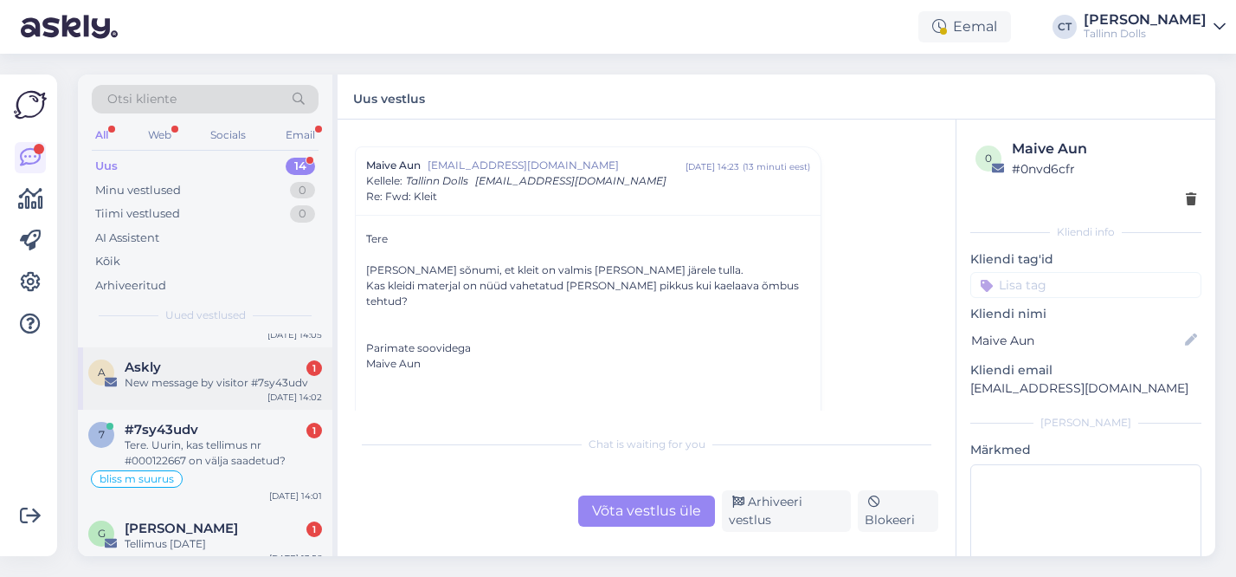
click at [249, 378] on div "New message by visitor #7sy43udv" at bounding box center [223, 383] width 197 height 16
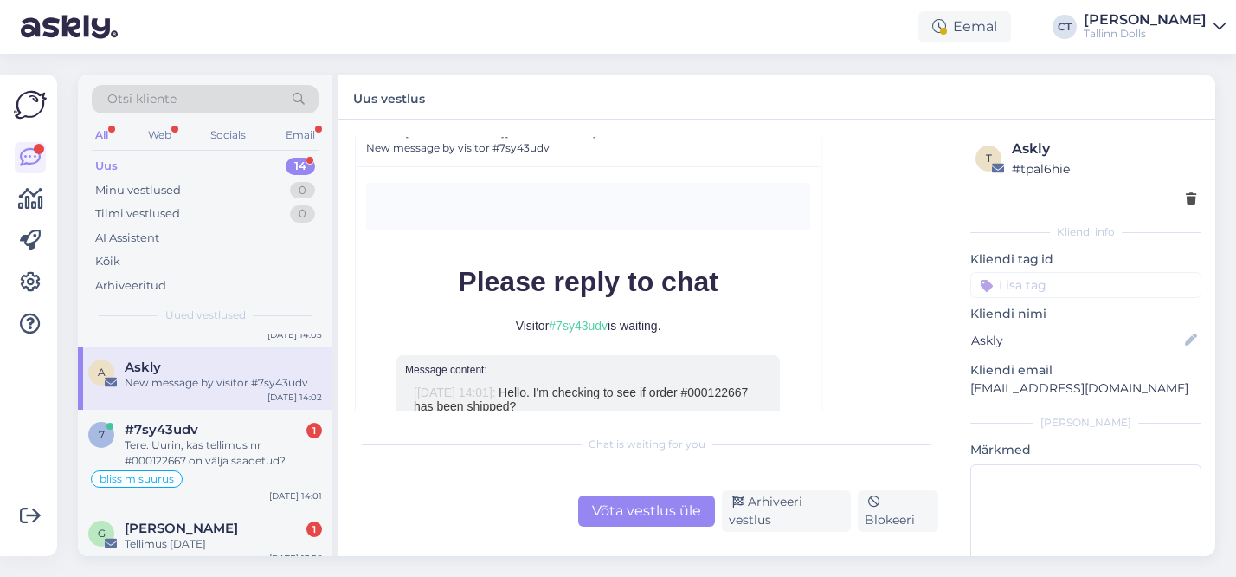
scroll to position [7538, 0]
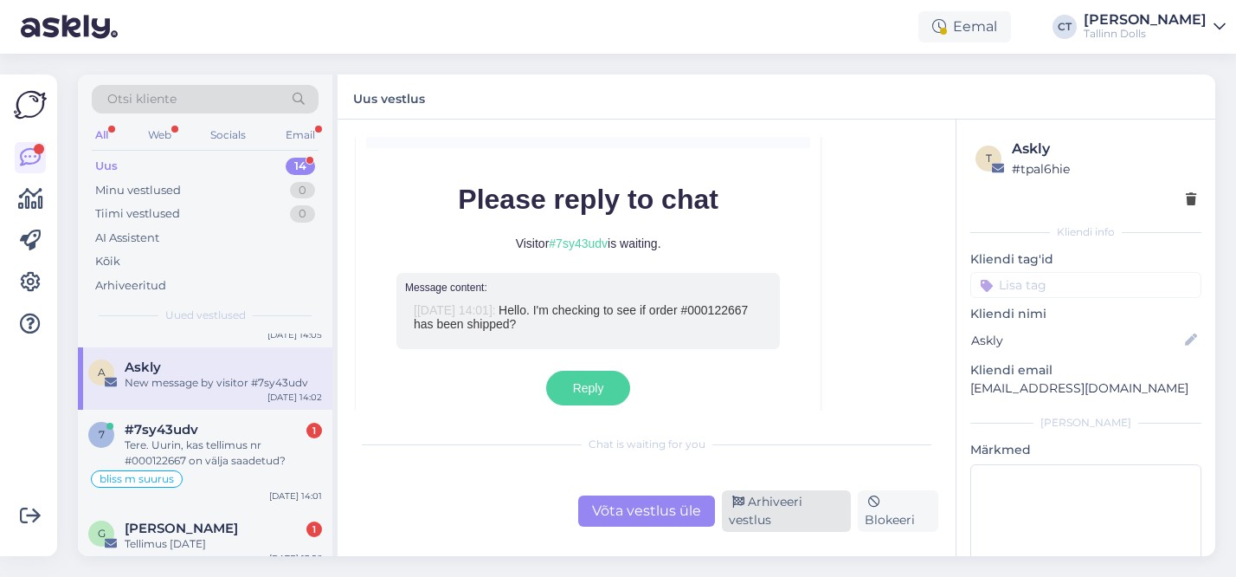
click at [761, 506] on div "Arhiveeri vestlus" at bounding box center [786, 511] width 129 height 42
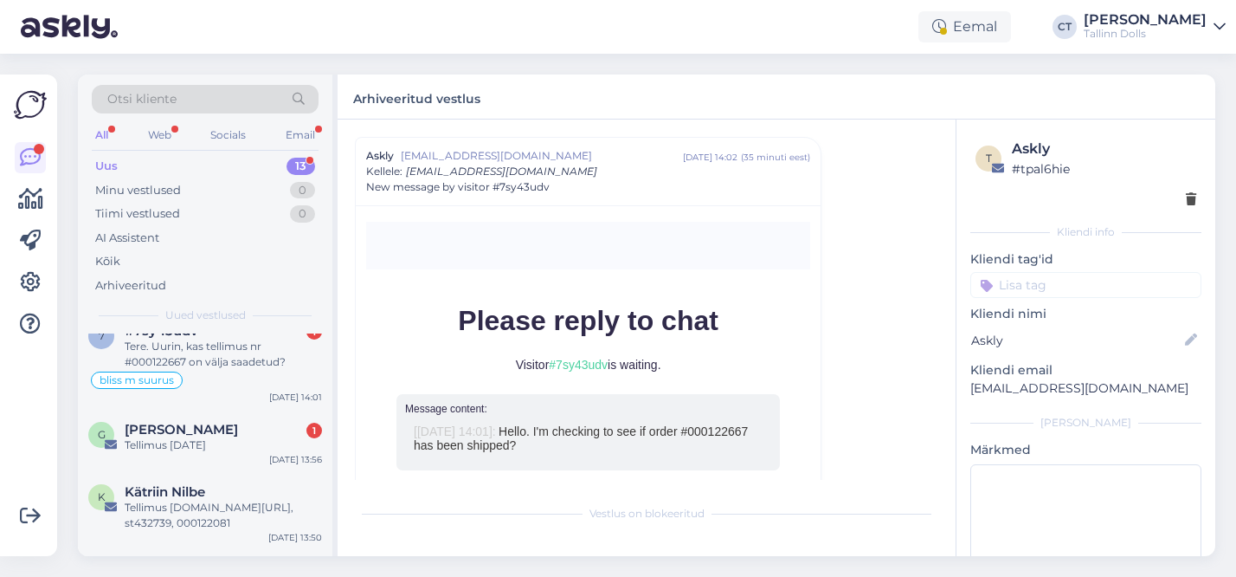
scroll to position [307, 0]
click at [218, 420] on div "Greta Kalle 1" at bounding box center [223, 425] width 197 height 16
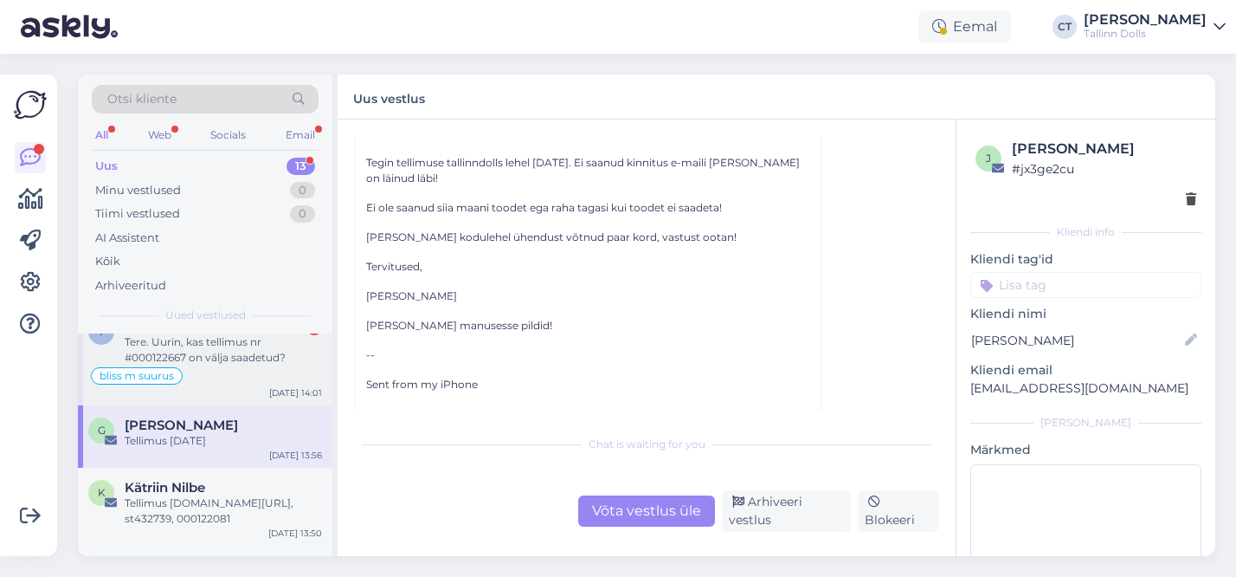
scroll to position [203, 0]
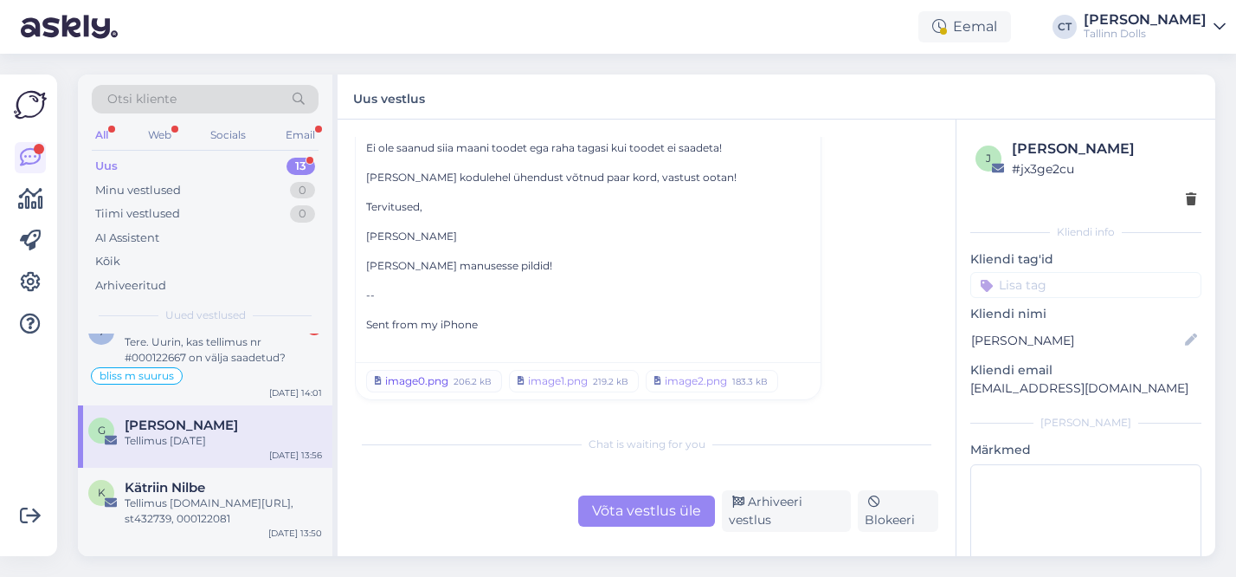
click at [429, 382] on div "image0.png" at bounding box center [416, 381] width 63 height 16
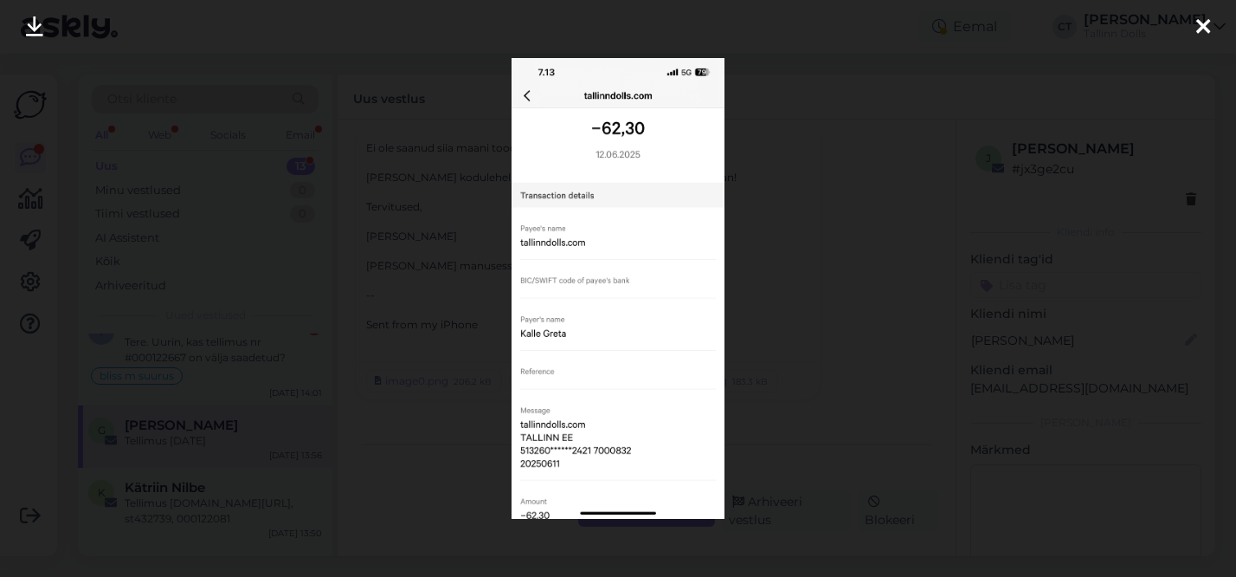
click at [789, 283] on div at bounding box center [618, 288] width 1236 height 577
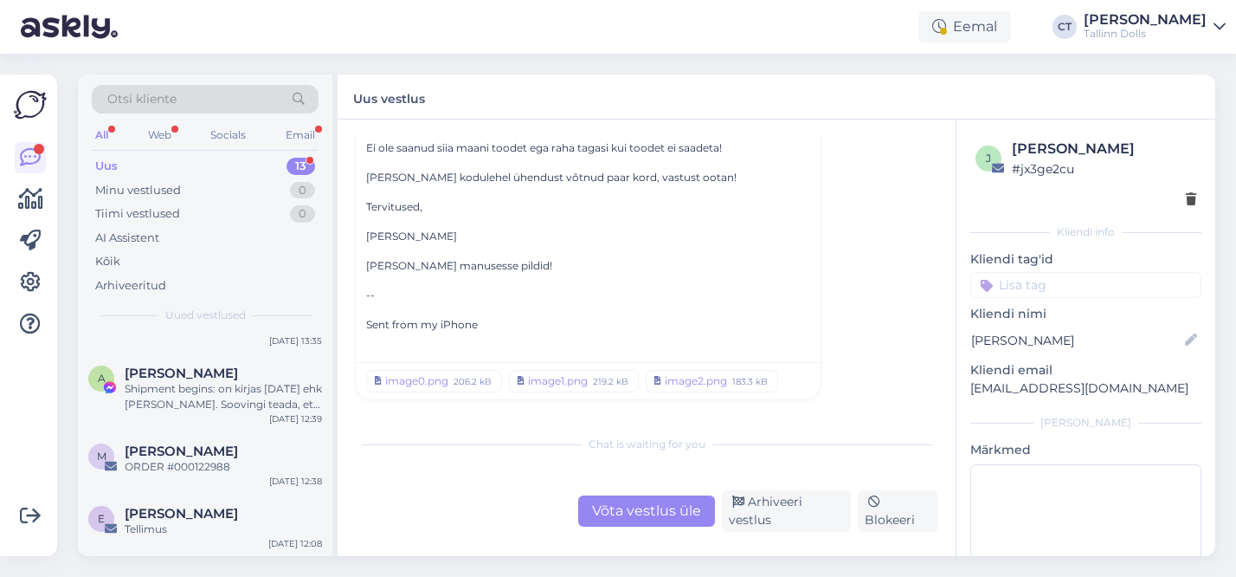
scroll to position [0, 0]
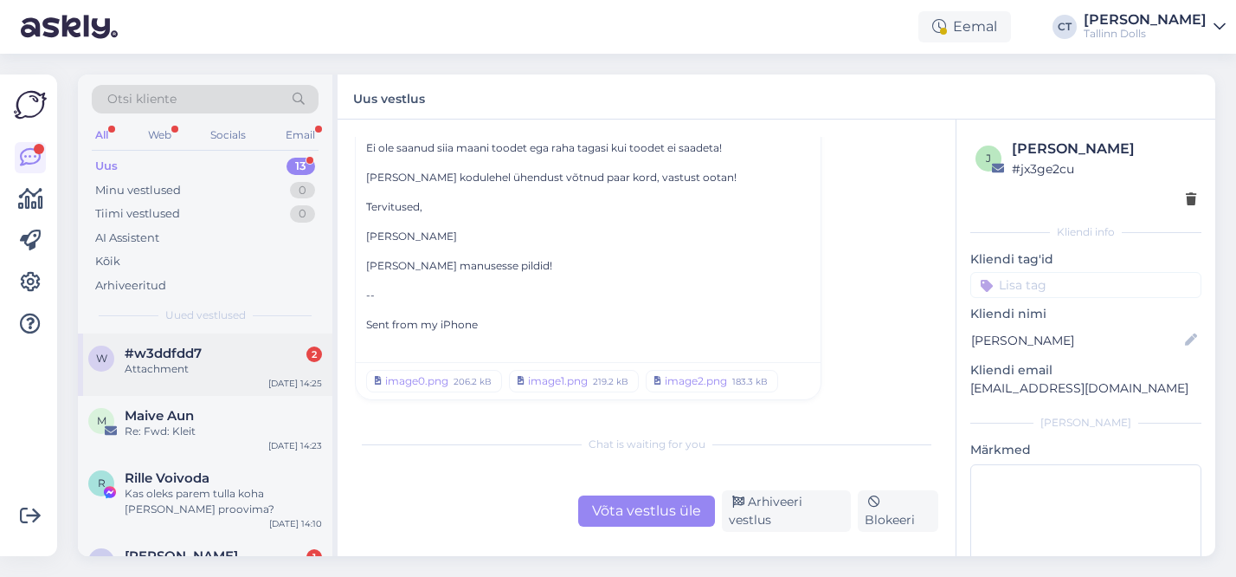
click at [196, 349] on span "#w3ddfdd7" at bounding box center [163, 353] width 77 height 16
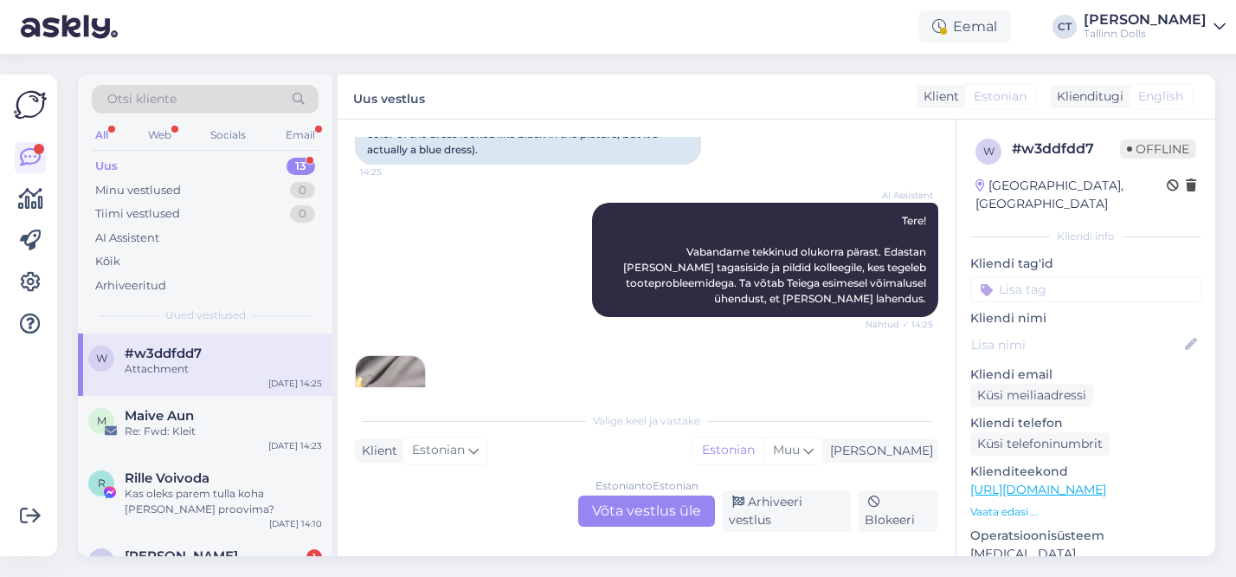
scroll to position [695, 0]
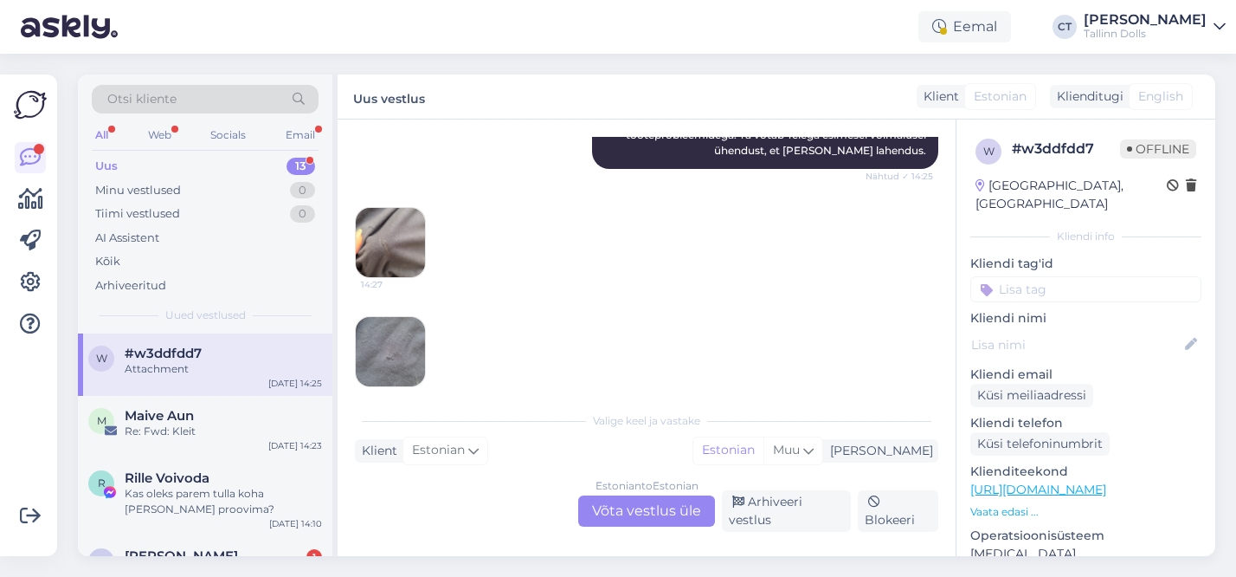
click at [386, 226] on img at bounding box center [390, 242] width 69 height 69
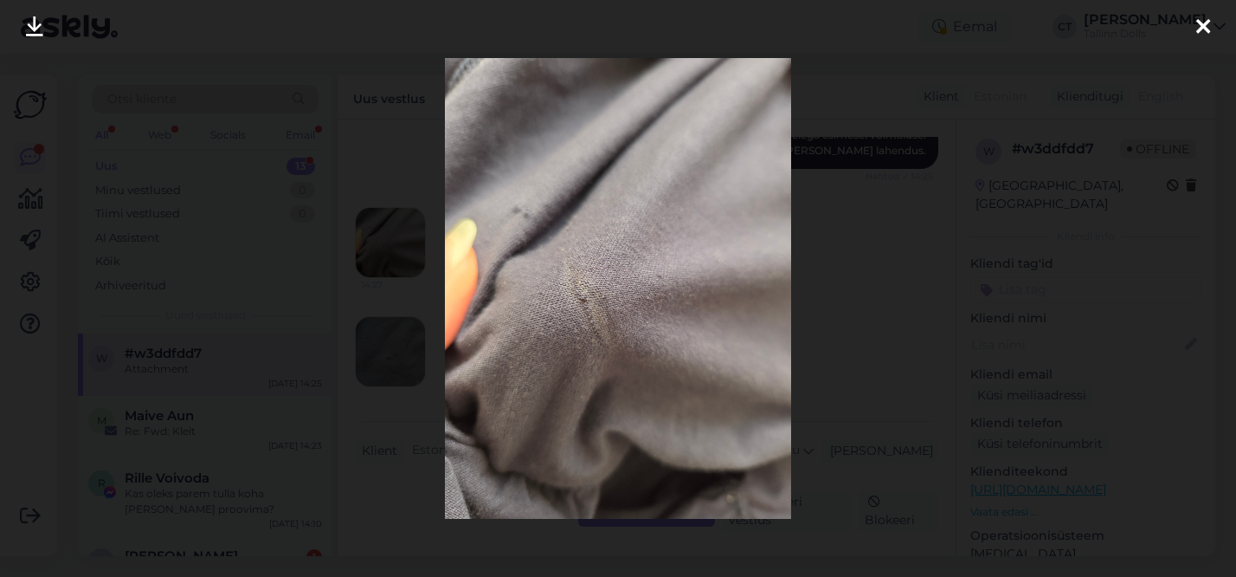
click at [880, 356] on div at bounding box center [618, 288] width 1236 height 577
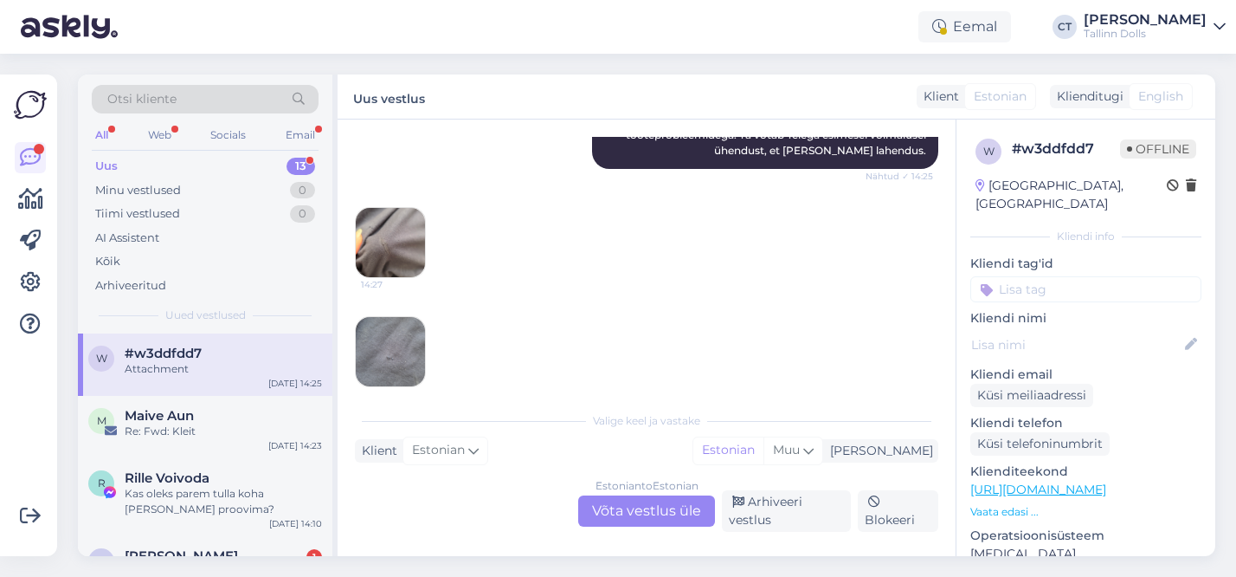
click at [413, 352] on img at bounding box center [390, 351] width 69 height 69
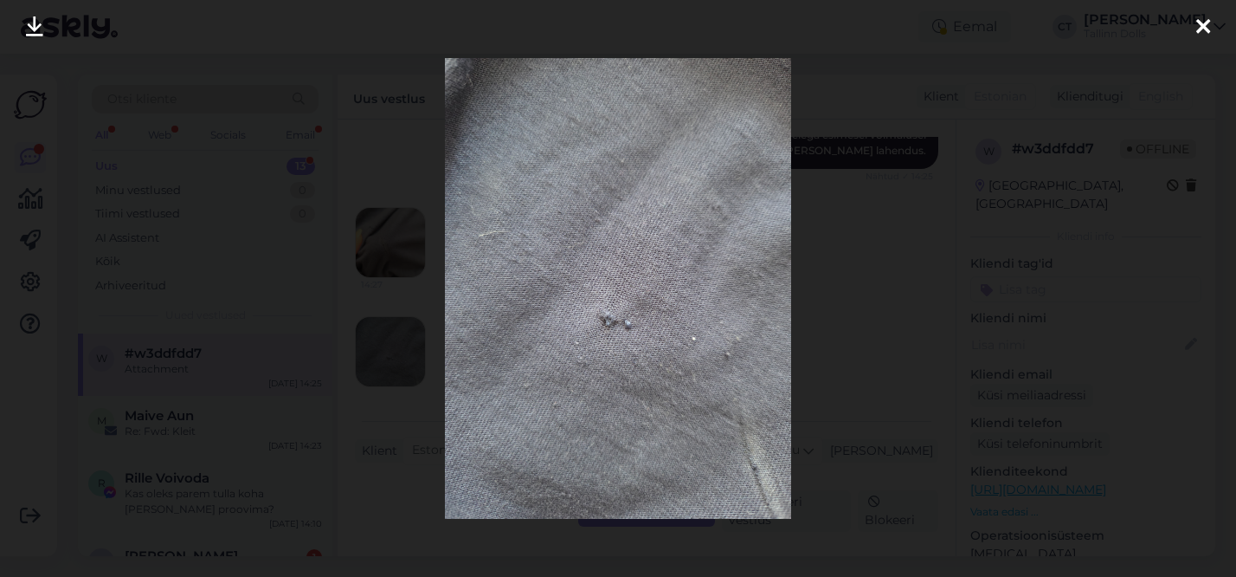
click at [823, 346] on div at bounding box center [618, 288] width 1236 height 577
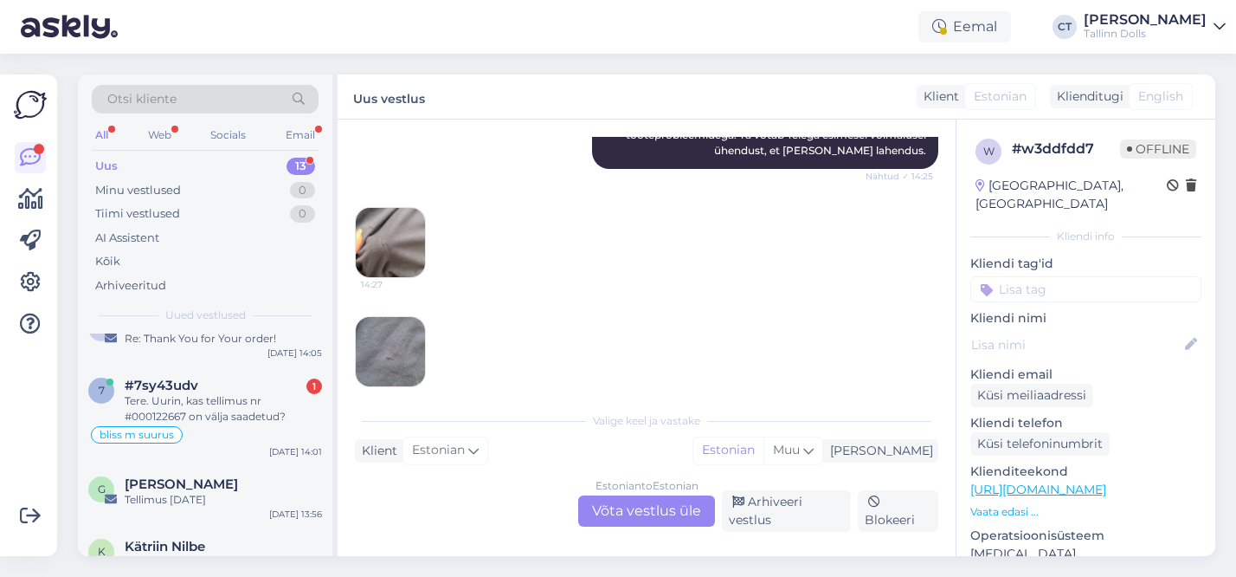
scroll to position [216, 0]
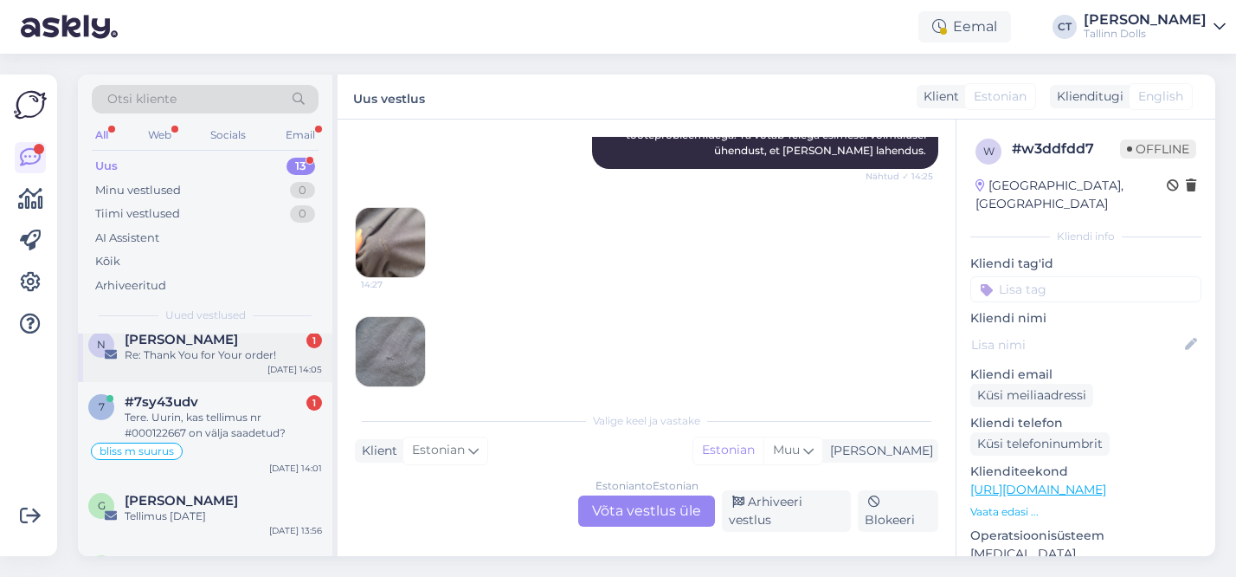
click at [238, 356] on div "Re: Thank You for Your order!" at bounding box center [223, 355] width 197 height 16
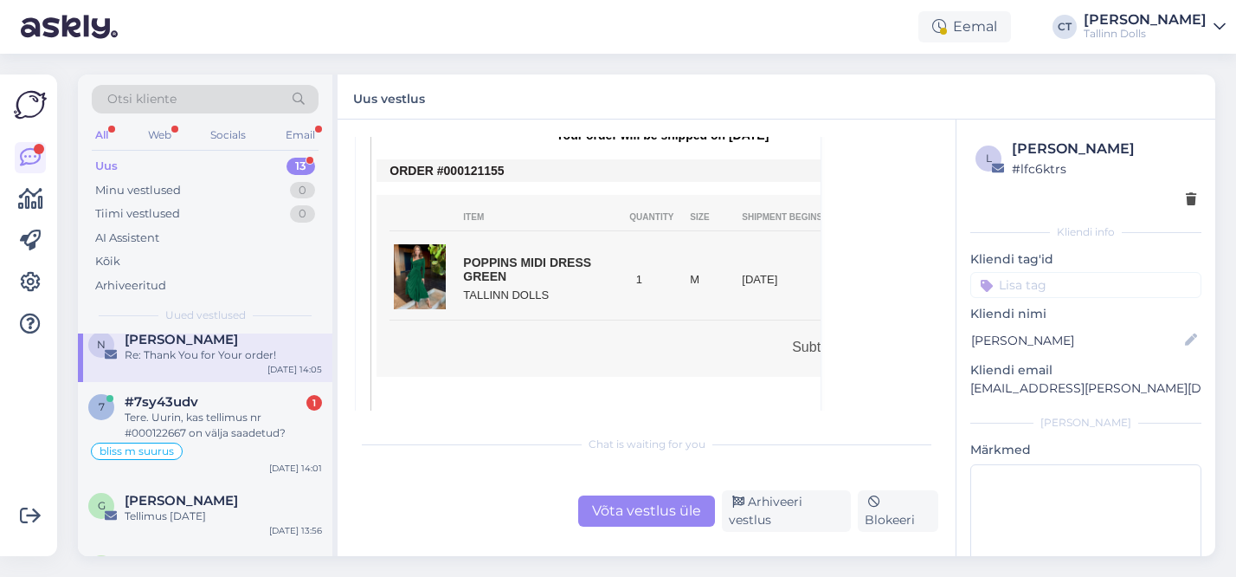
scroll to position [385, 0]
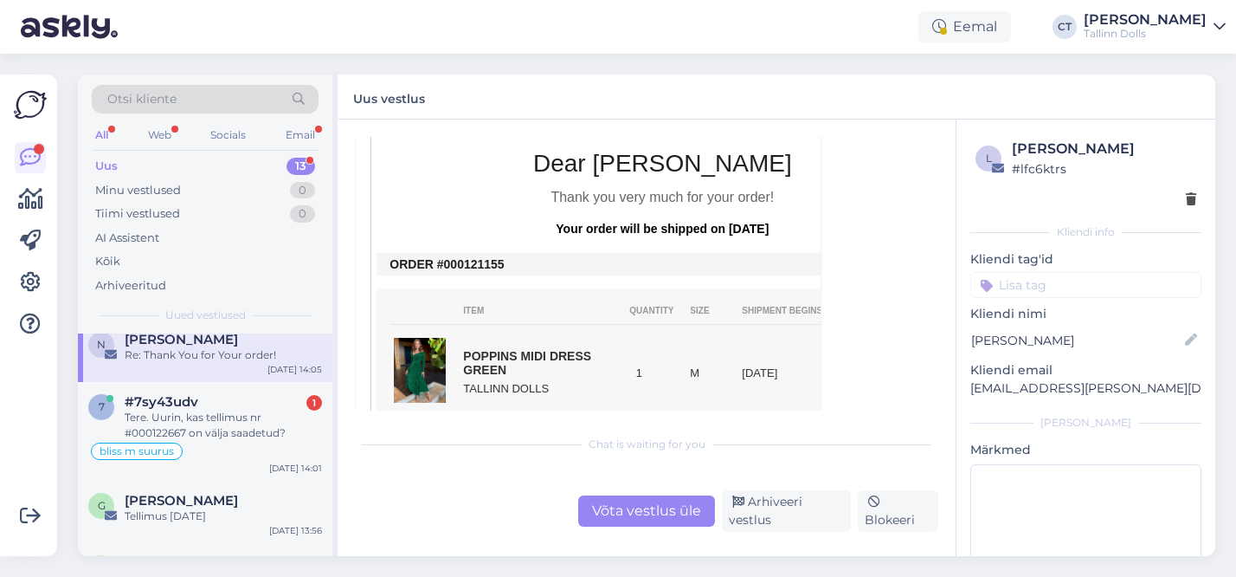
drag, startPoint x: 507, startPoint y: 263, endPoint x: 464, endPoint y: 261, distance: 43.4
click at [464, 261] on td "ORDER #000121155" at bounding box center [662, 264] width 545 height 14
copy td "121155"
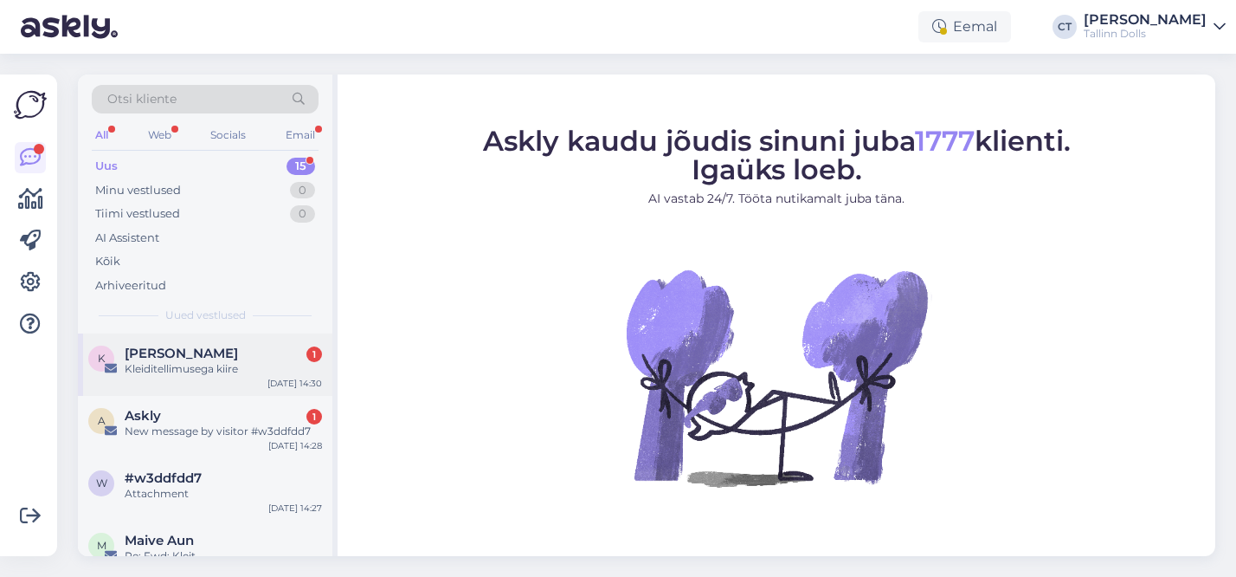
click at [209, 371] on div "Kleiditellimusega kiire" at bounding box center [223, 369] width 197 height 16
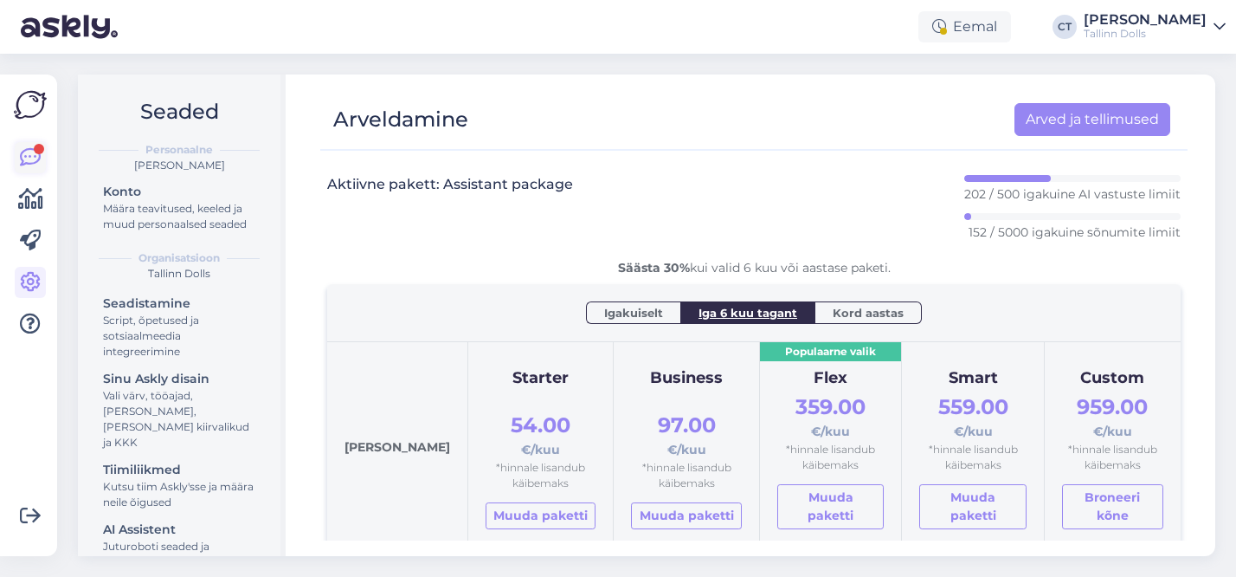
click at [35, 168] on icon at bounding box center [30, 157] width 21 height 21
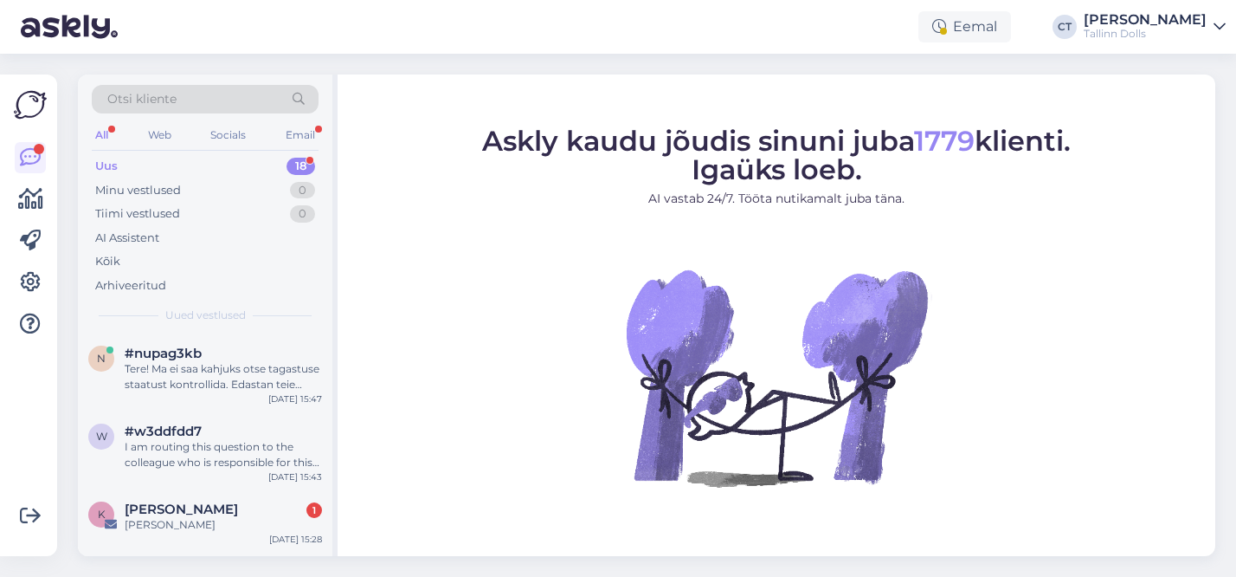
click at [223, 403] on div "n #nupag3kb Tere! Ma ei saa kahjuks otse tagastuse staatust kontrollida. Edasta…" at bounding box center [205, 372] width 255 height 78
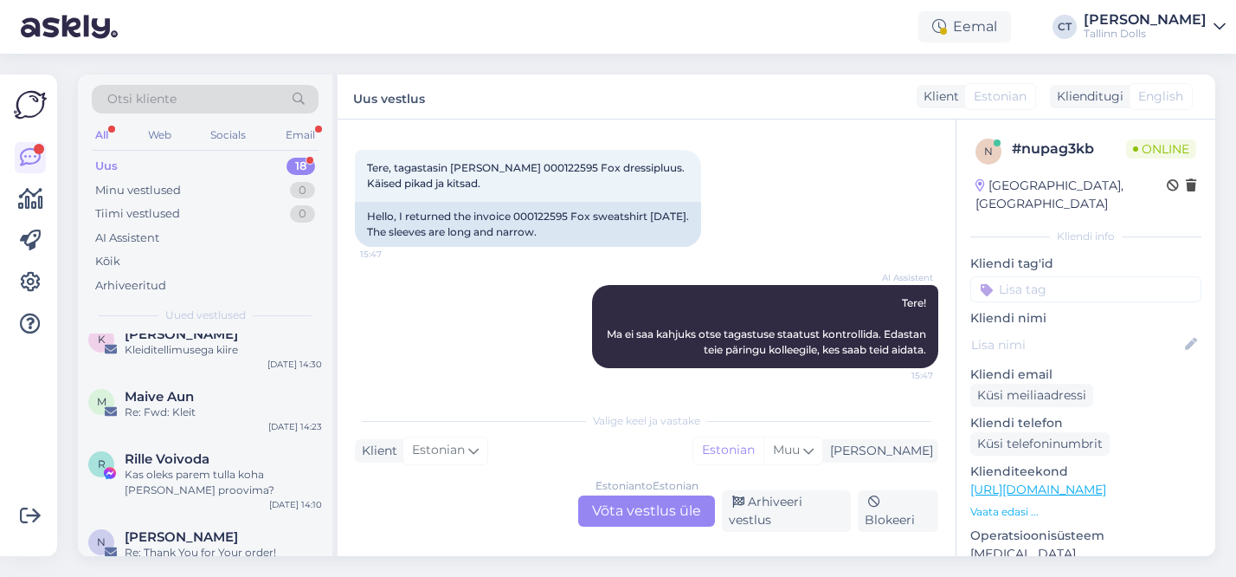
scroll to position [1029, 0]
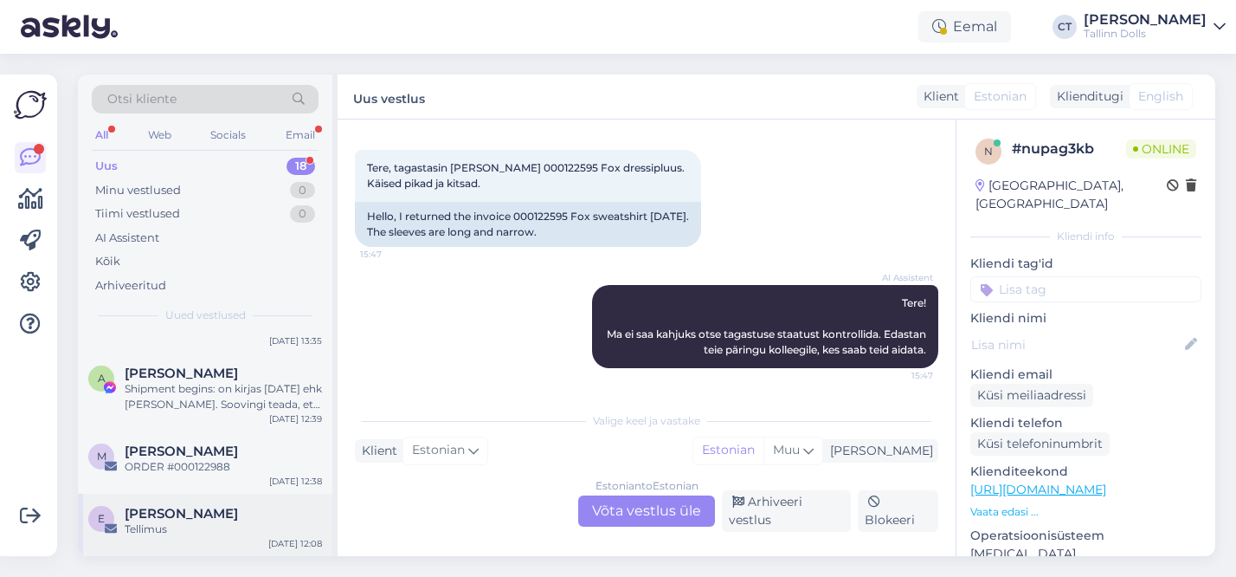
click at [231, 514] on div "[PERSON_NAME]" at bounding box center [223, 514] width 197 height 16
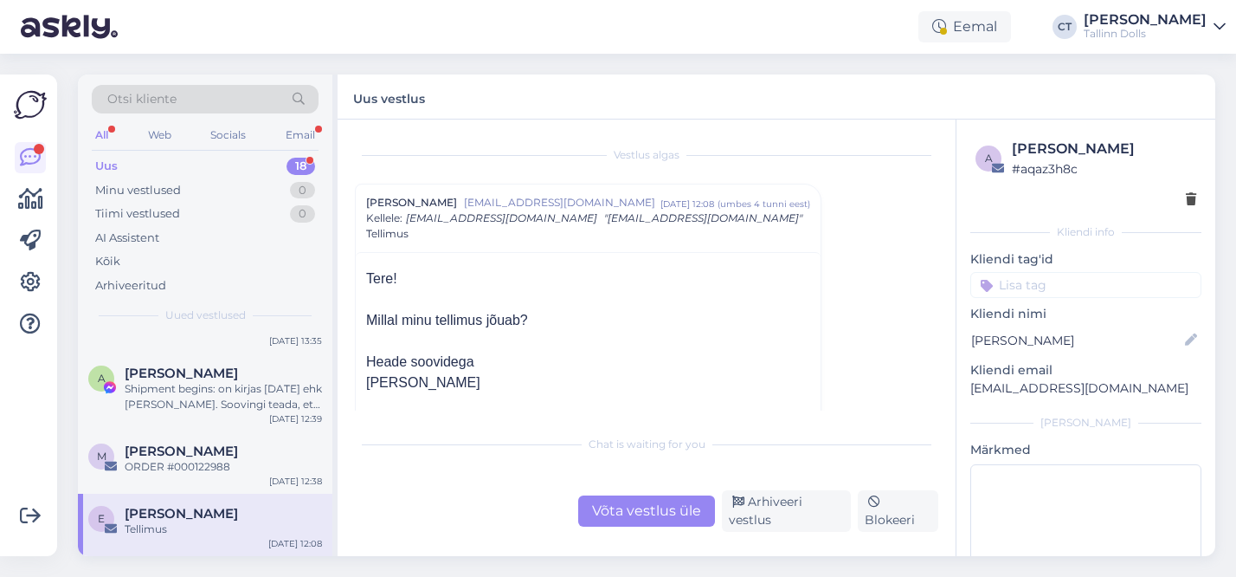
scroll to position [78, 0]
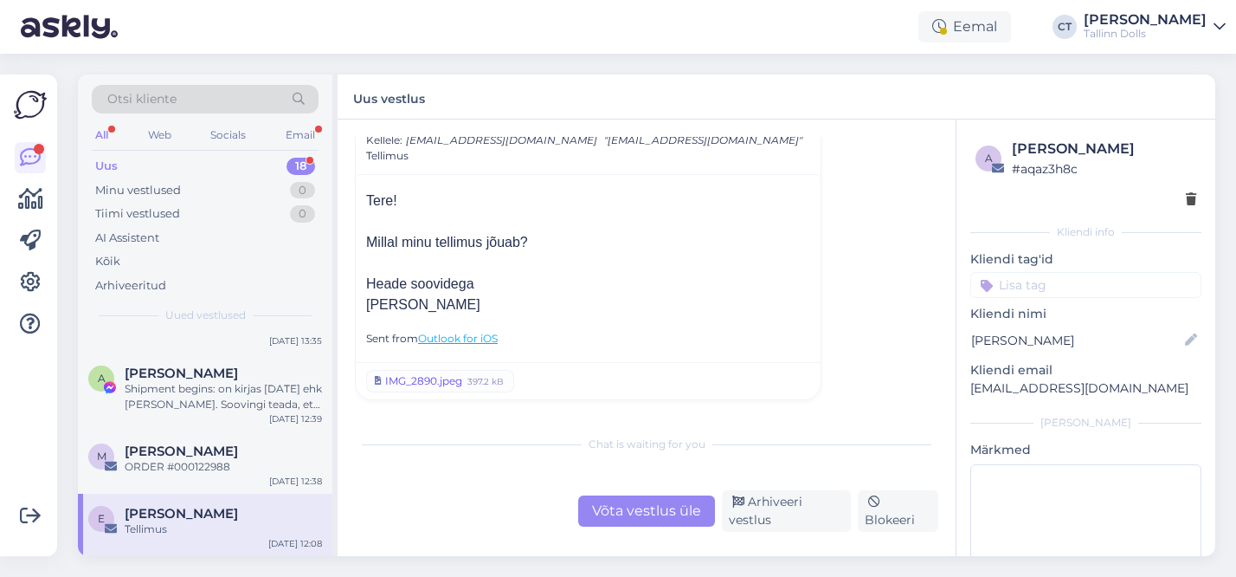
click at [429, 383] on div "IMG_2890.jpeg" at bounding box center [423, 381] width 77 height 16
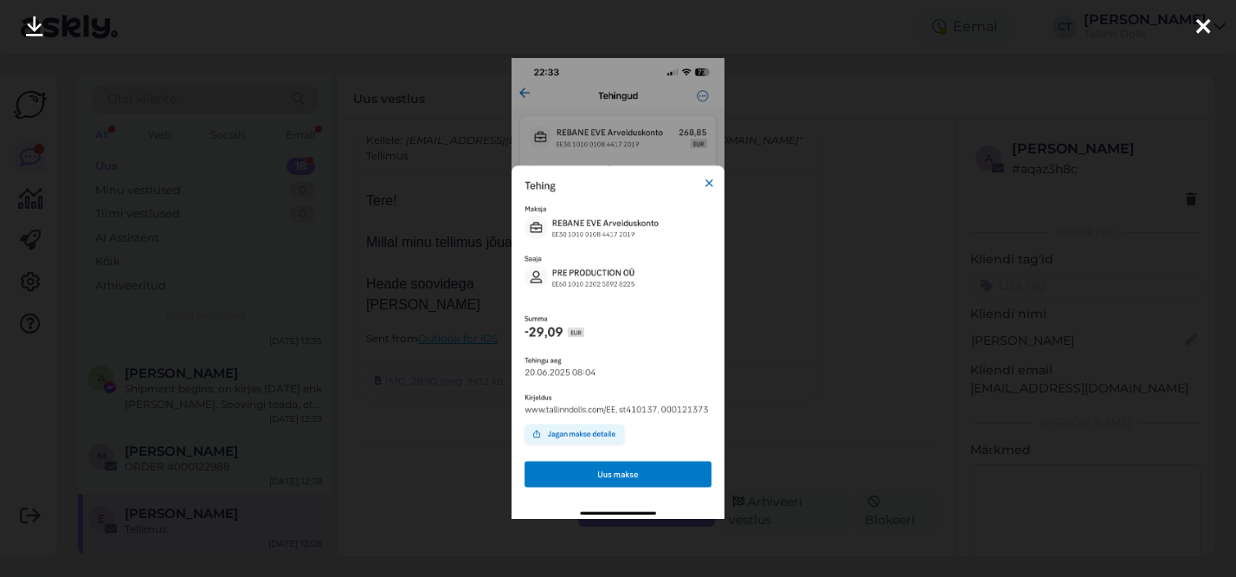
click at [725, 296] on div at bounding box center [618, 288] width 1236 height 577
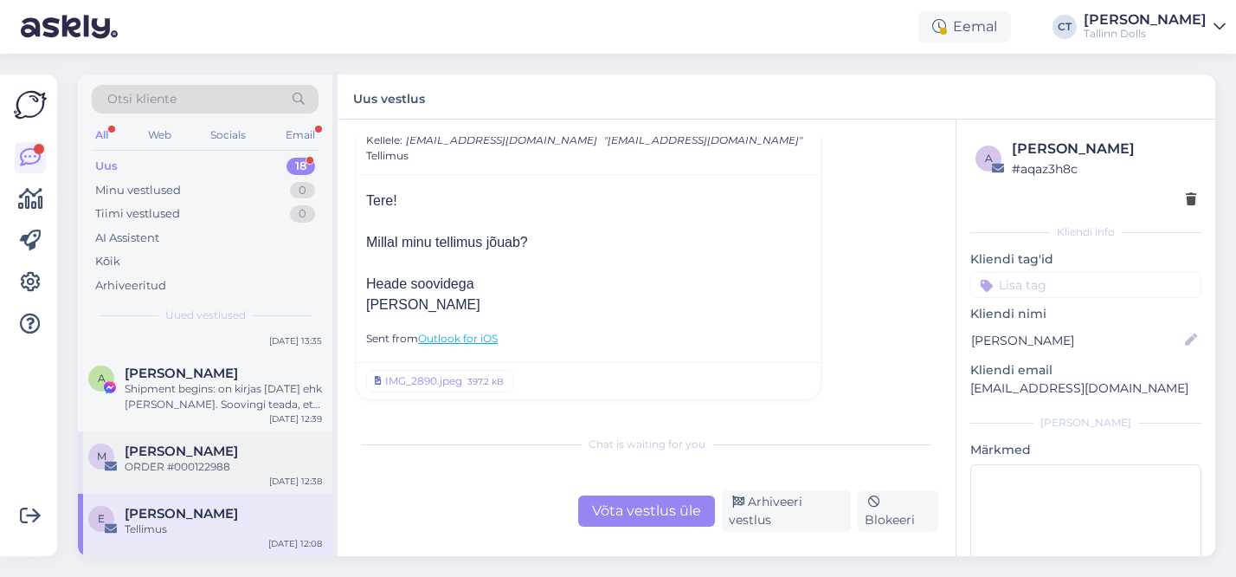
click at [217, 467] on div "ORDER #000122988" at bounding box center [223, 467] width 197 height 16
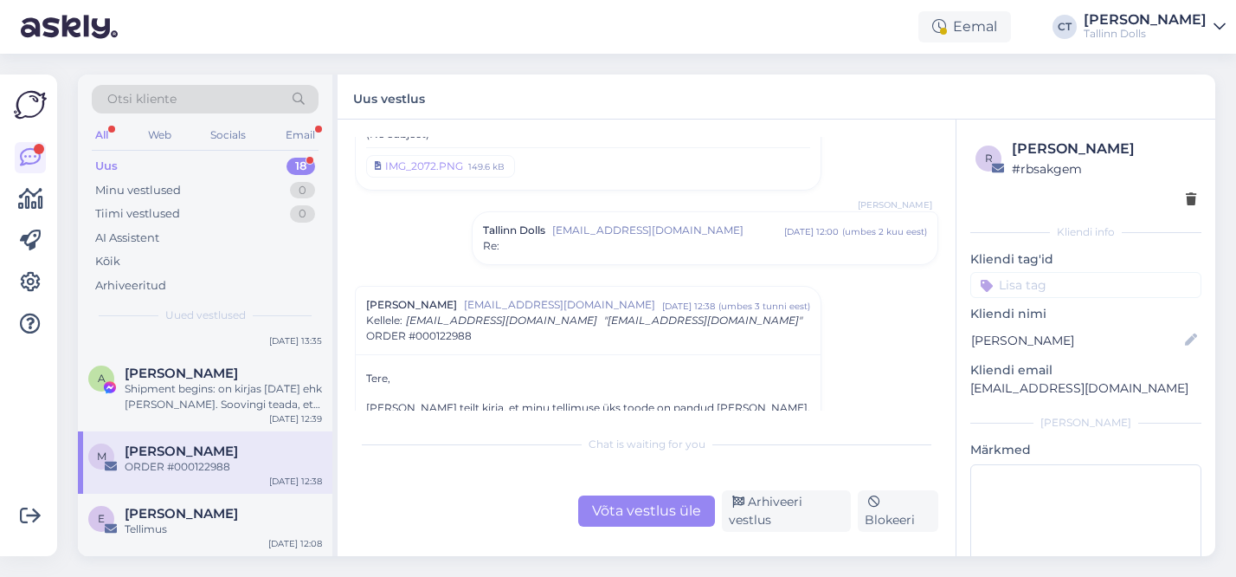
scroll to position [224, 0]
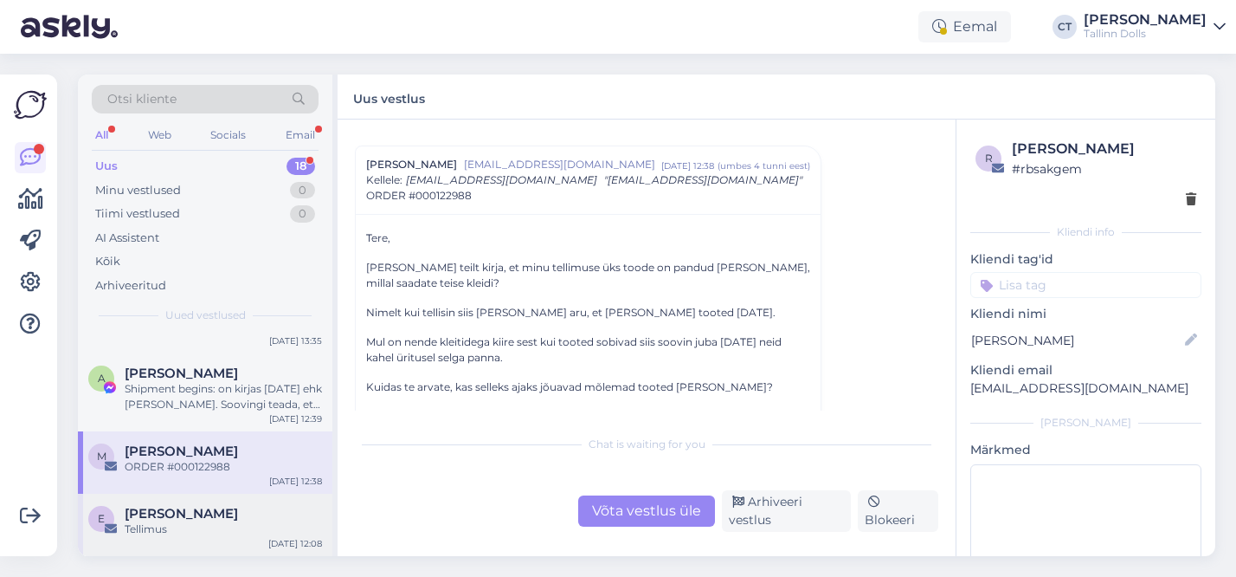
click at [183, 519] on span "[PERSON_NAME]" at bounding box center [181, 514] width 113 height 16
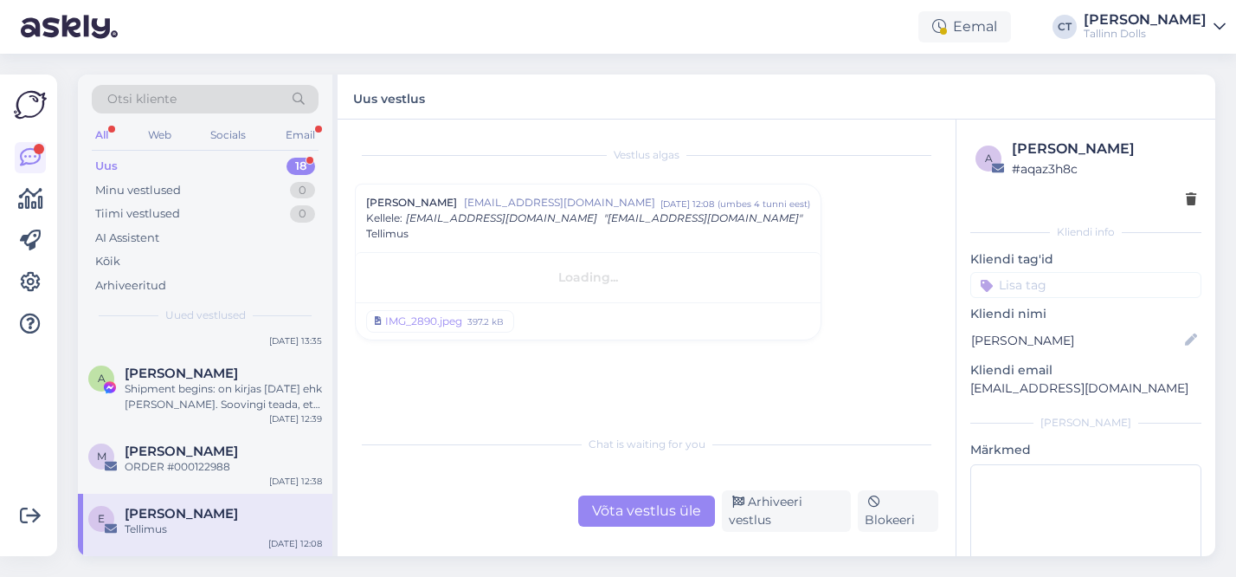
scroll to position [0, 0]
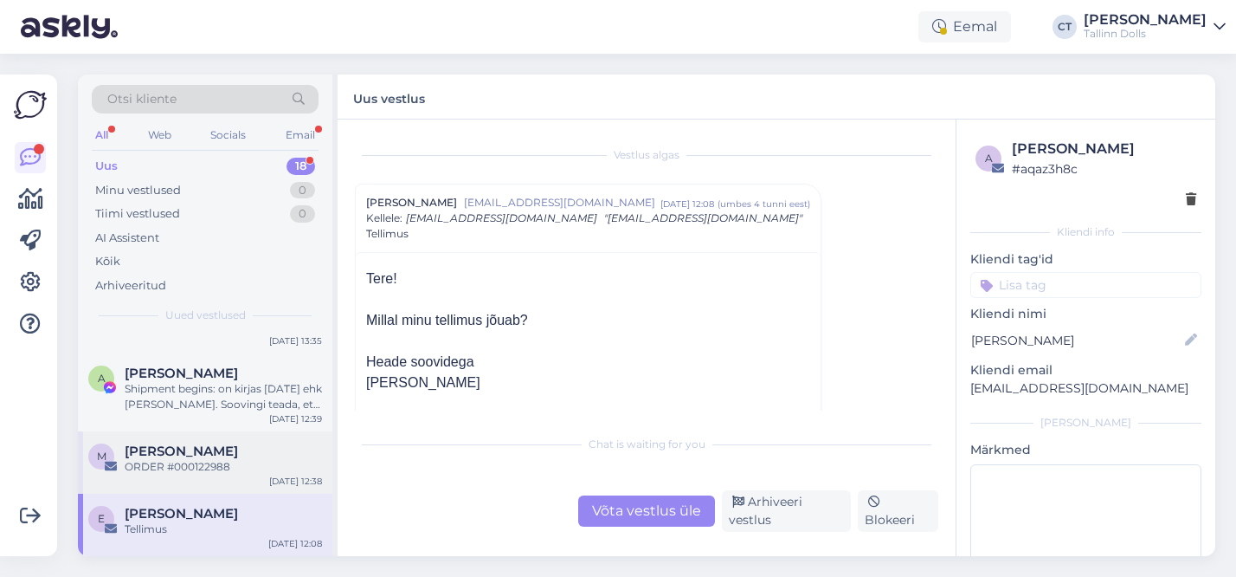
click at [188, 453] on span "[PERSON_NAME]" at bounding box center [181, 451] width 113 height 16
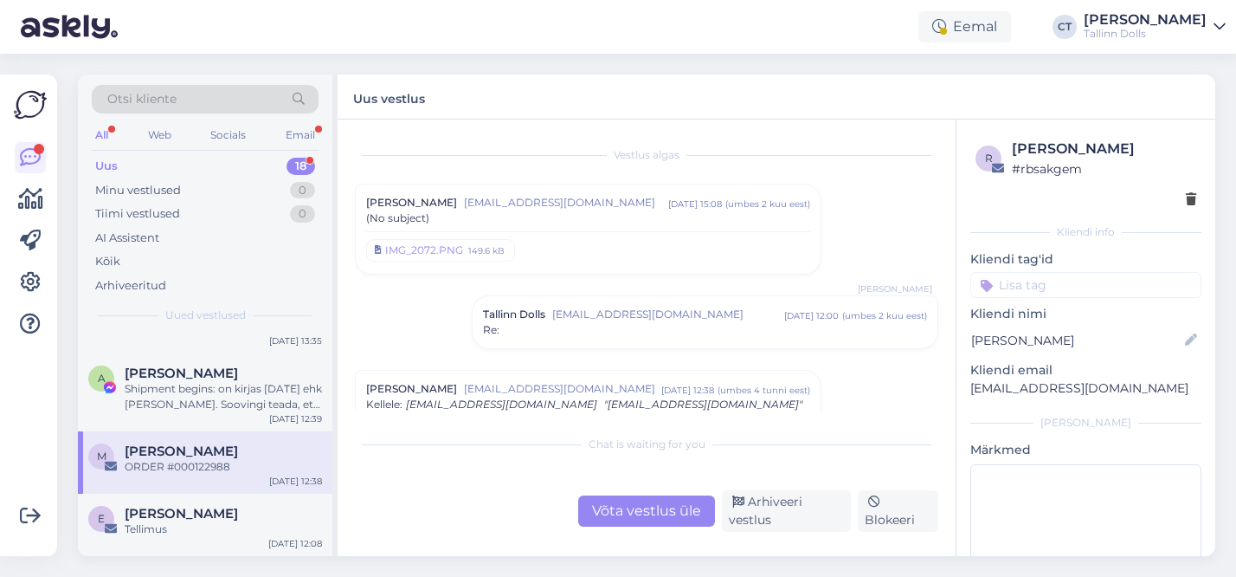
scroll to position [233, 0]
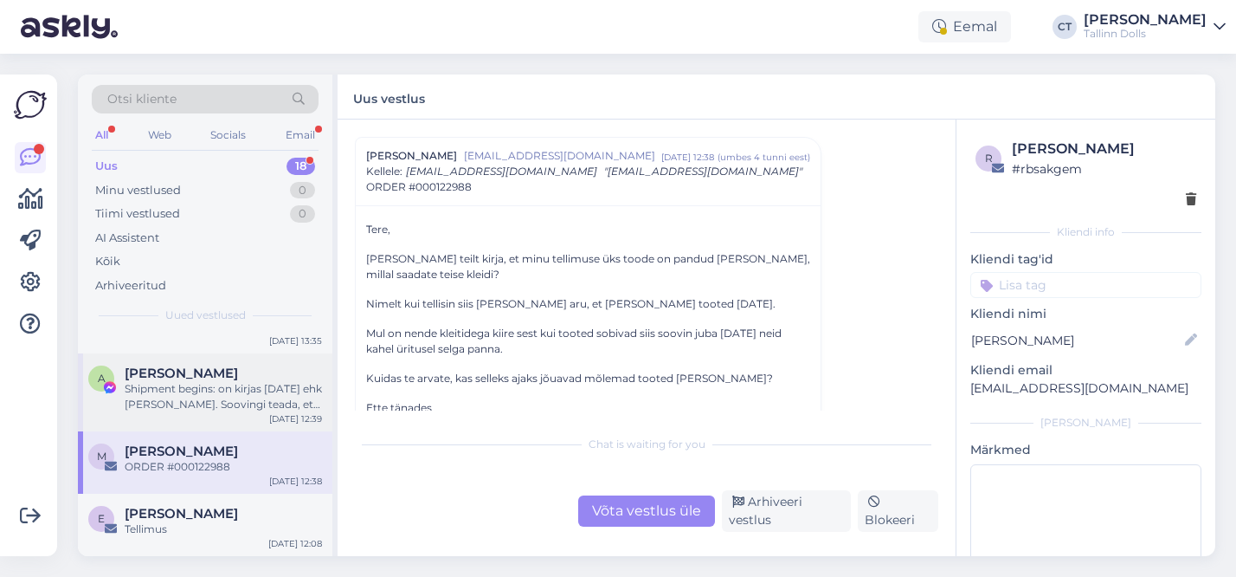
click at [222, 416] on div "A [PERSON_NAME] Ka Shipment begins: on kirjas [DATE] ehk [PERSON_NAME]. Sooving…" at bounding box center [205, 392] width 255 height 78
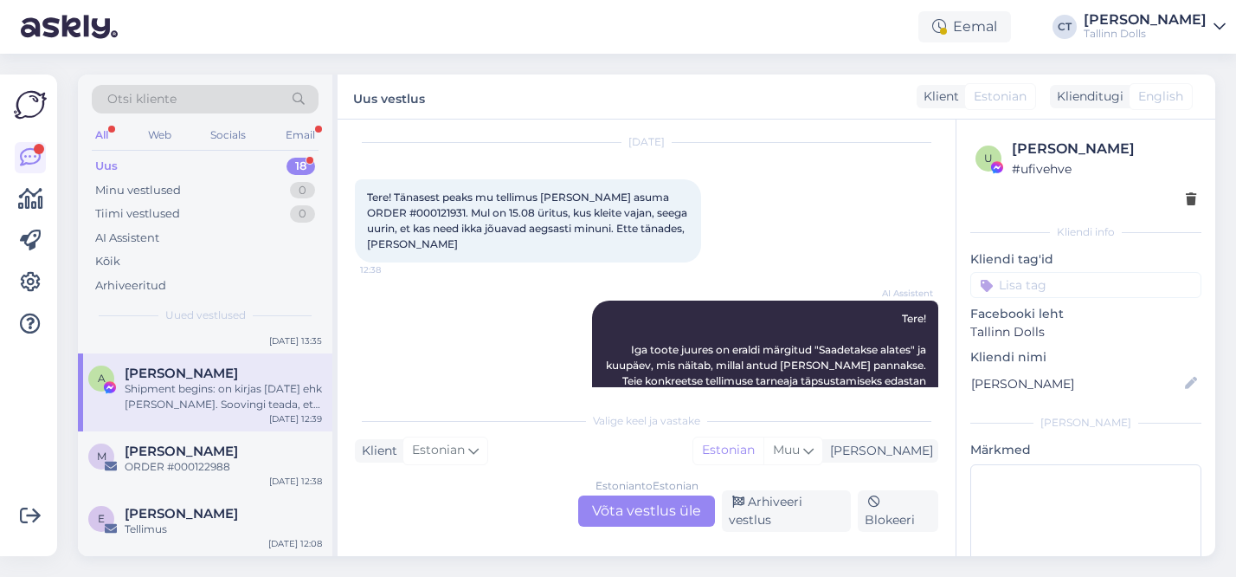
scroll to position [0, 0]
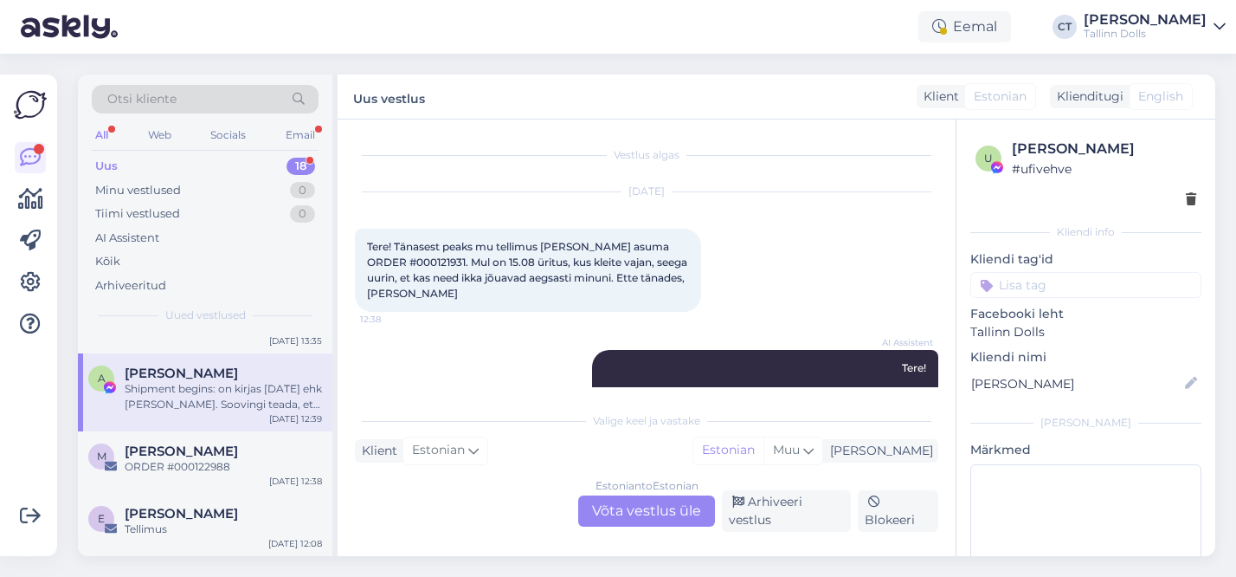
click at [414, 260] on span "Tere! Tänasest peaks mu tellimus [PERSON_NAME] asuma ORDER #000121931. Mul on 1…" at bounding box center [528, 270] width 323 height 60
copy span "000121931"
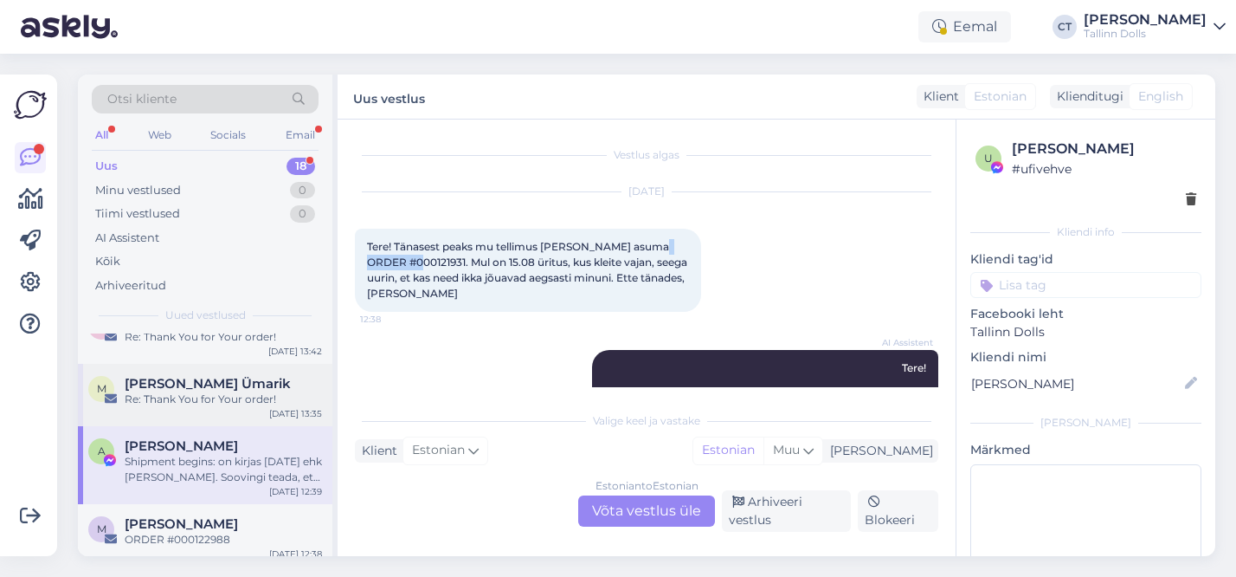
scroll to position [939, 0]
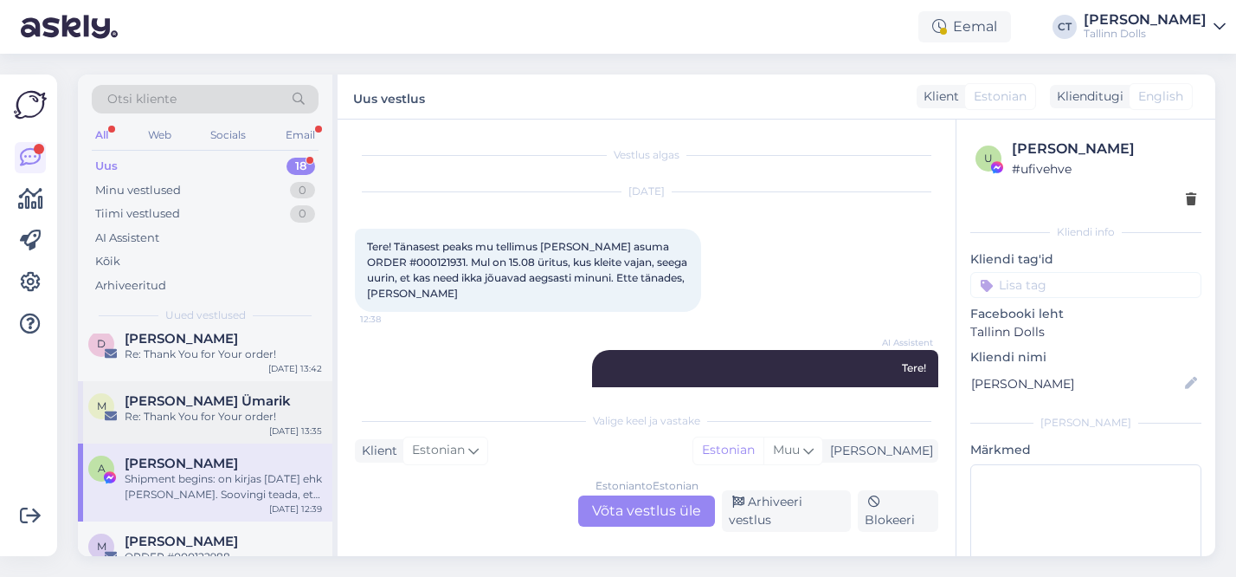
click at [216, 406] on div "[PERSON_NAME] Ümarik" at bounding box center [223, 401] width 197 height 16
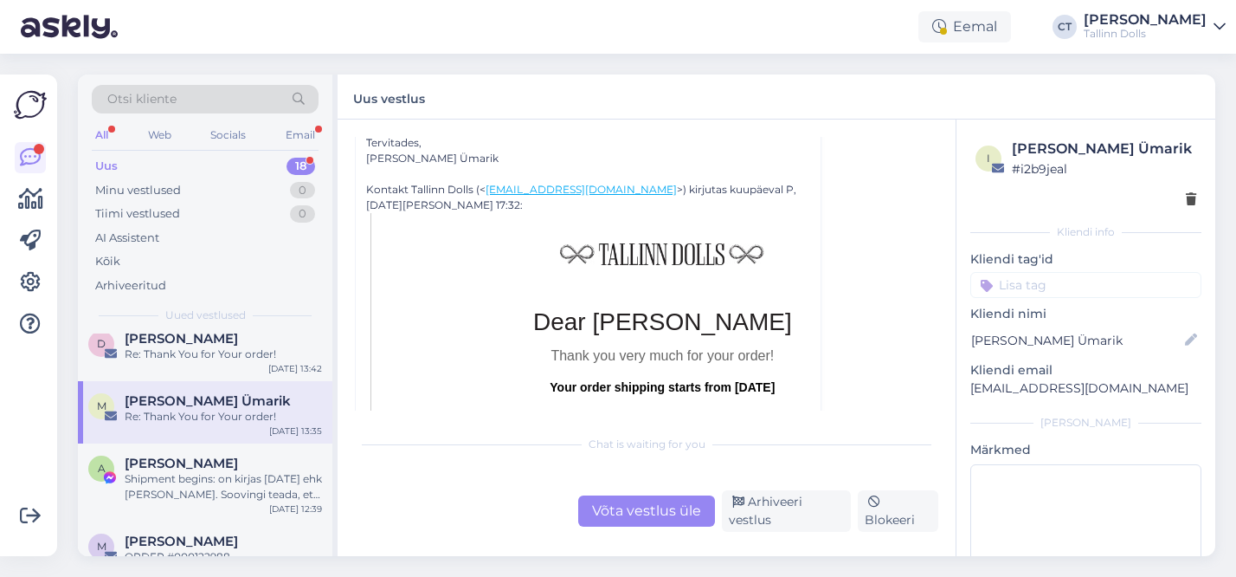
scroll to position [641, 0]
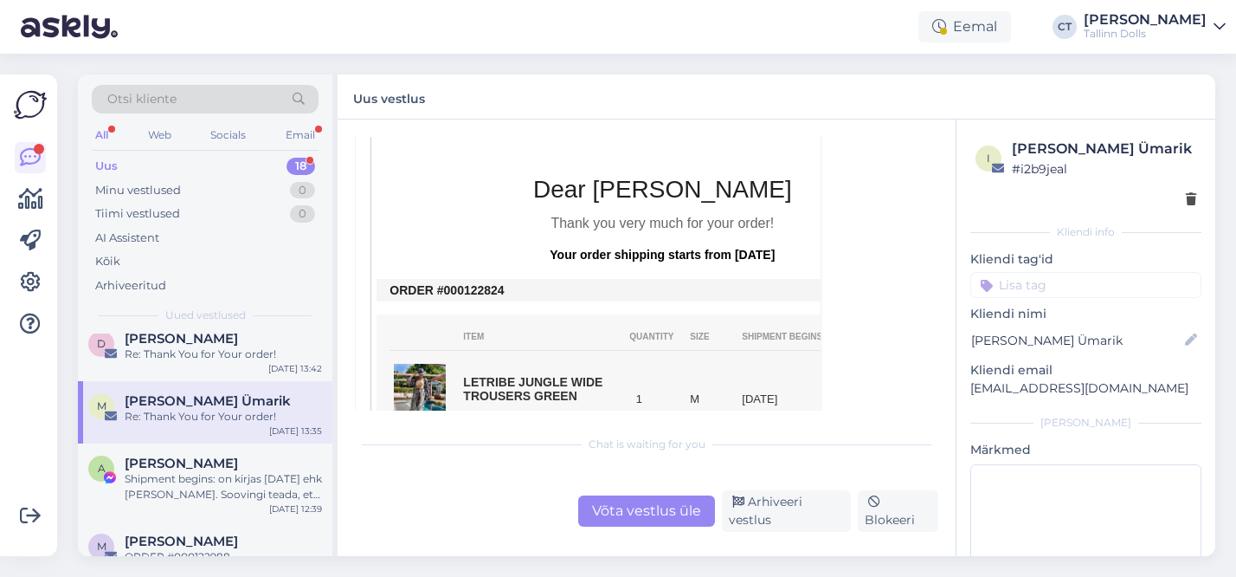
drag, startPoint x: 519, startPoint y: 291, endPoint x: 462, endPoint y: 291, distance: 56.3
click at [462, 291] on td "ORDER #000122824" at bounding box center [662, 290] width 545 height 14
copy td "122824"
click at [196, 341] on span "[PERSON_NAME]" at bounding box center [181, 339] width 113 height 16
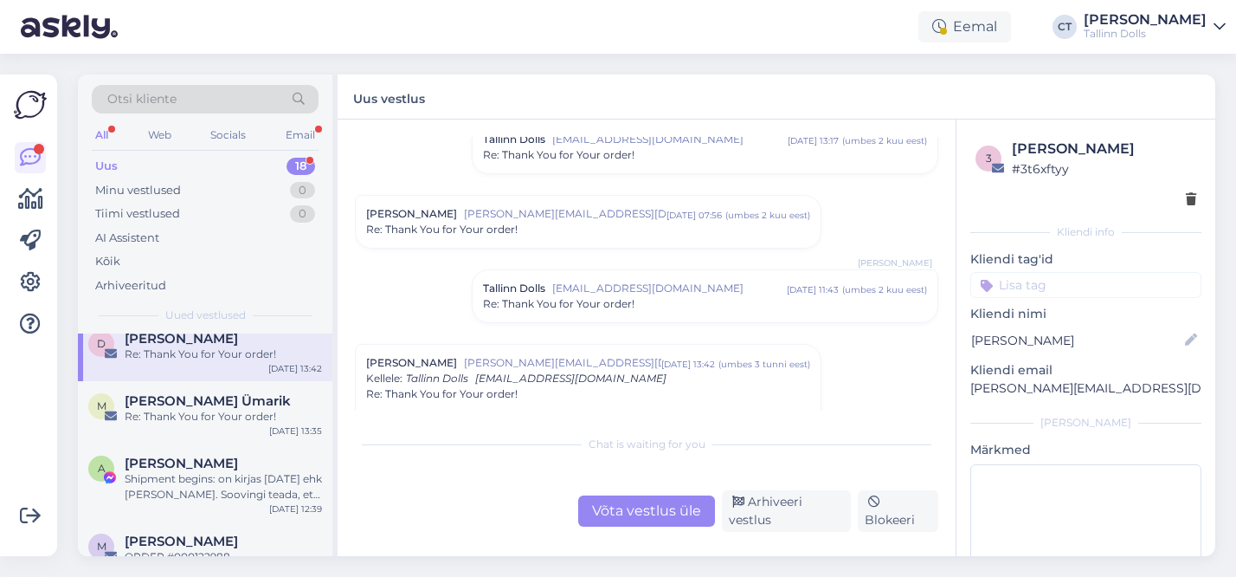
scroll to position [0, 0]
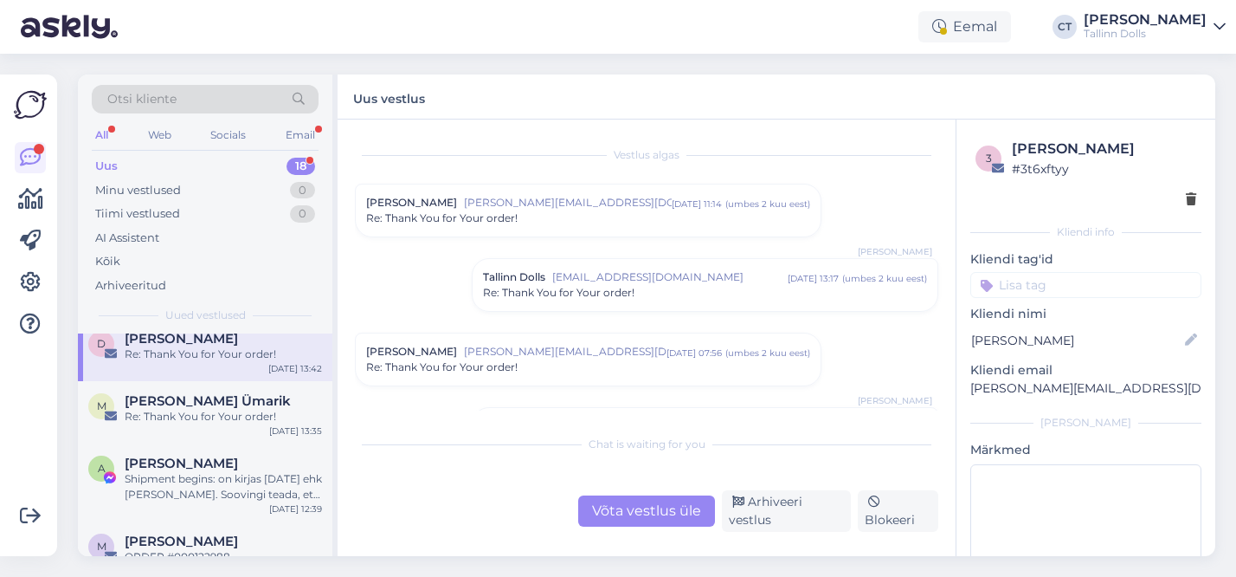
click at [544, 216] on div "Re: Thank You for Your order!" at bounding box center [588, 218] width 444 height 16
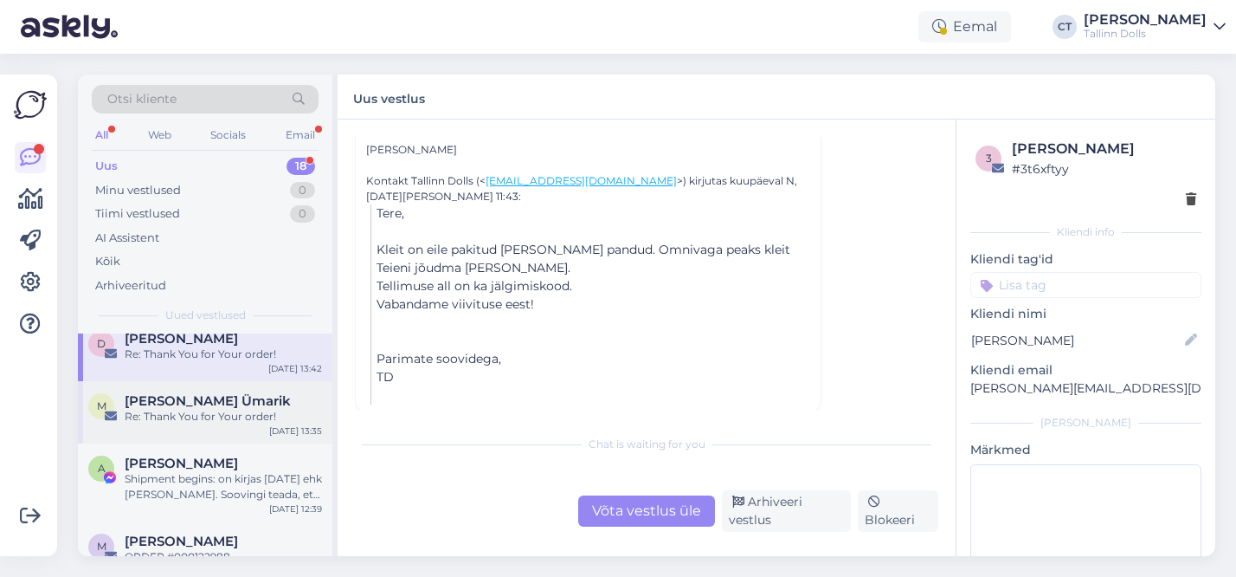
scroll to position [833, 0]
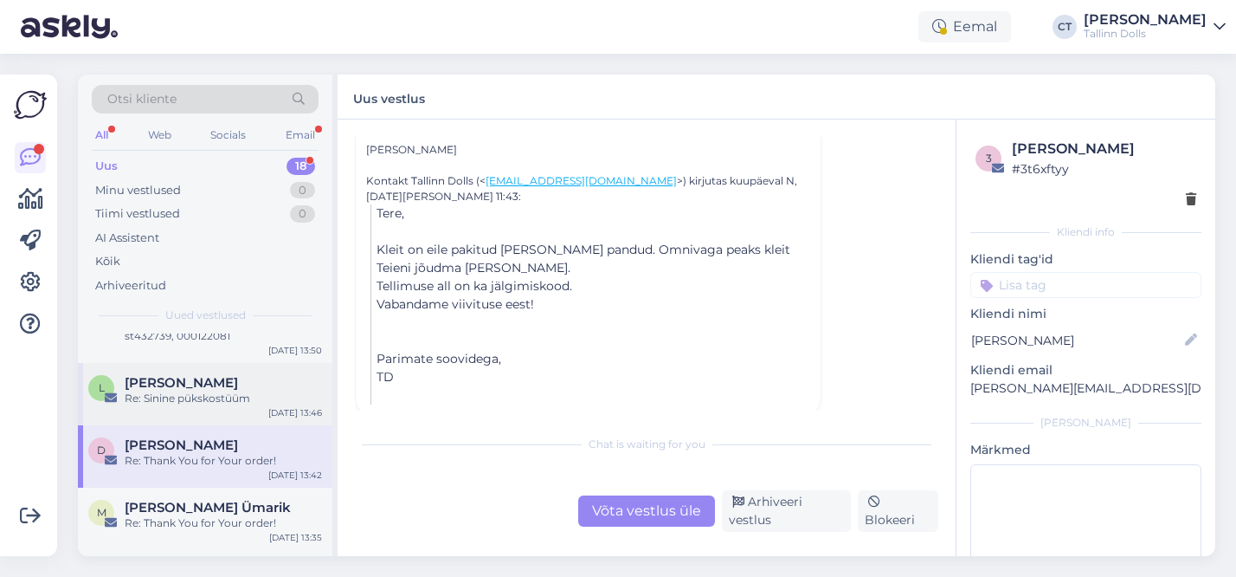
click at [228, 397] on div "Re: Sinine pükskostüüm" at bounding box center [223, 398] width 197 height 16
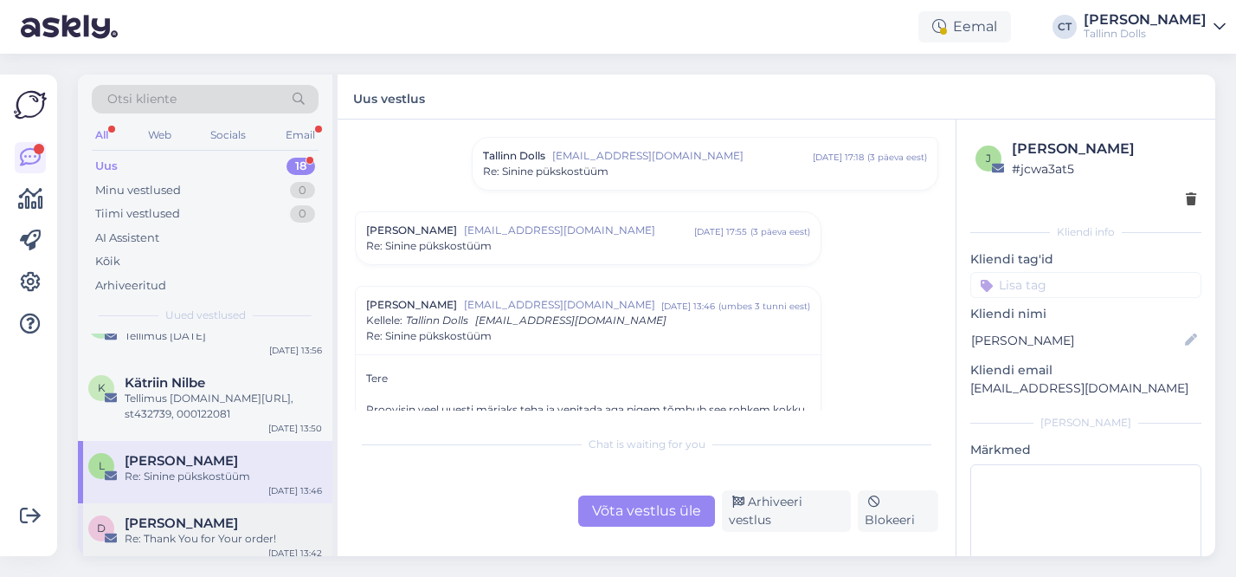
scroll to position [738, 0]
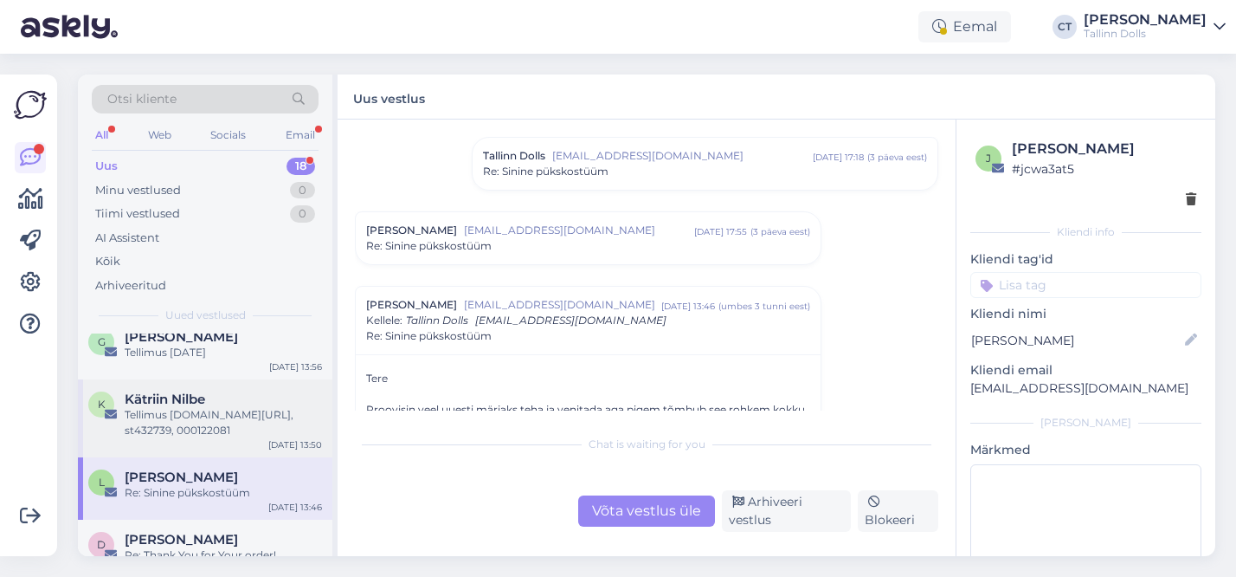
click at [217, 430] on div "Tellimus [DOMAIN_NAME][URL], st432739, 000122081" at bounding box center [223, 422] width 197 height 31
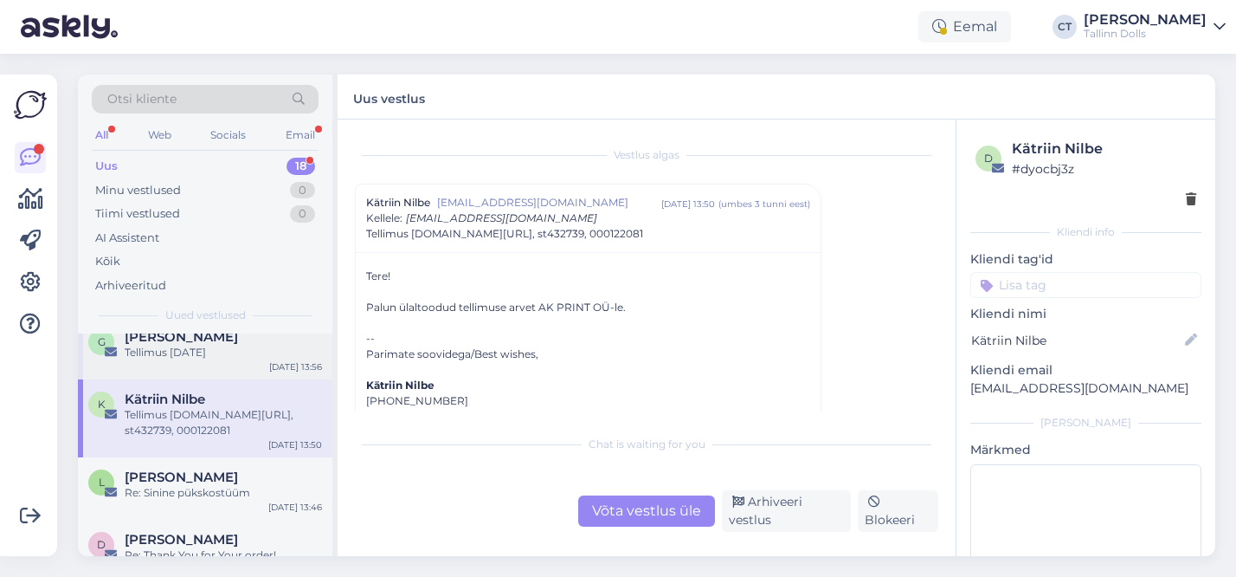
click at [214, 352] on div "Tellimus [DATE]" at bounding box center [223, 353] width 197 height 16
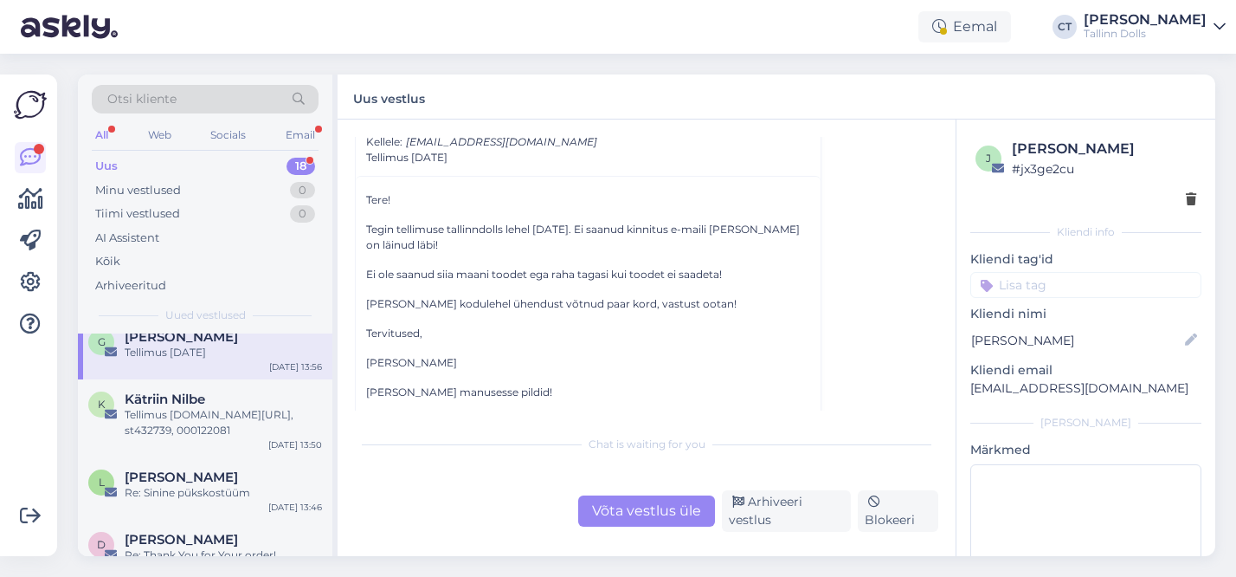
scroll to position [78, 0]
click at [216, 99] on div "Otsi kliente" at bounding box center [205, 99] width 227 height 29
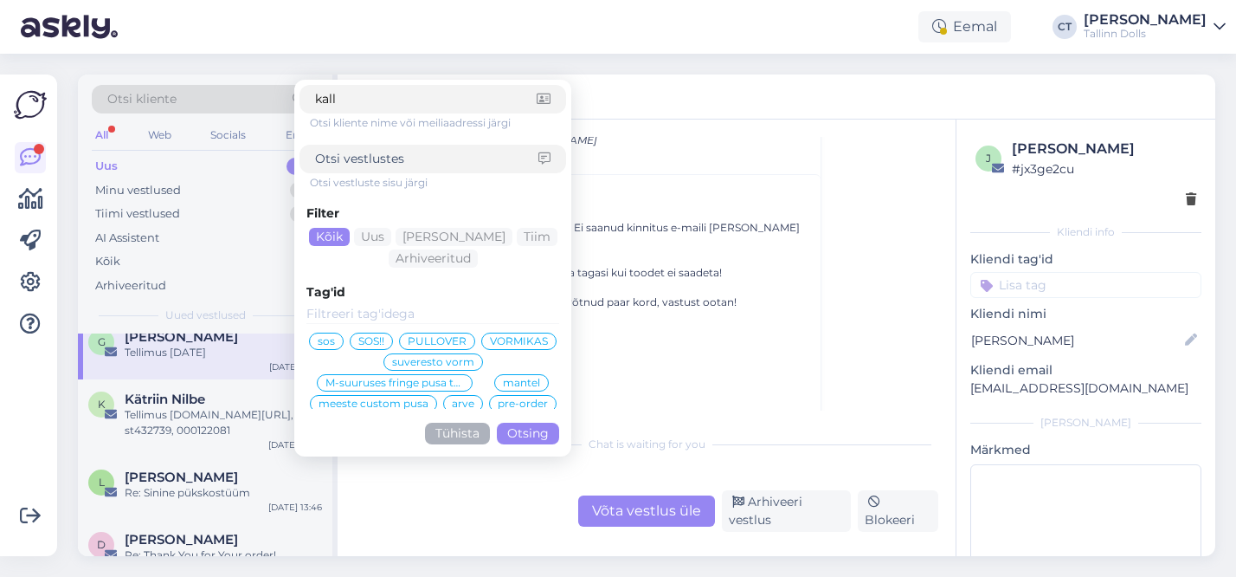
type input "kalle"
click button "Otsing" at bounding box center [528, 433] width 62 height 22
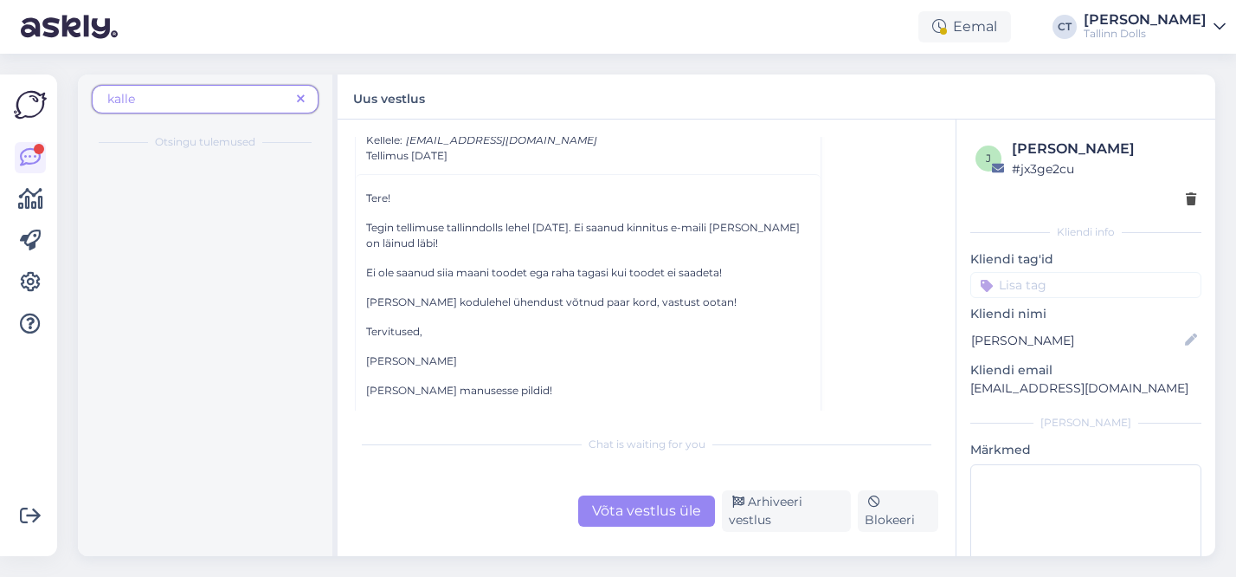
scroll to position [0, 0]
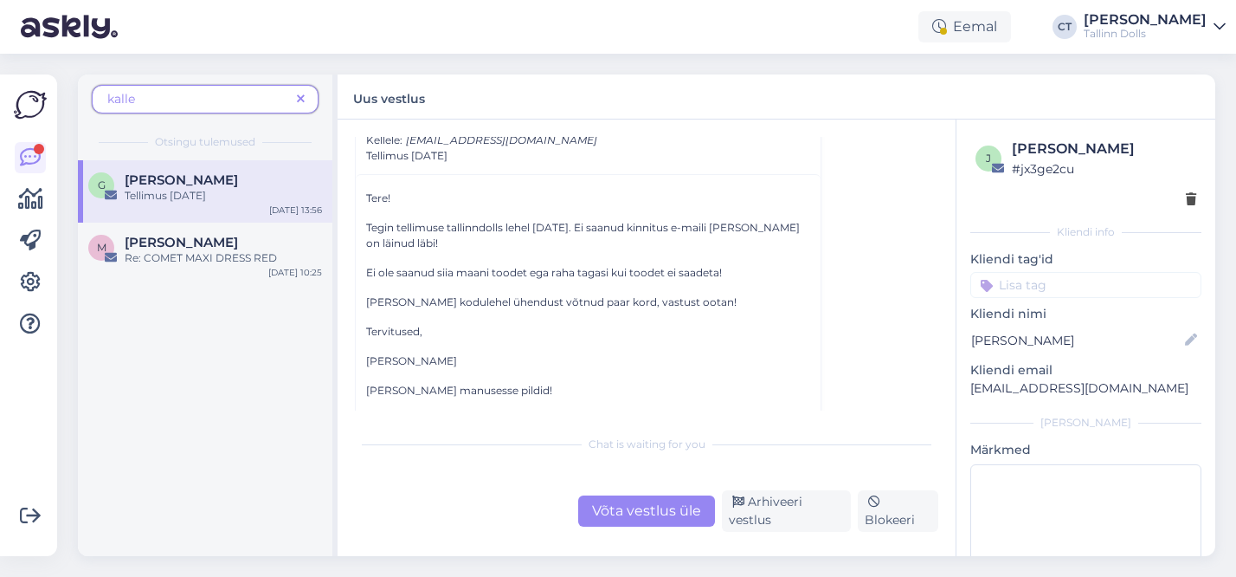
click at [209, 105] on span "kalle" at bounding box center [198, 99] width 183 height 18
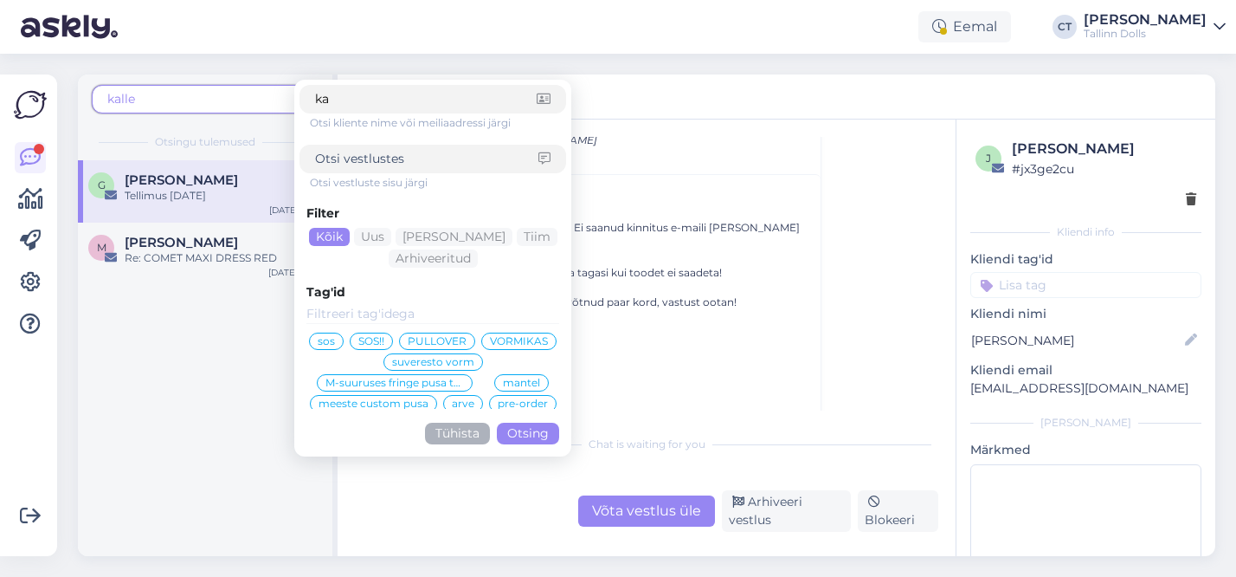
type input "k"
type input "[PERSON_NAME]"
click button "Otsing" at bounding box center [528, 433] width 62 height 22
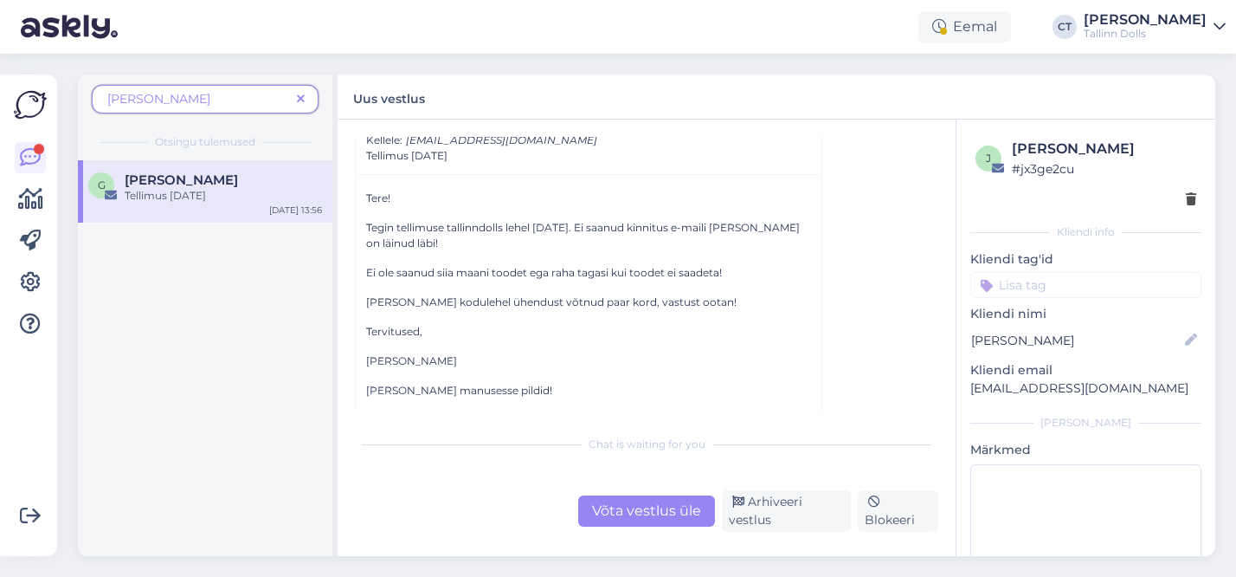
click at [183, 99] on span "[PERSON_NAME]" at bounding box center [198, 99] width 183 height 18
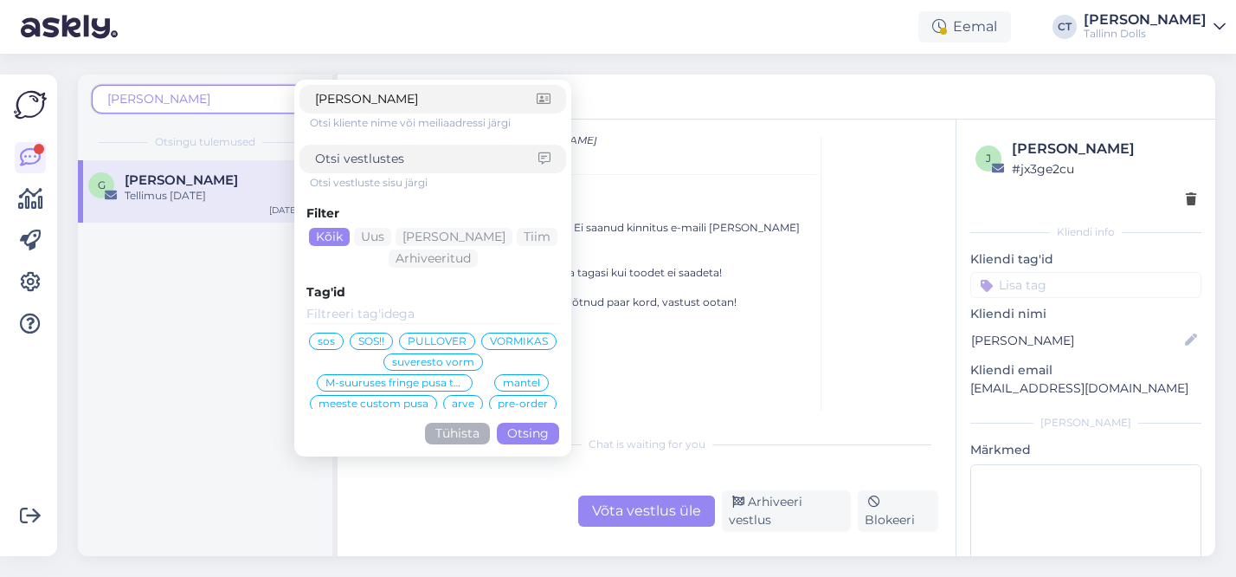
click at [364, 102] on input "[PERSON_NAME]" at bounding box center [426, 99] width 222 height 18
type input "g"
click at [361, 159] on input at bounding box center [426, 159] width 223 height 18
type input "[PERSON_NAME]"
click button "Otsing" at bounding box center [528, 433] width 62 height 22
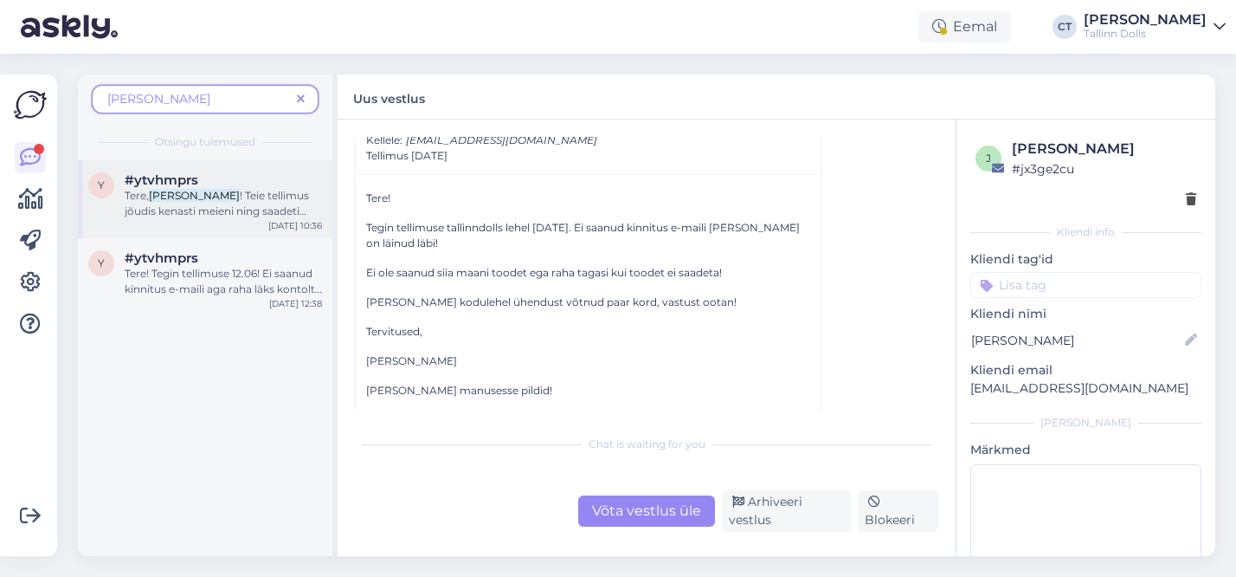
click at [212, 216] on span "! Teie tellimus jõudis kenasti meieni ning saadeti välja [DATE]. [PERSON_NAME] …" at bounding box center [223, 242] width 197 height 106
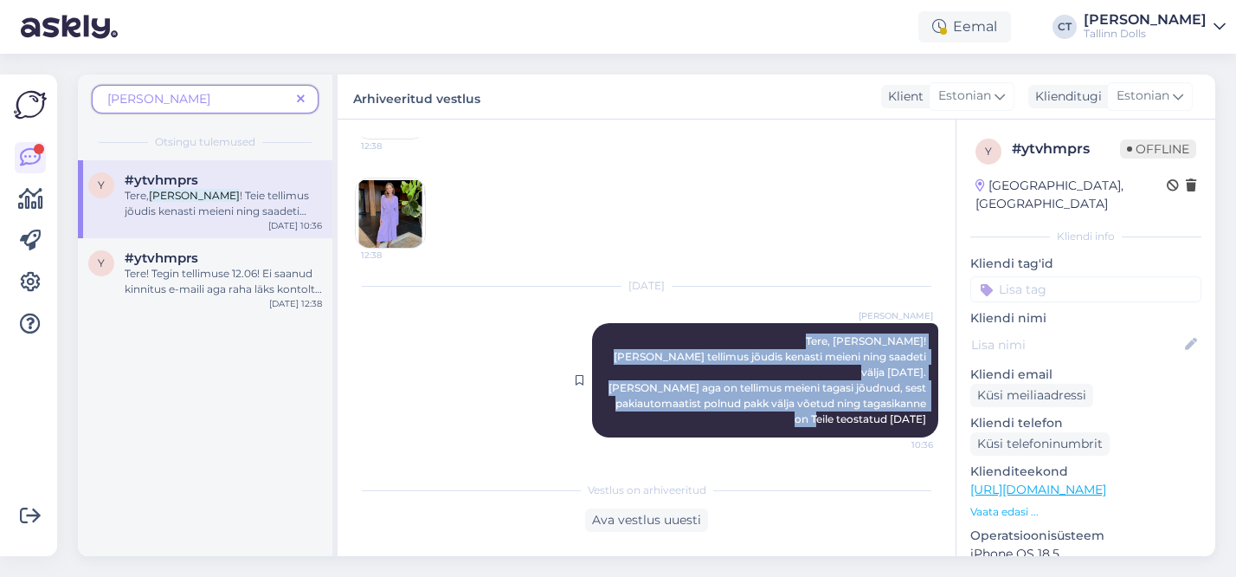
drag, startPoint x: 864, startPoint y: 338, endPoint x: 930, endPoint y: 423, distance: 108.0
click at [930, 423] on div "[PERSON_NAME], [PERSON_NAME]! [PERSON_NAME] tellimus jõudis kenasti meieni ning…" at bounding box center [765, 380] width 346 height 114
copy span "Tere, [PERSON_NAME]! [PERSON_NAME] tellimus jõudis kenasti meieni ning saadeti …"
click at [297, 94] on icon at bounding box center [301, 99] width 8 height 12
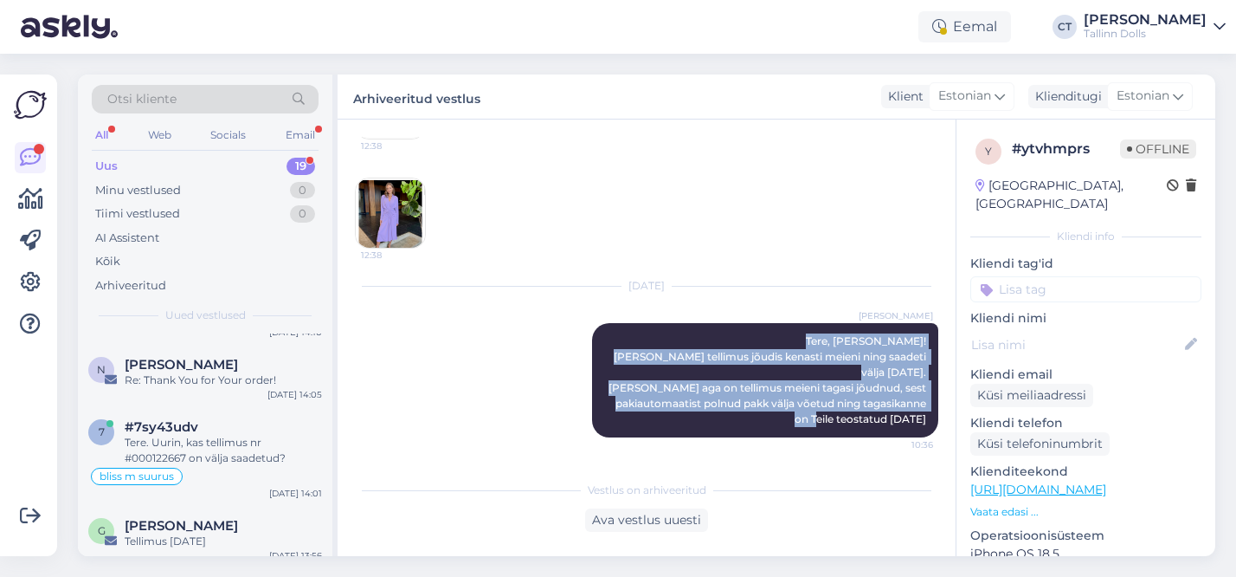
scroll to position [726, 0]
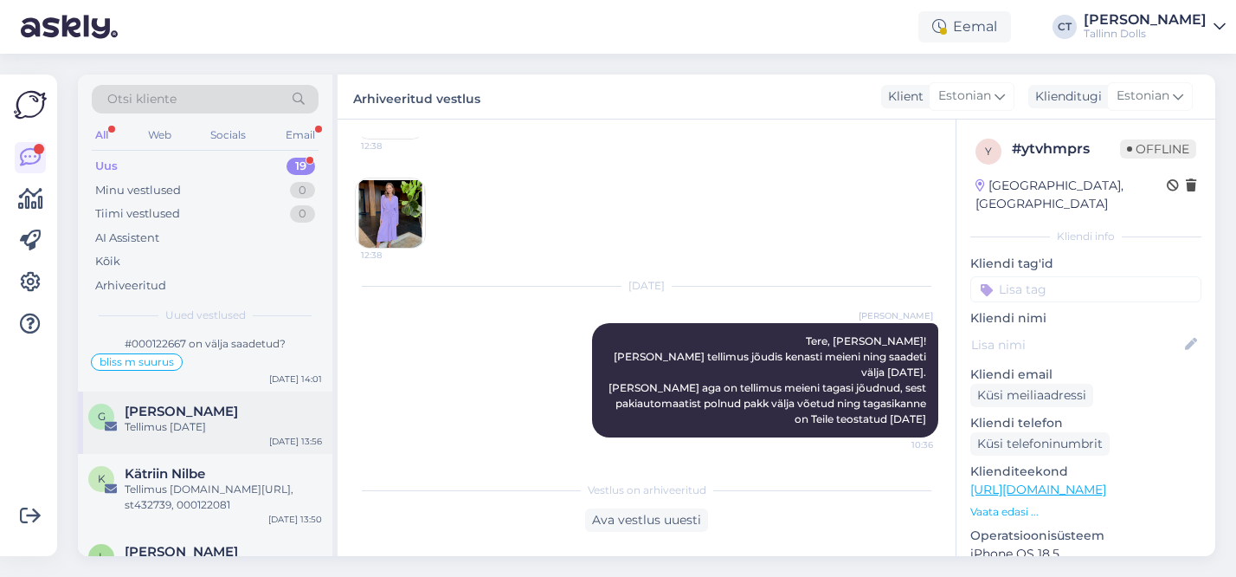
click at [197, 434] on div "Tellimus [DATE]" at bounding box center [223, 427] width 197 height 16
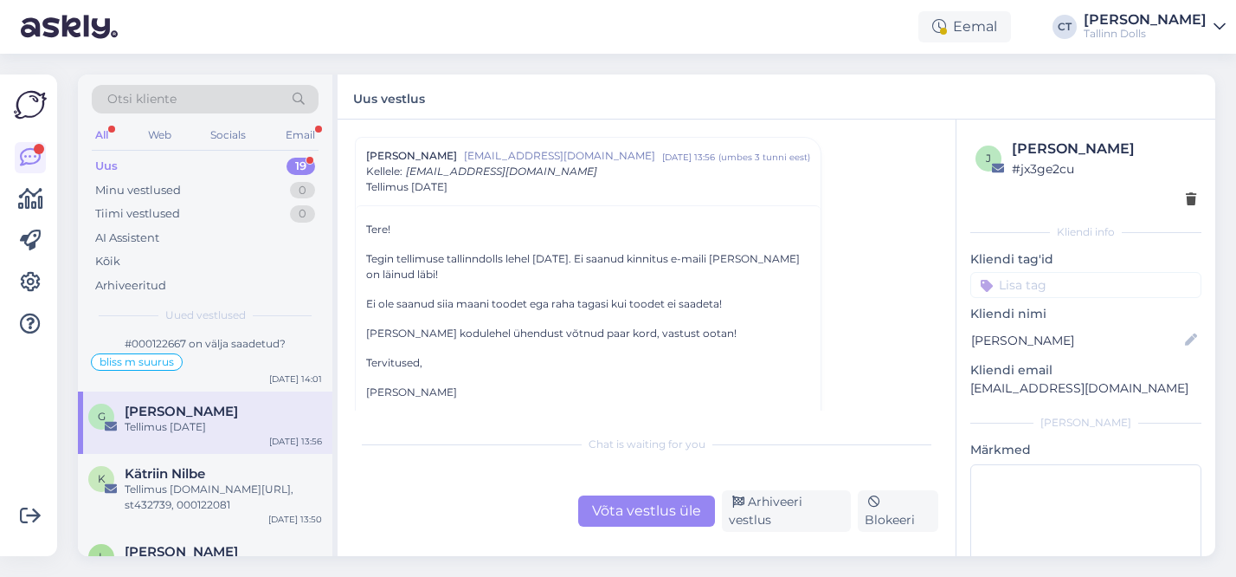
click at [628, 507] on div "Võta vestlus üle" at bounding box center [646, 510] width 137 height 31
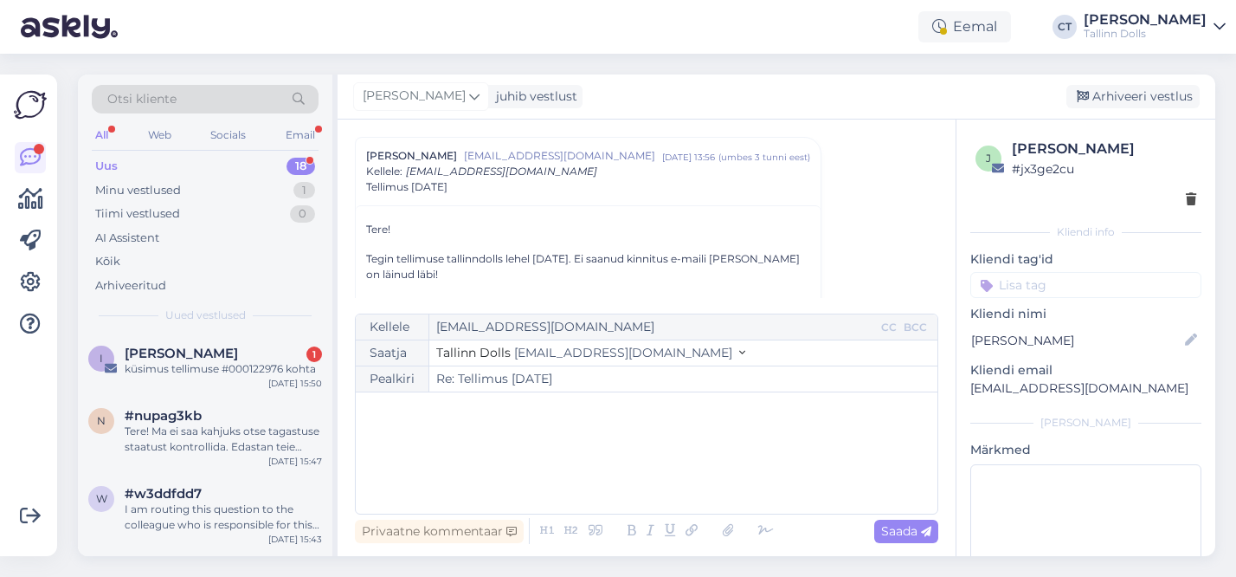
click at [543, 489] on div "﻿" at bounding box center [646, 453] width 564 height 104
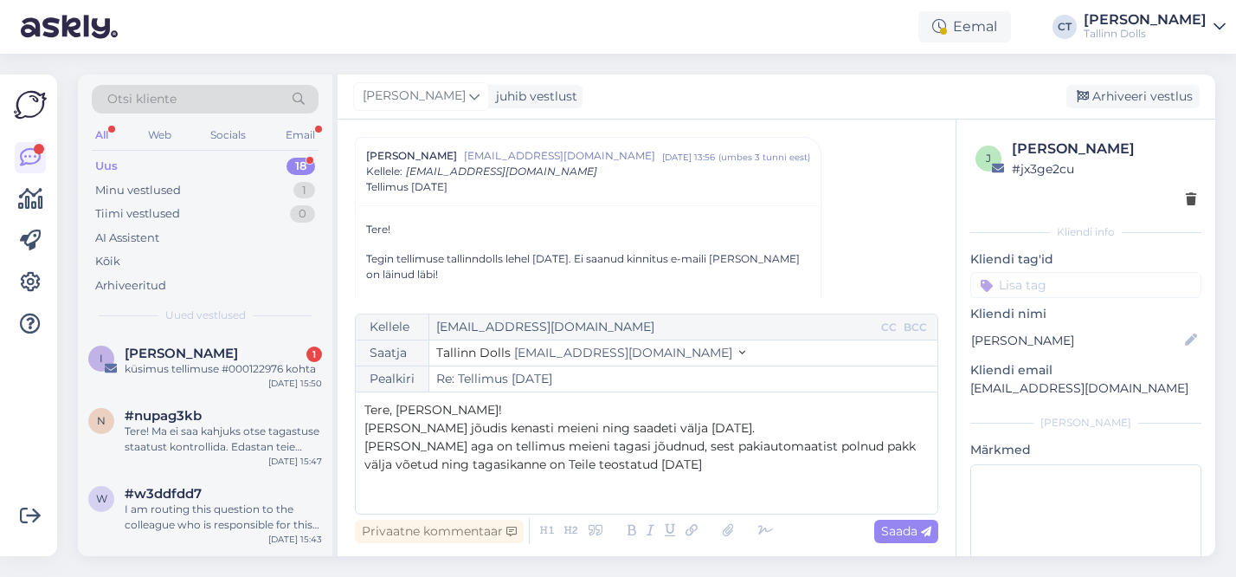
click at [517, 405] on p "Tere, [PERSON_NAME]!" at bounding box center [646, 410] width 564 height 18
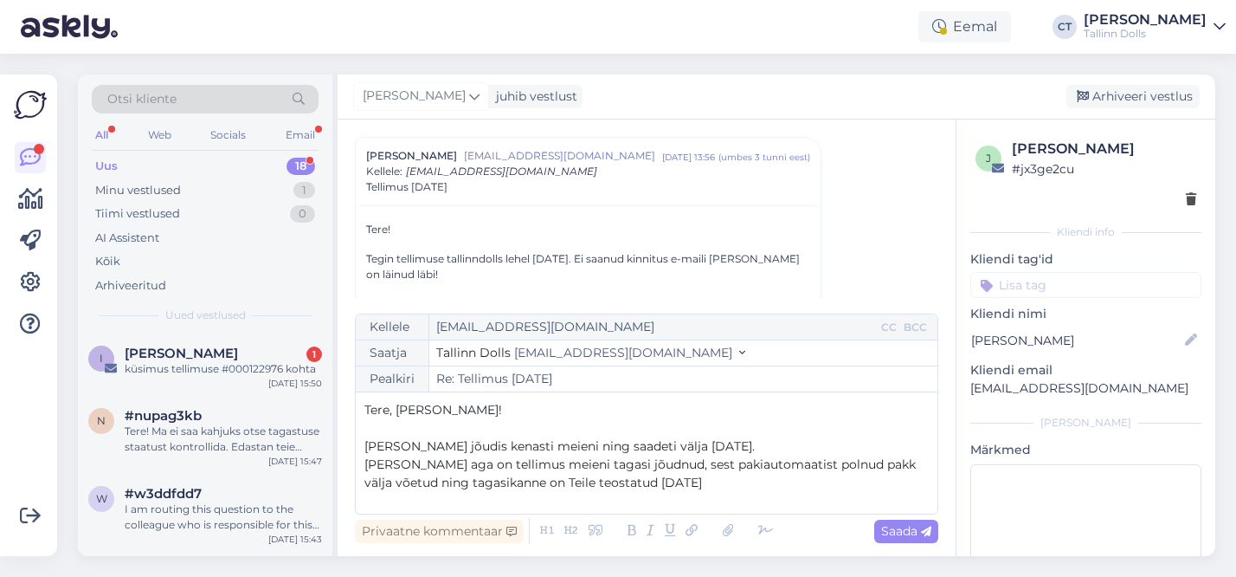
click at [660, 480] on p "[PERSON_NAME] aga on tellimus meieni tagasi jõudnud, sest pakiautomaatist polnu…" at bounding box center [646, 473] width 564 height 36
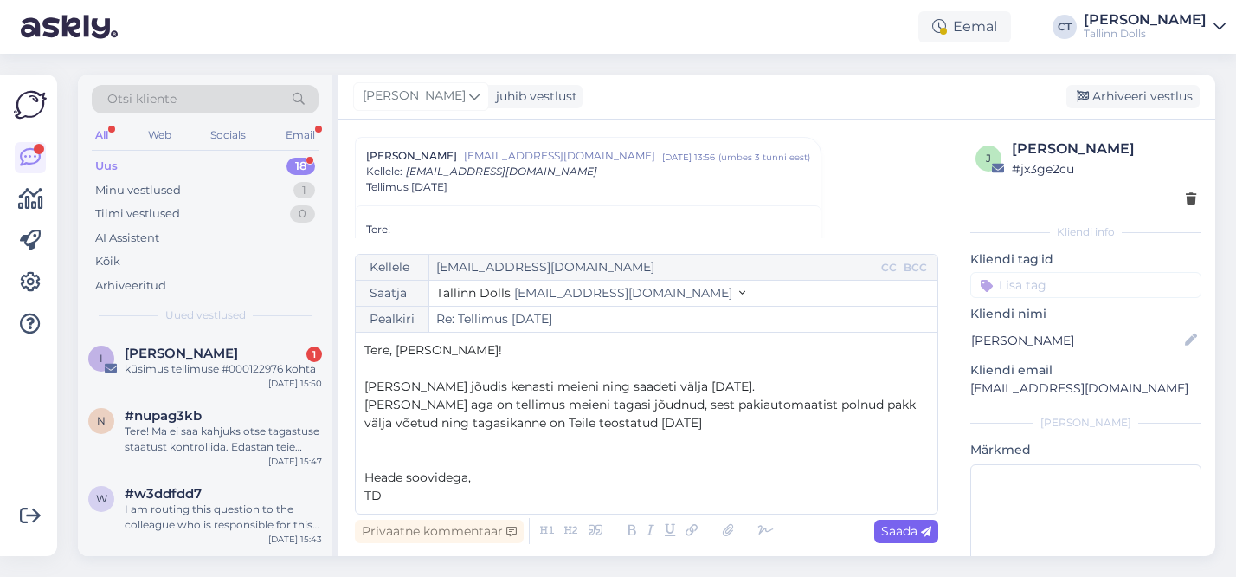
click at [917, 523] on span "Saada" at bounding box center [906, 531] width 50 height 16
type input "Re: Re: Tellimus [DATE]"
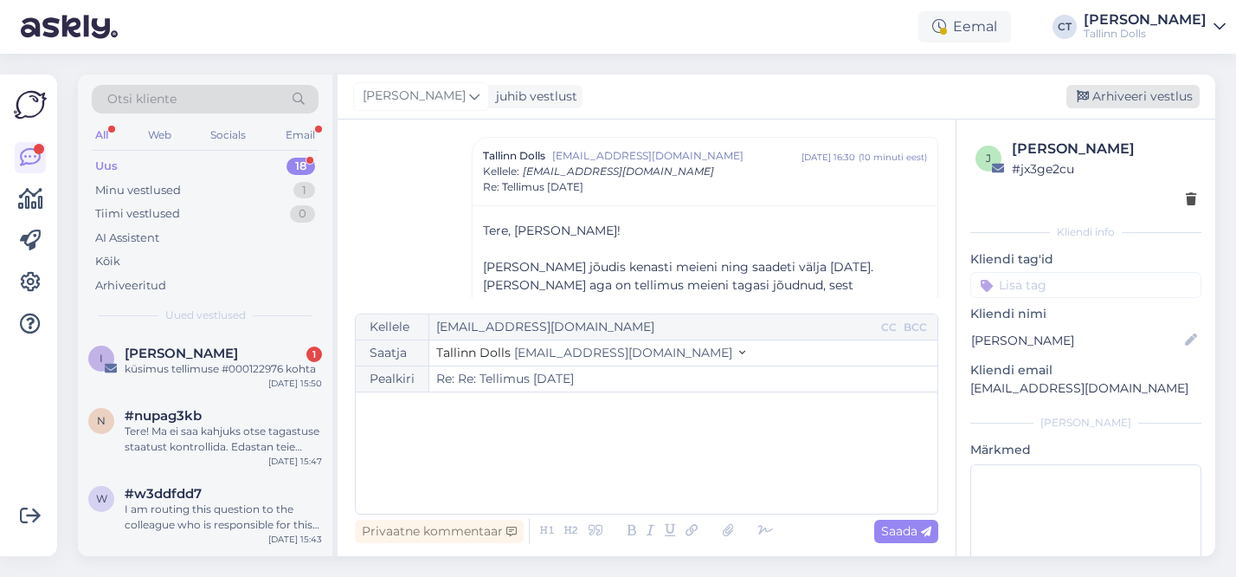
click at [1132, 93] on div "Arhiveeri vestlus" at bounding box center [1133, 96] width 133 height 23
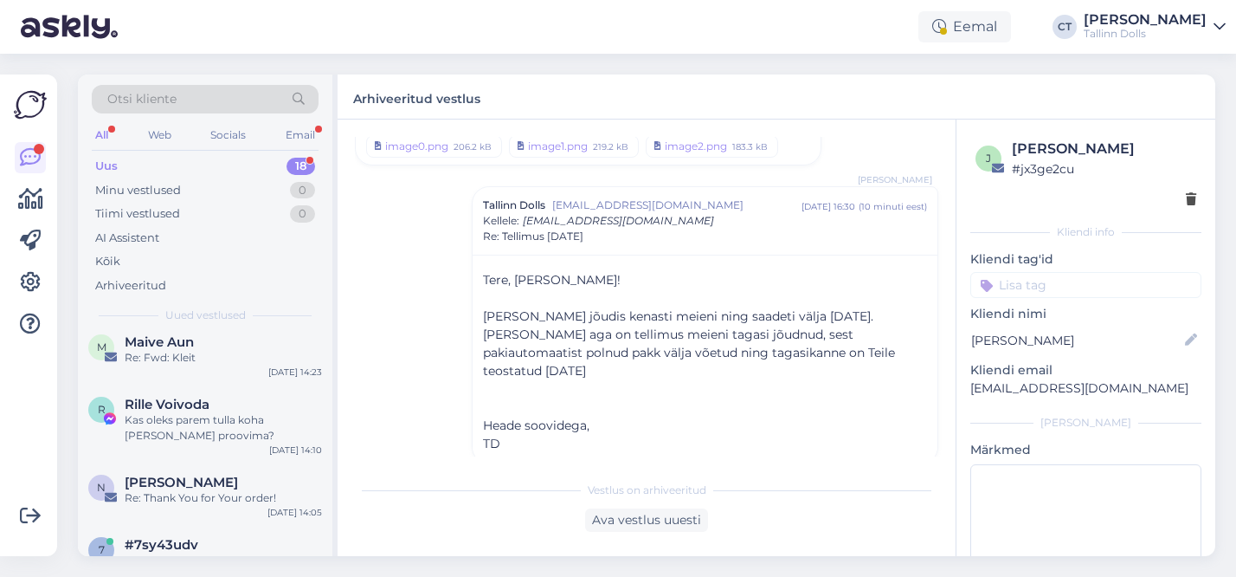
scroll to position [510, 0]
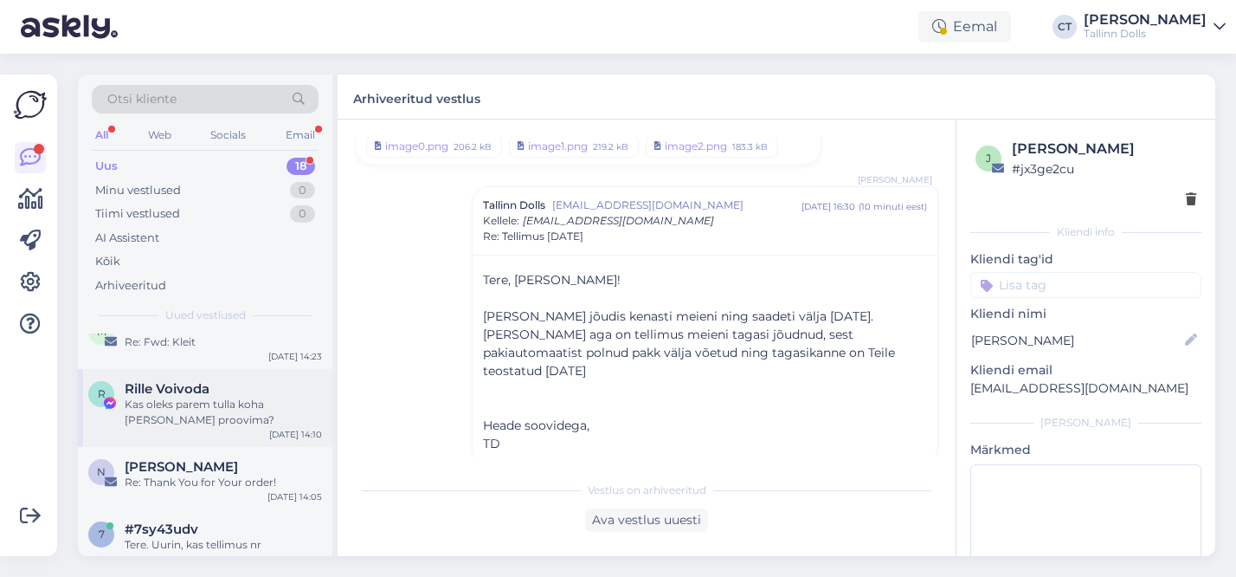
click at [220, 423] on div "Kas oleks parem tulla koha [PERSON_NAME] proovima?" at bounding box center [223, 411] width 197 height 31
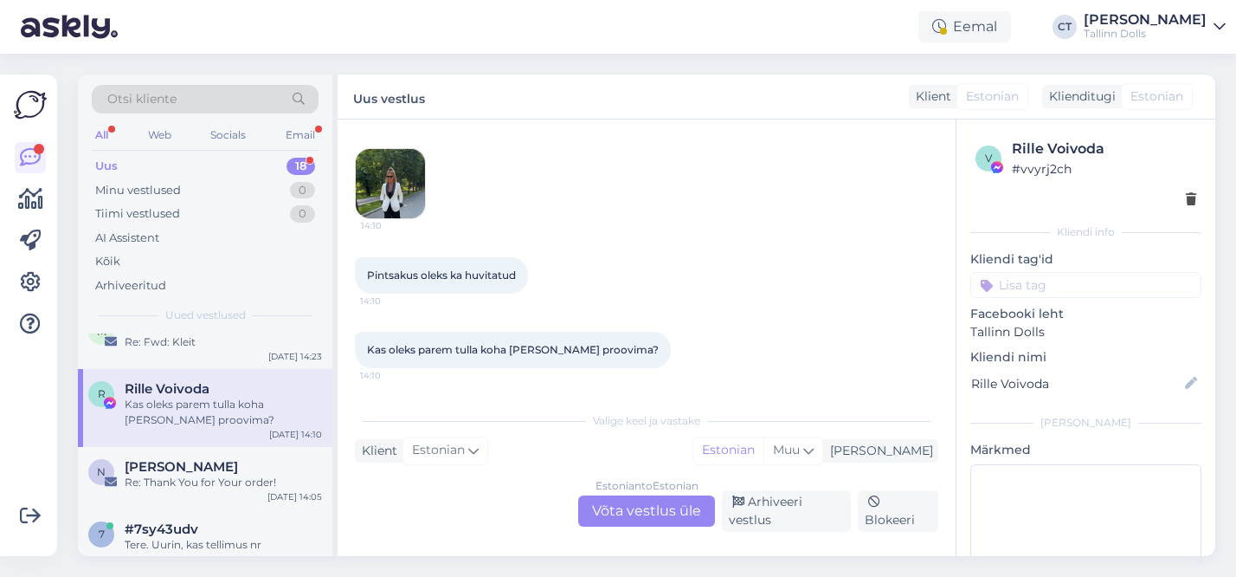
scroll to position [411, 0]
click at [619, 519] on div "Estonian to Estonian Võta vestlus üle" at bounding box center [646, 510] width 137 height 31
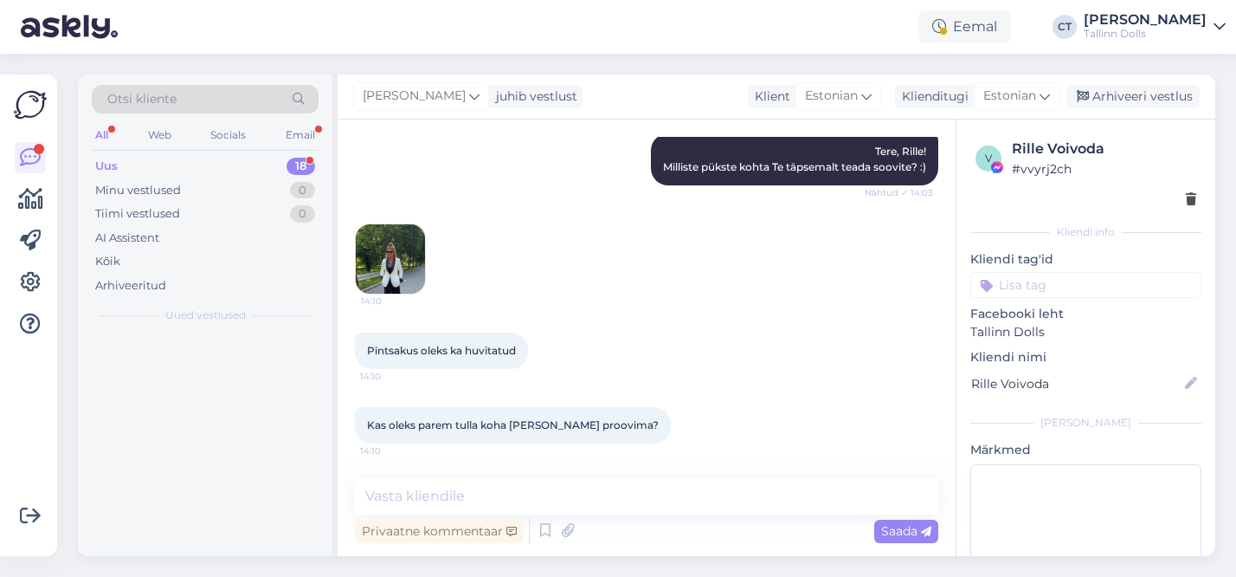
scroll to position [0, 0]
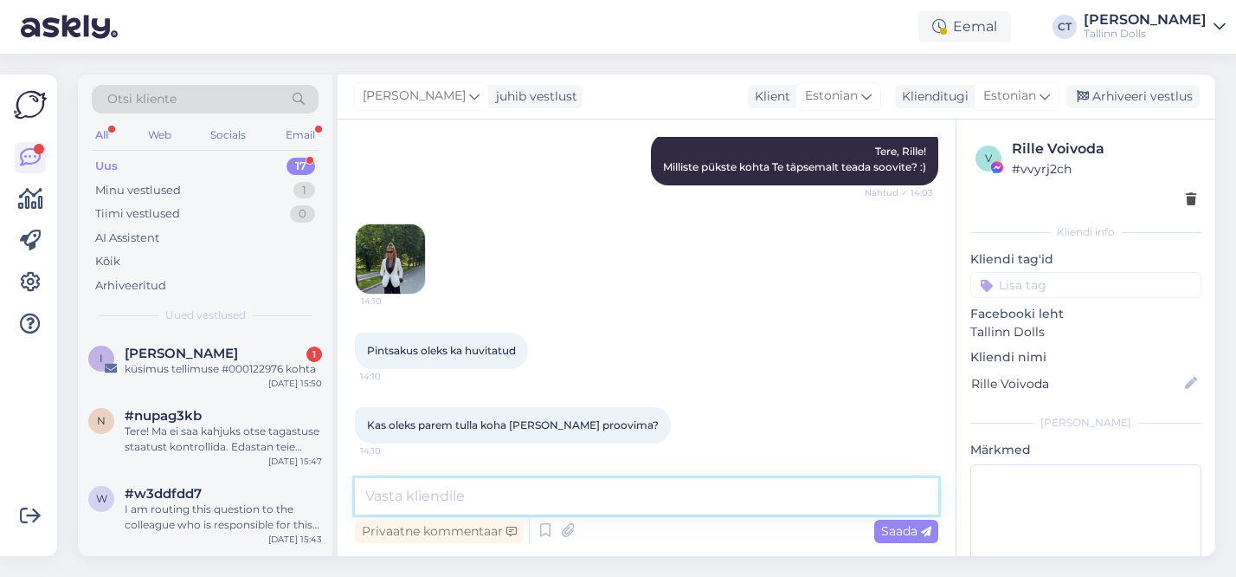
click at [543, 491] on textarea at bounding box center [646, 496] width 583 height 36
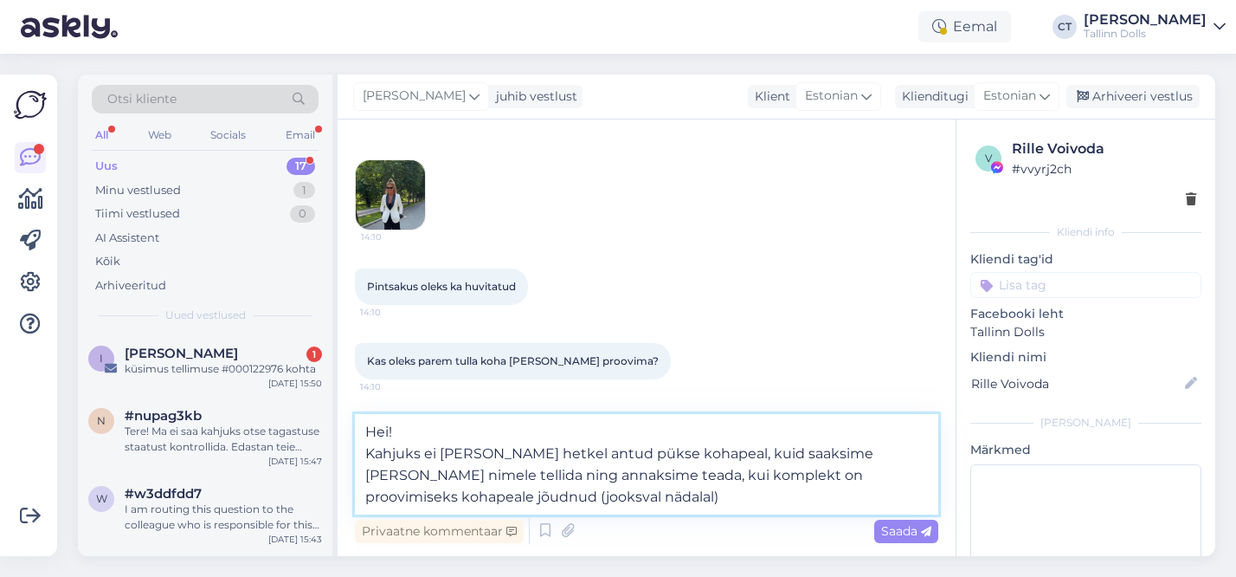
scroll to position [411, 0]
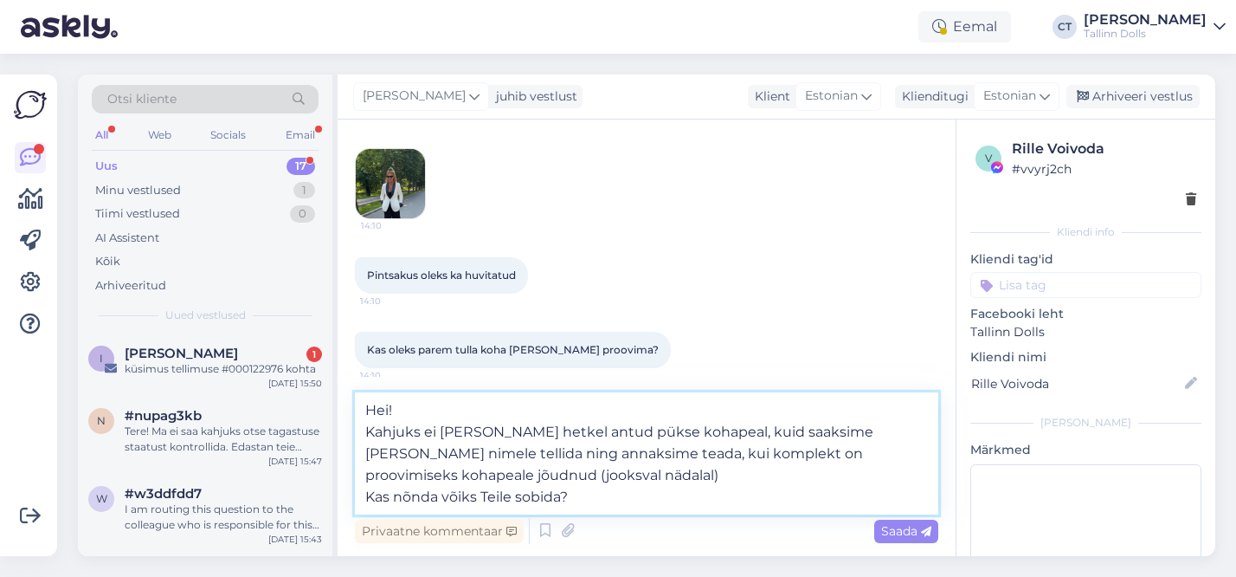
type textarea "Hei! Kahjuks ei [PERSON_NAME] hetkel antud pükse kohapeal, kuid saaksime [PERSO…"
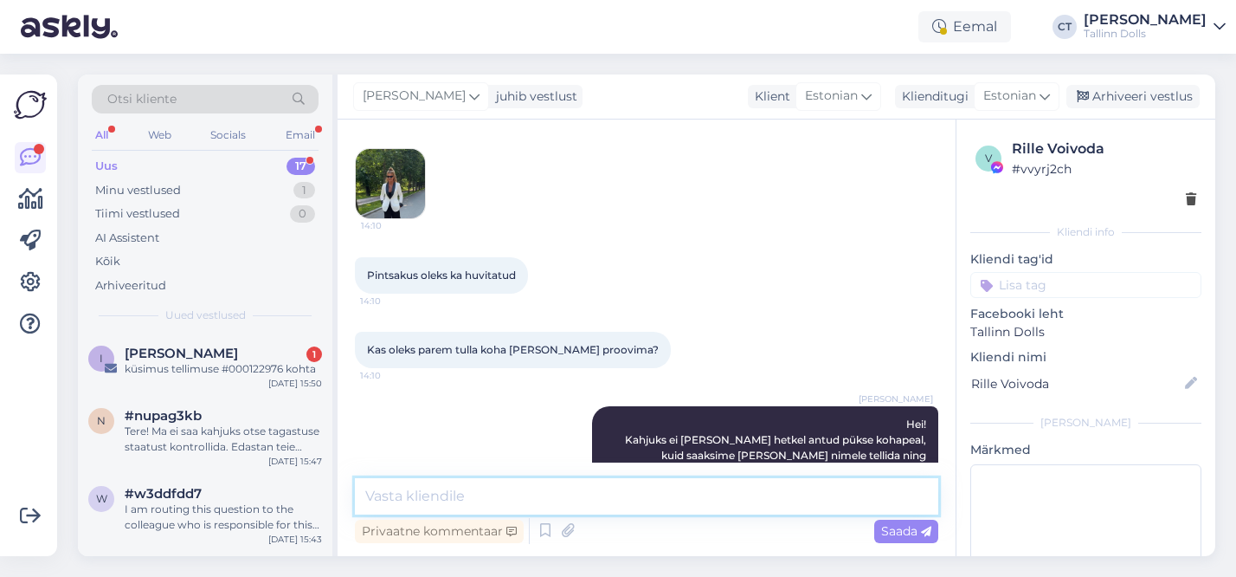
scroll to position [488, 0]
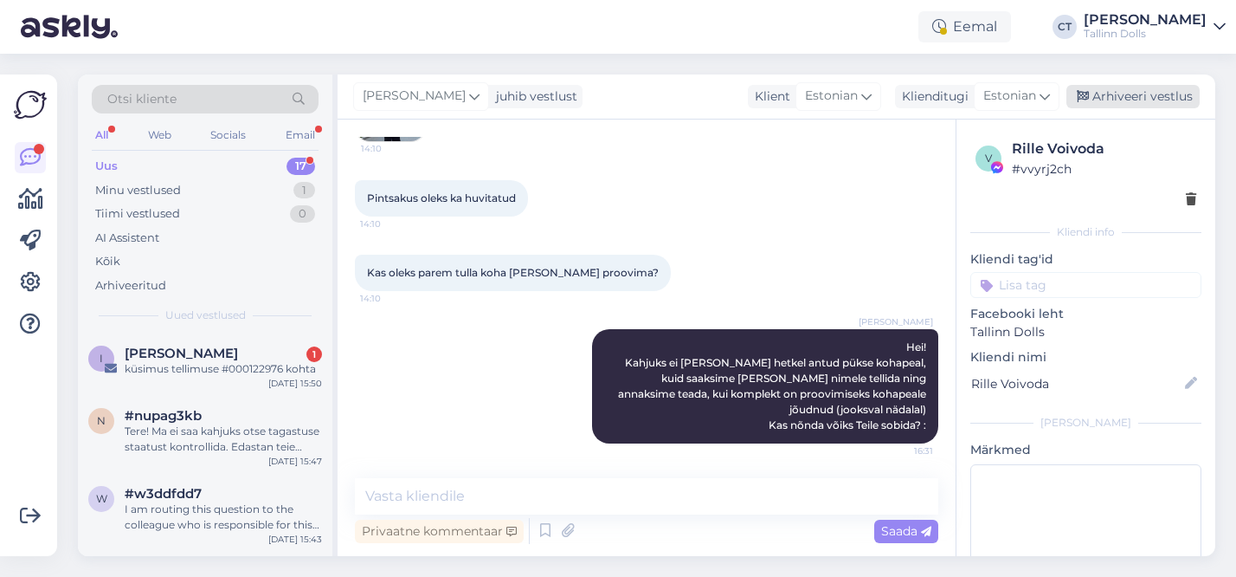
click at [1118, 100] on div "Arhiveeri vestlus" at bounding box center [1133, 96] width 133 height 23
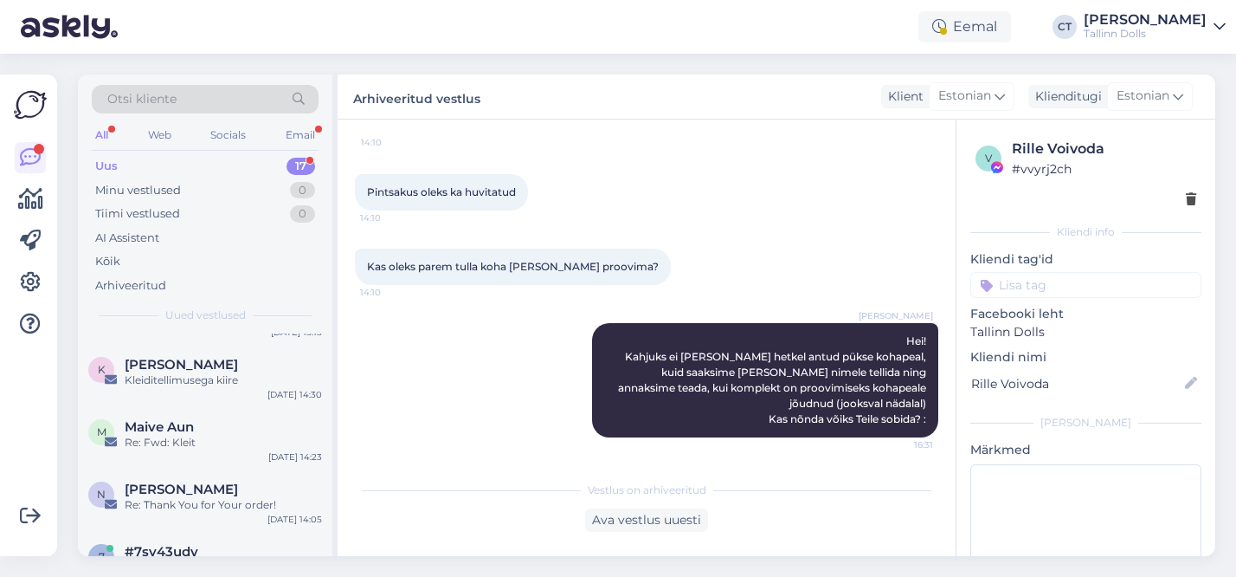
scroll to position [408, 0]
click at [235, 375] on div "Kleiditellimusega kiire" at bounding box center [223, 382] width 197 height 16
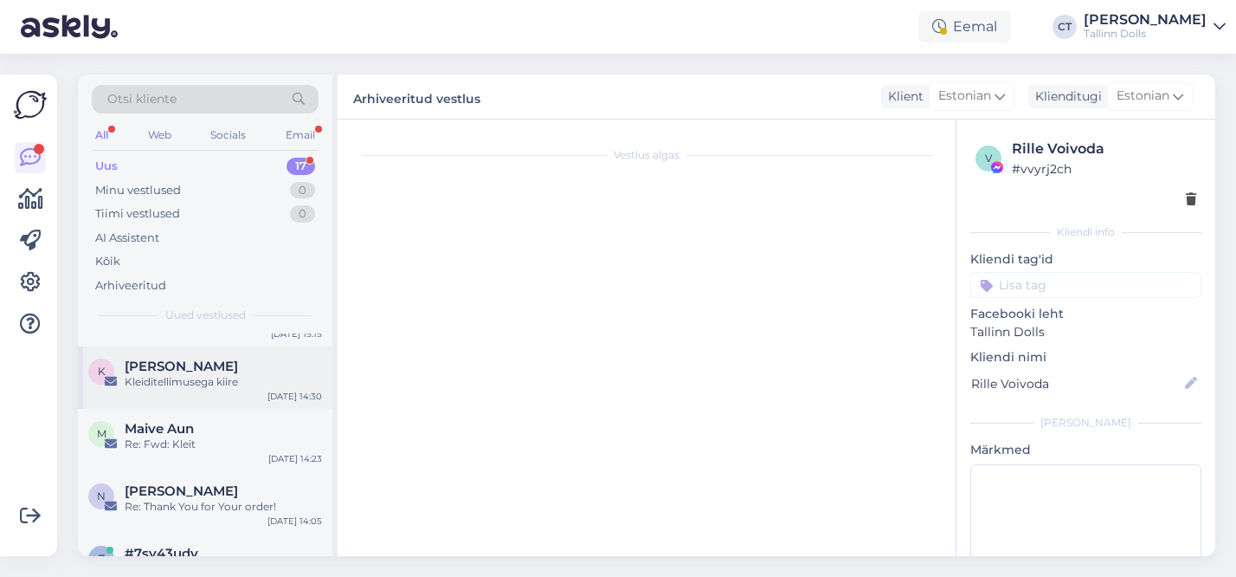
scroll to position [0, 0]
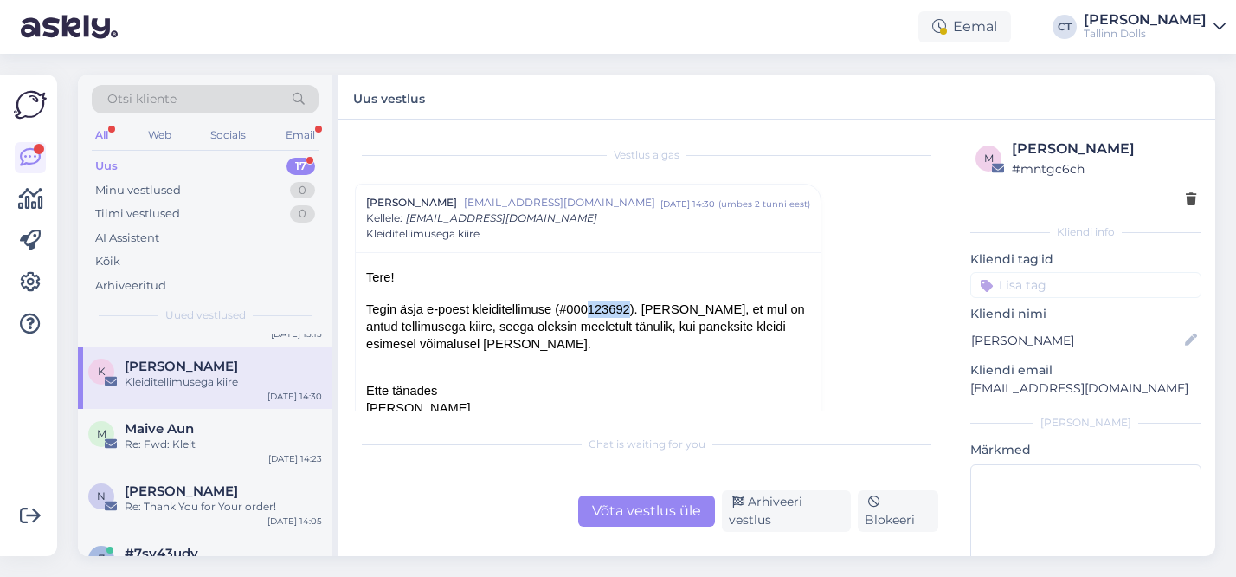
drag, startPoint x: 630, startPoint y: 307, endPoint x: 590, endPoint y: 307, distance: 40.7
click at [590, 307] on span "Tegin äsja e-poest kleiditellimuse (#000123692). [PERSON_NAME], et mul on antud…" at bounding box center [585, 326] width 439 height 48
copy span "123692"
click at [646, 497] on div "Võta vestlus üle" at bounding box center [646, 510] width 137 height 31
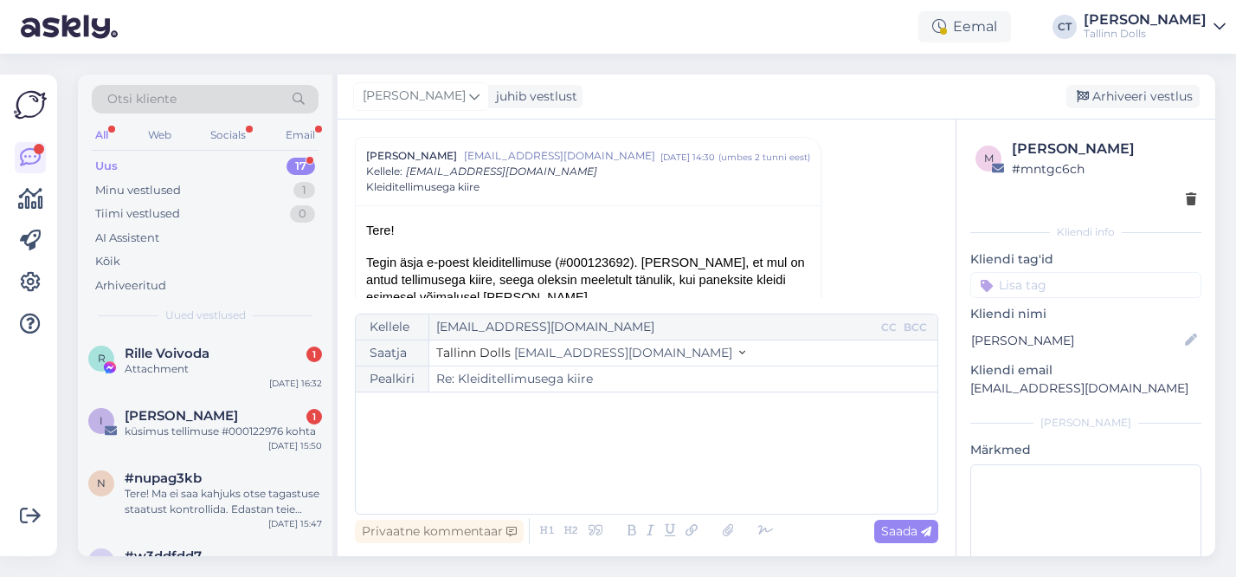
click at [557, 478] on div "﻿" at bounding box center [646, 453] width 564 height 104
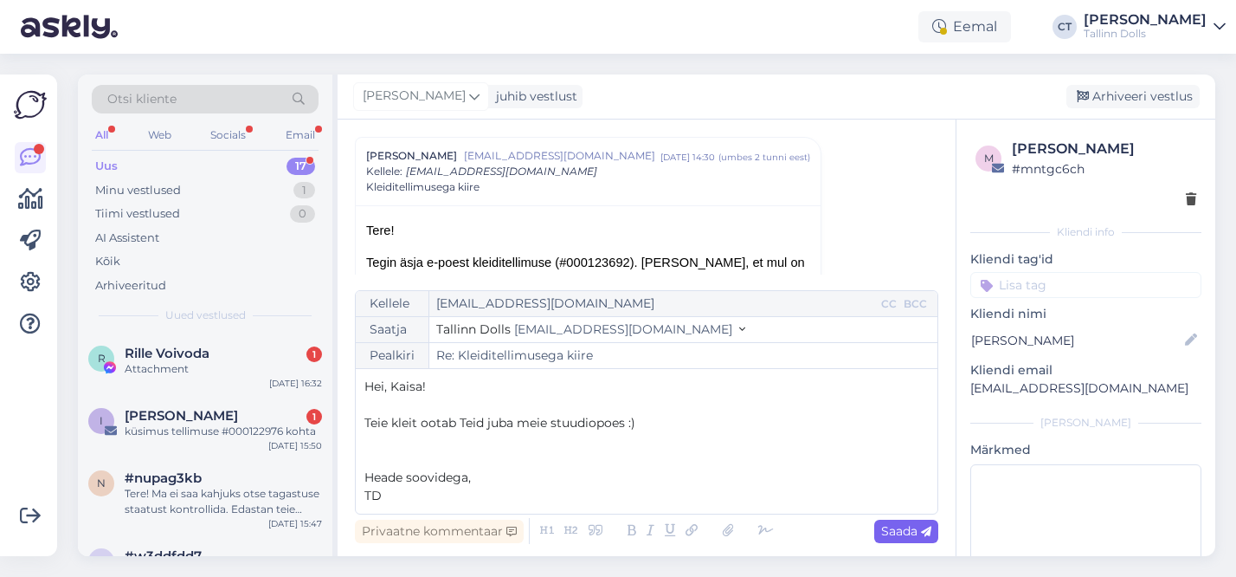
click at [913, 539] on div "Saada" at bounding box center [906, 530] width 64 height 23
type input "Re: Re: Kleiditellimusega kiire"
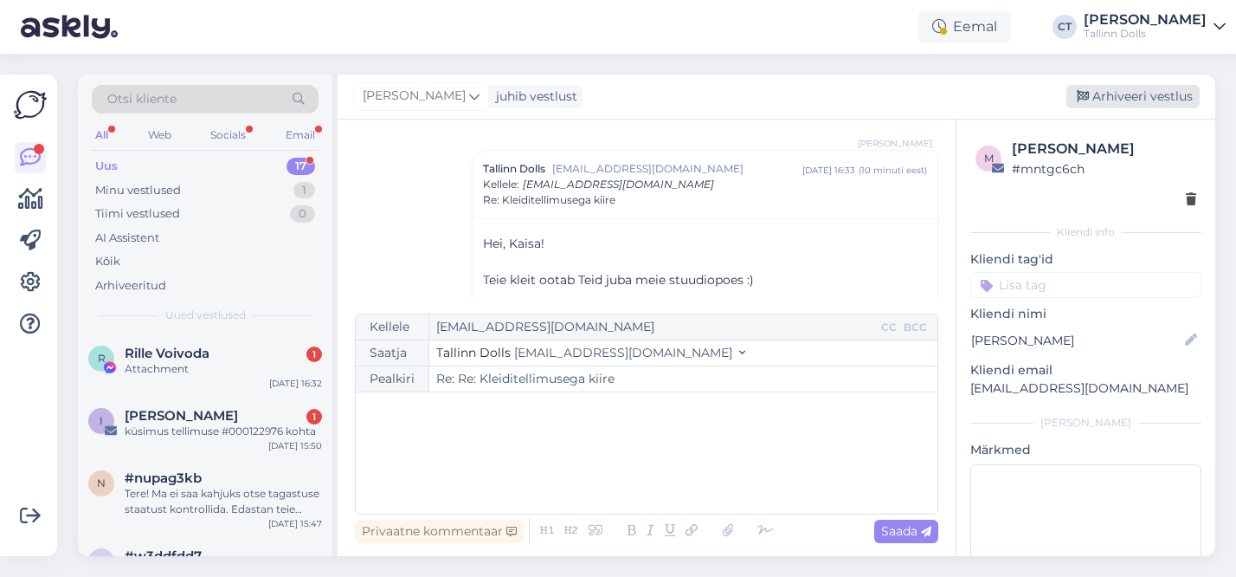
click at [1152, 93] on div "Arhiveeri vestlus" at bounding box center [1133, 96] width 133 height 23
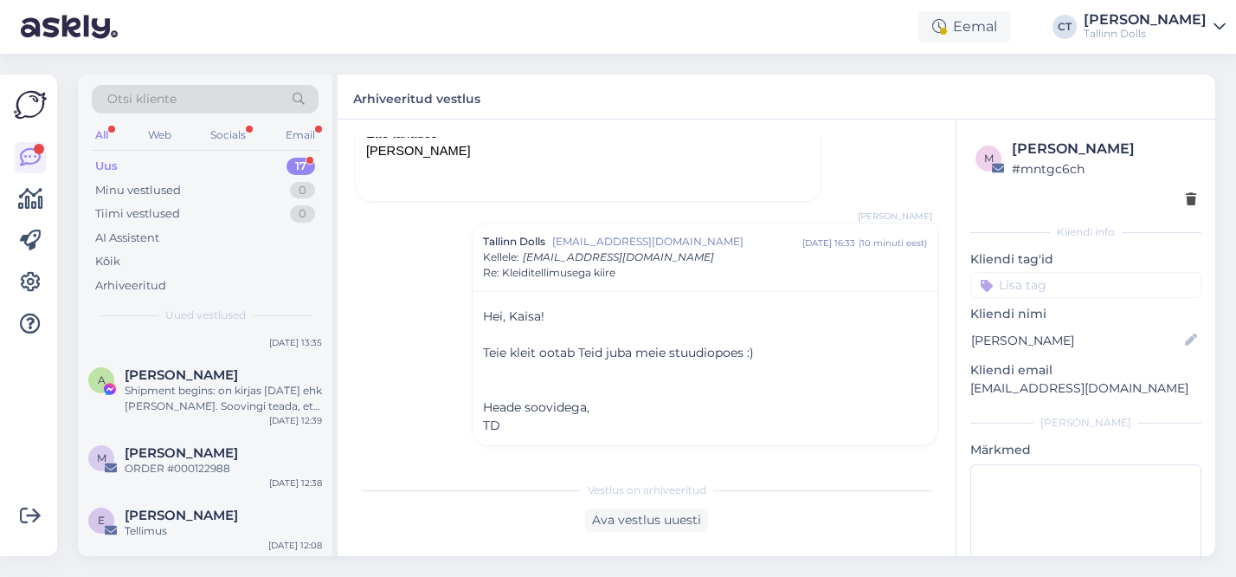
scroll to position [951, 0]
click at [247, 471] on div "ORDER #000122988" at bounding box center [223, 467] width 197 height 16
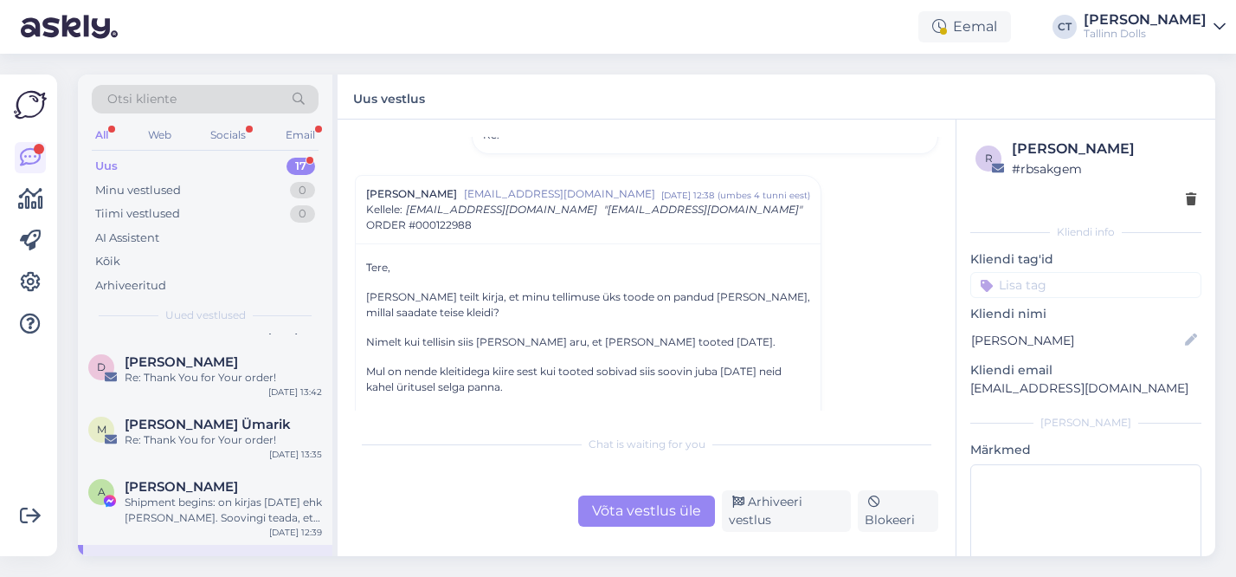
scroll to position [789, 0]
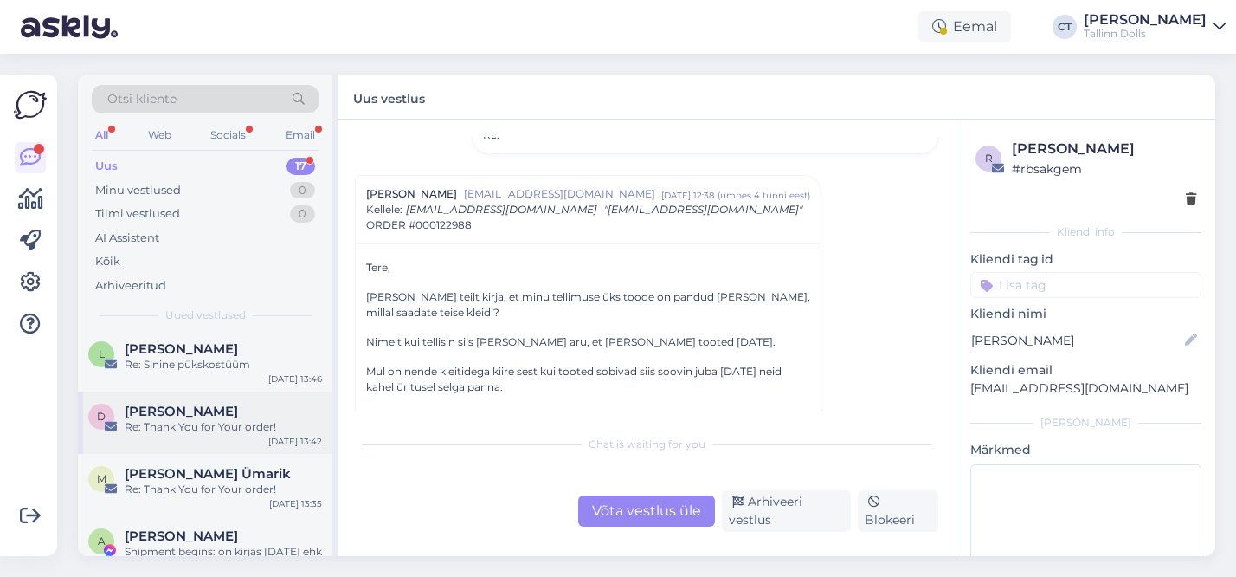
click at [236, 433] on div "Re: Thank You for Your order!" at bounding box center [223, 427] width 197 height 16
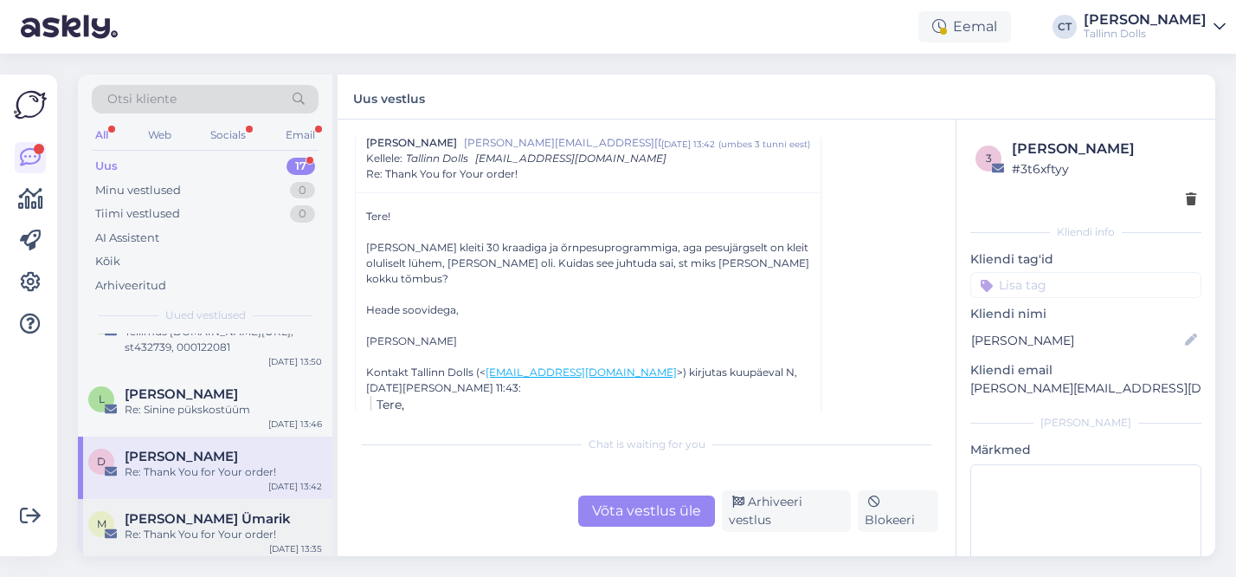
scroll to position [655, 0]
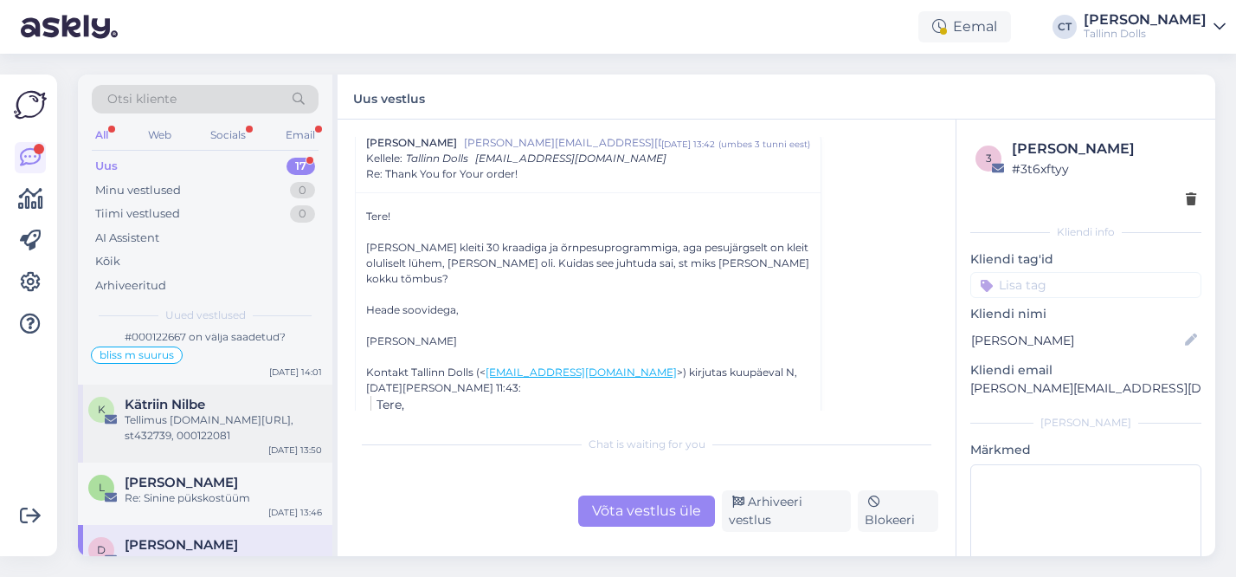
click at [203, 441] on div "Tellimus [DOMAIN_NAME][URL], st432739, 000122081" at bounding box center [223, 427] width 197 height 31
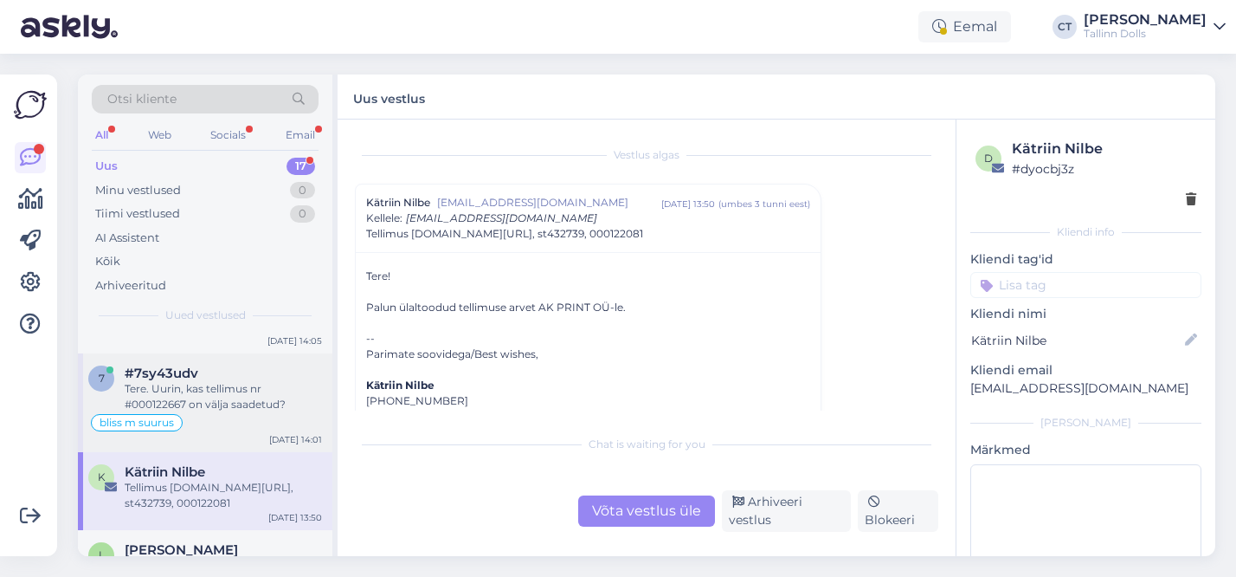
scroll to position [515, 0]
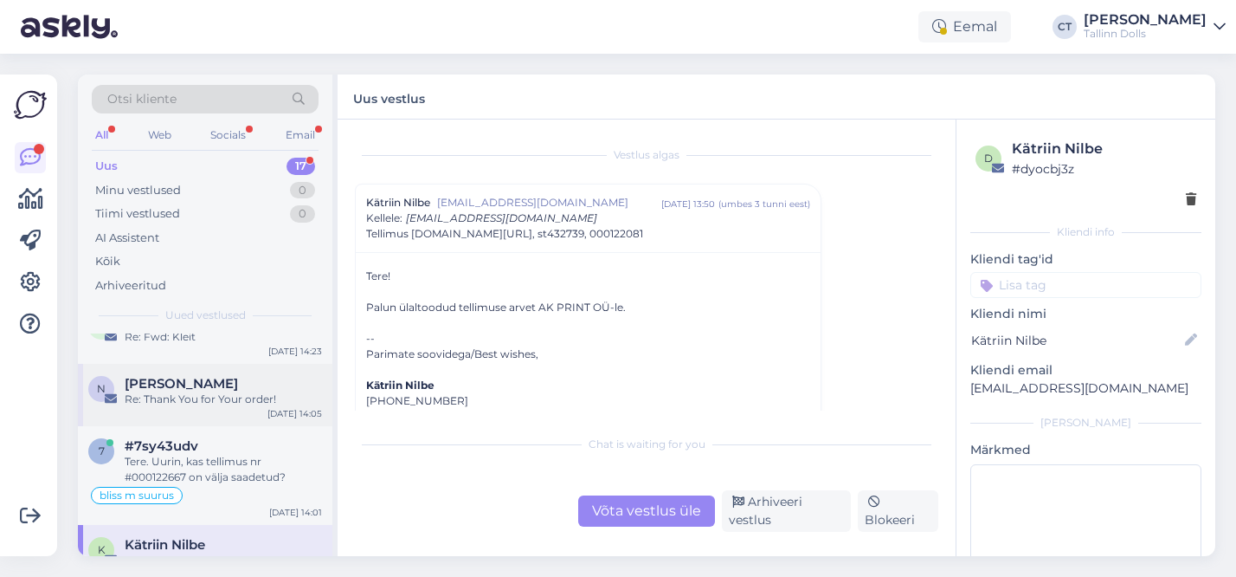
click at [225, 403] on div "Re: Thank You for Your order!" at bounding box center [223, 399] width 197 height 16
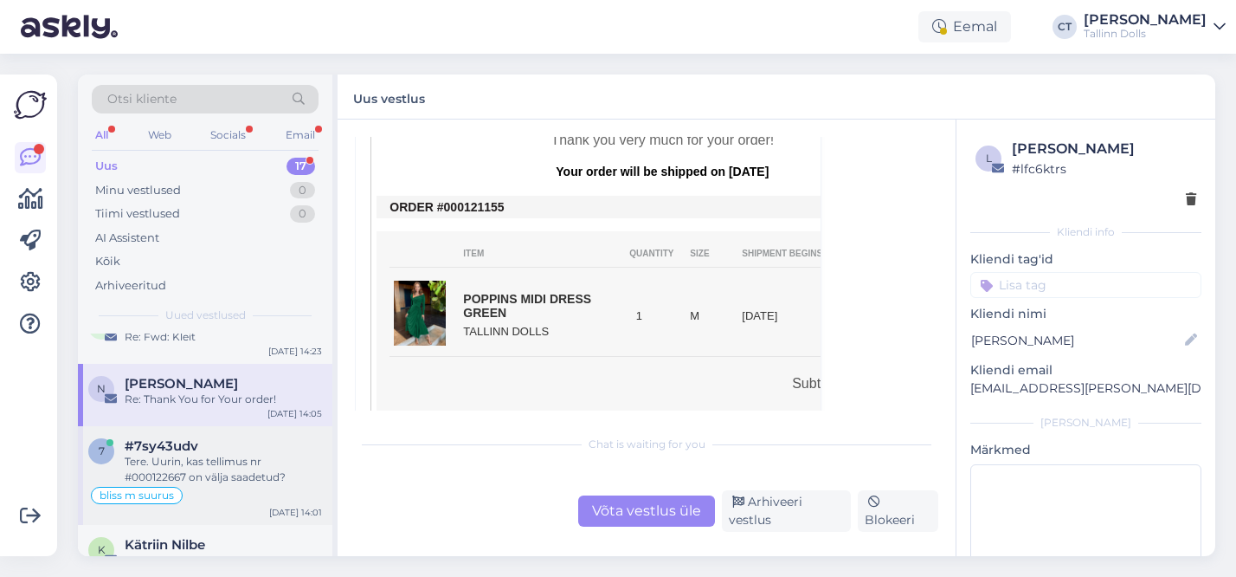
scroll to position [436, 0]
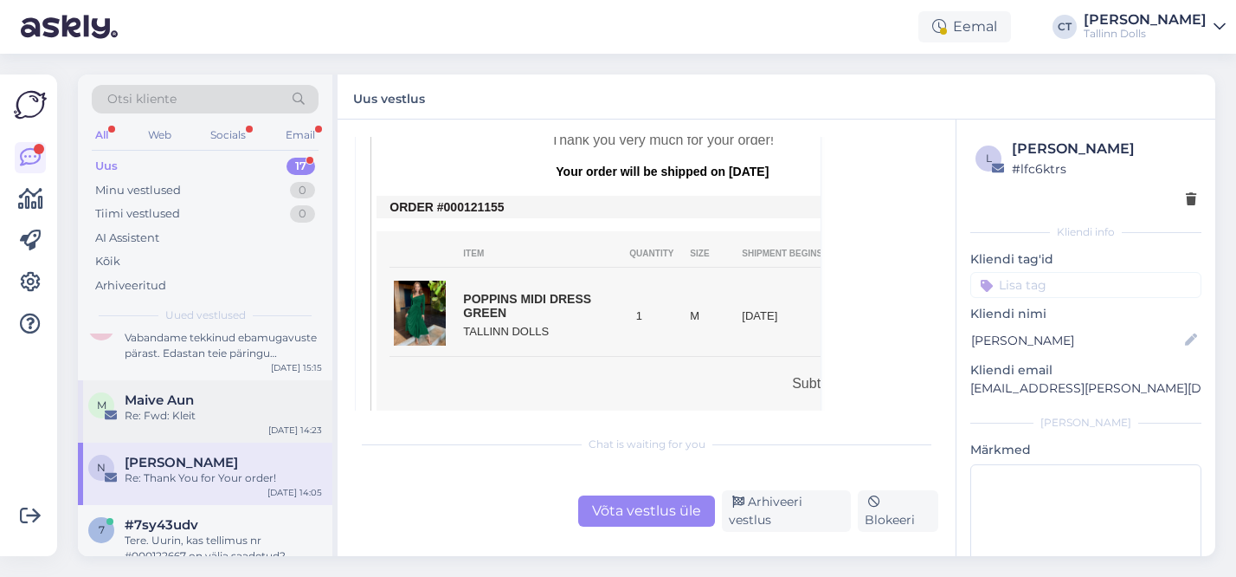
click at [202, 429] on div "M Maive Aun Re: Fwd: Kleit [DATE] 14:23" at bounding box center [205, 411] width 255 height 62
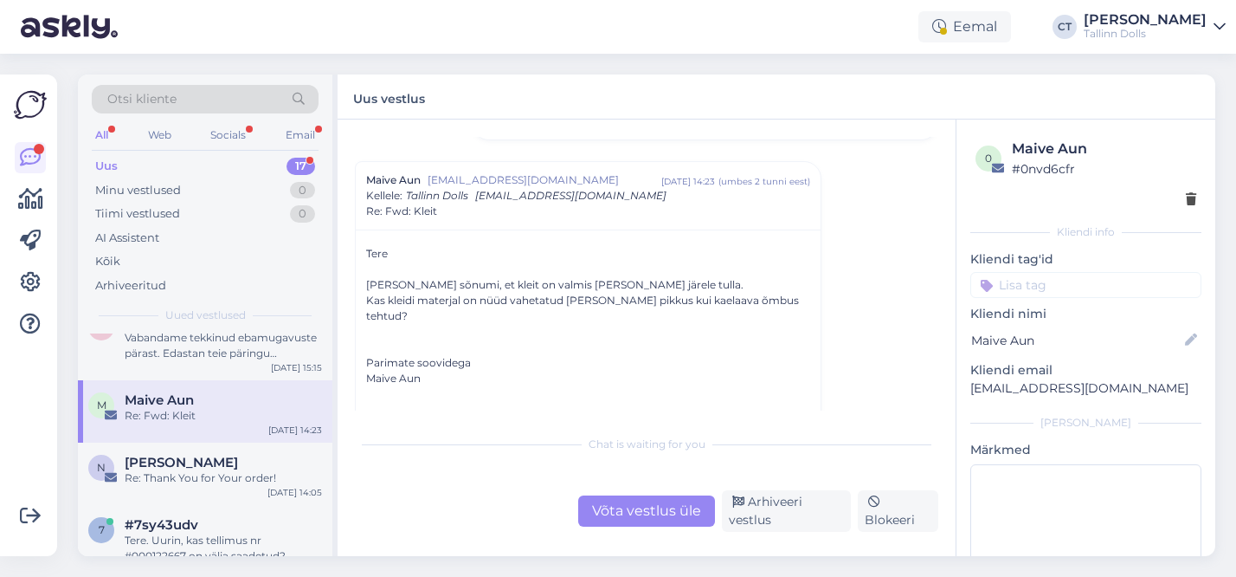
scroll to position [1142, 0]
click at [632, 510] on div "Võta vestlus üle" at bounding box center [646, 510] width 137 height 31
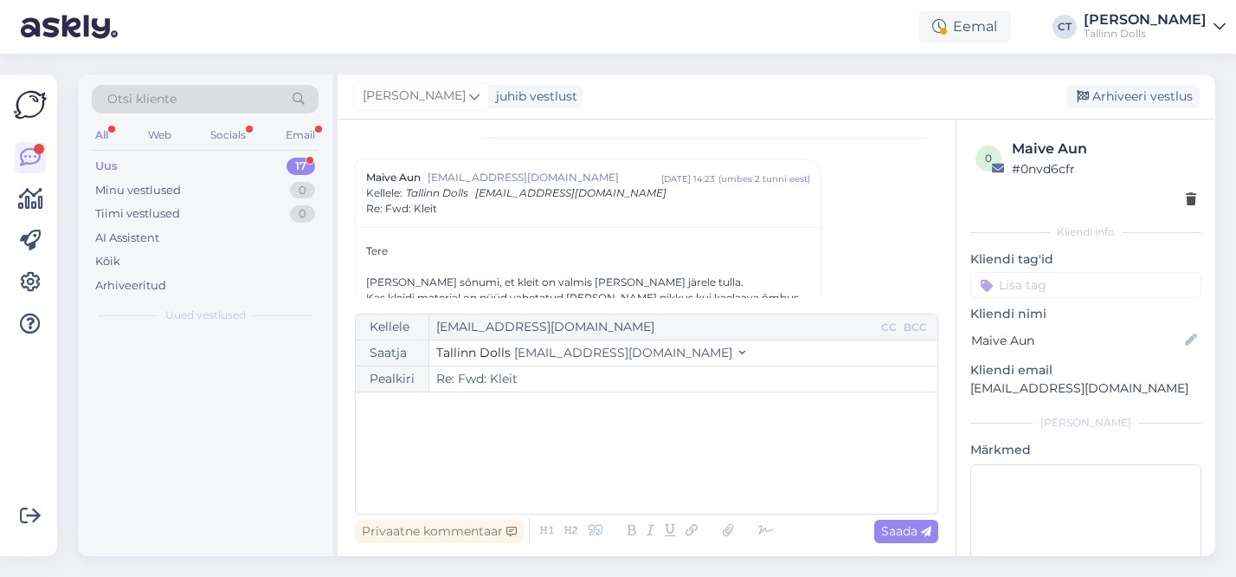
scroll to position [0, 0]
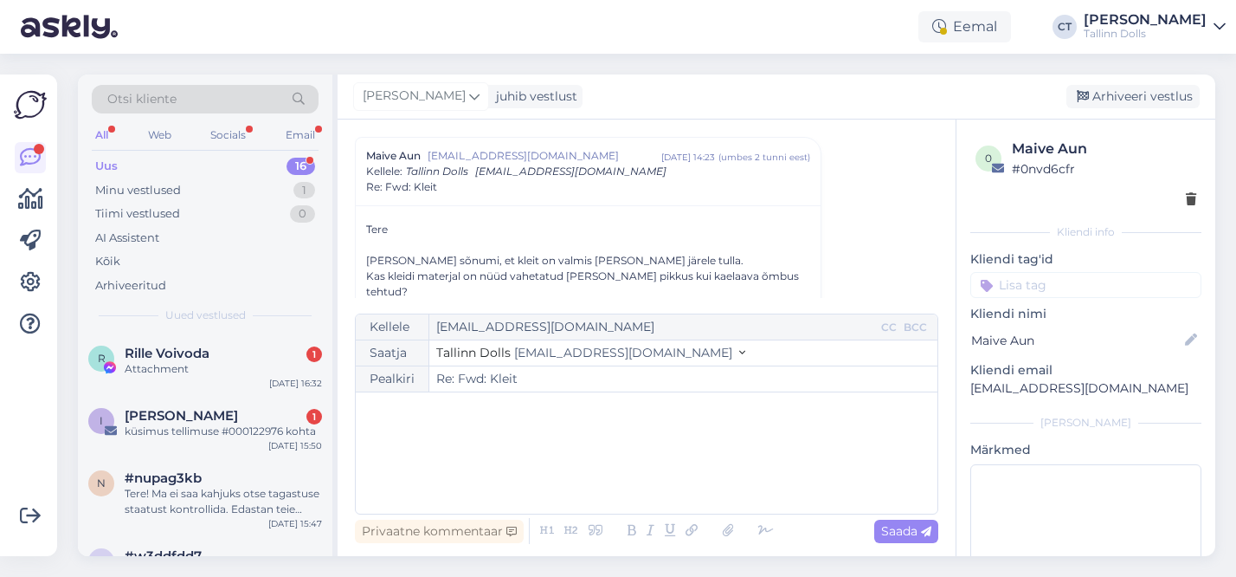
click at [519, 411] on p "﻿" at bounding box center [646, 410] width 564 height 18
drag, startPoint x: 413, startPoint y: 465, endPoint x: 364, endPoint y: 387, distance: 91.8
click at [364, 387] on div "Kellele [EMAIL_ADDRESS][DOMAIN_NAME] CC BCC Saatja Tallinn Dolls [EMAIL_ADDRESS…" at bounding box center [646, 413] width 583 height 201
click at [197, 434] on div "küsimus tellimuse #000122976 kohta" at bounding box center [223, 431] width 197 height 16
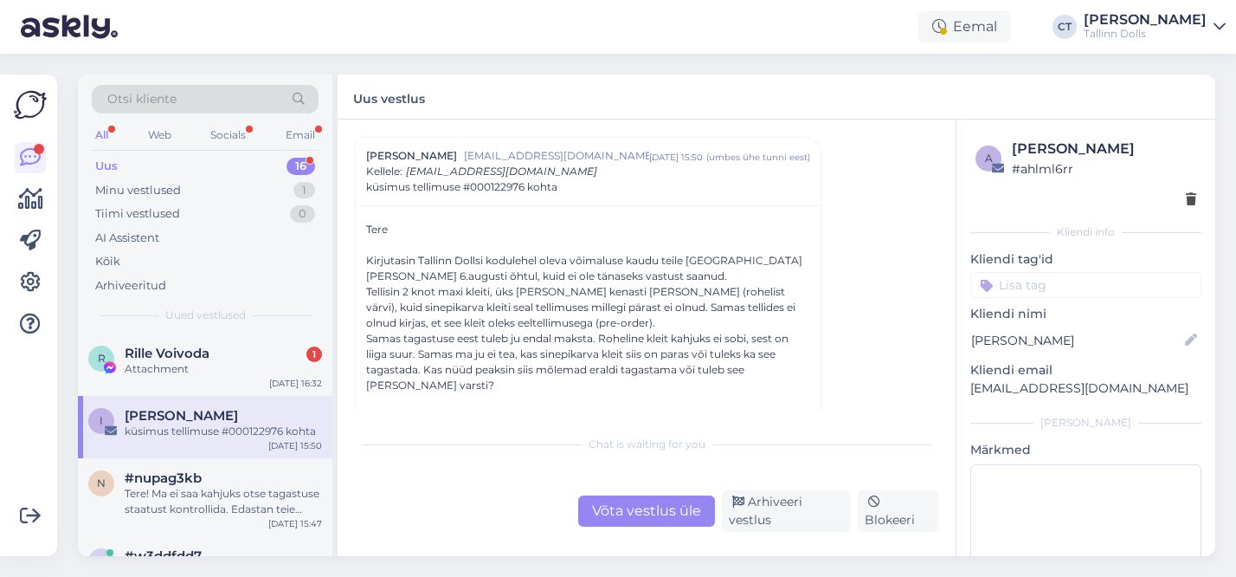
scroll to position [53, 0]
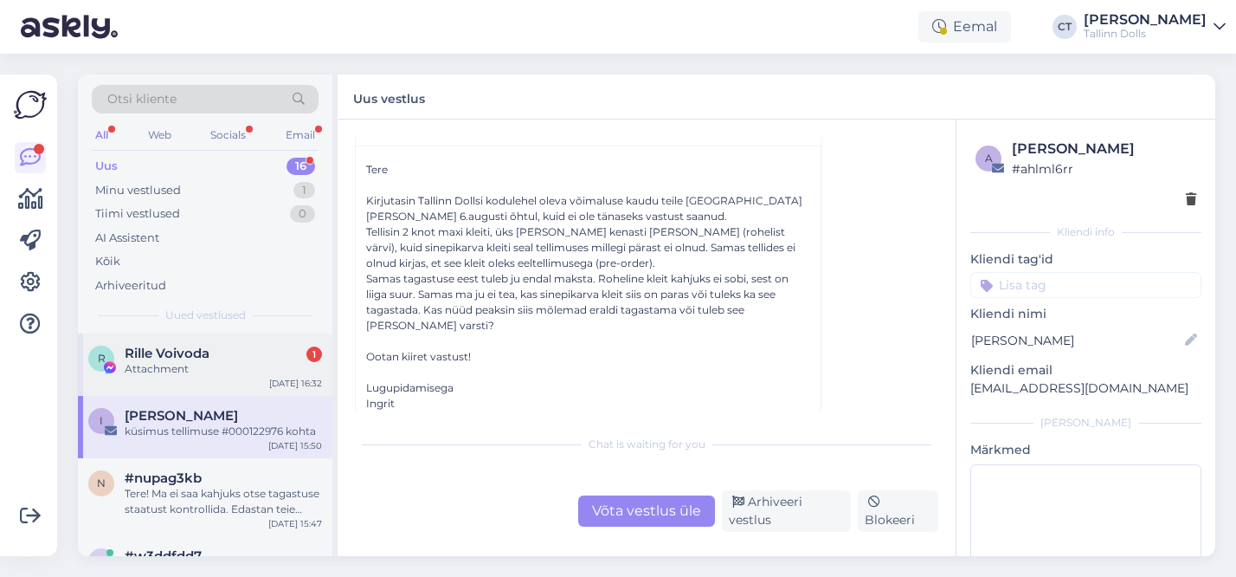
click at [209, 377] on div "R Rille Voivoda 1 Attachment [DATE] 16:32" at bounding box center [205, 364] width 255 height 62
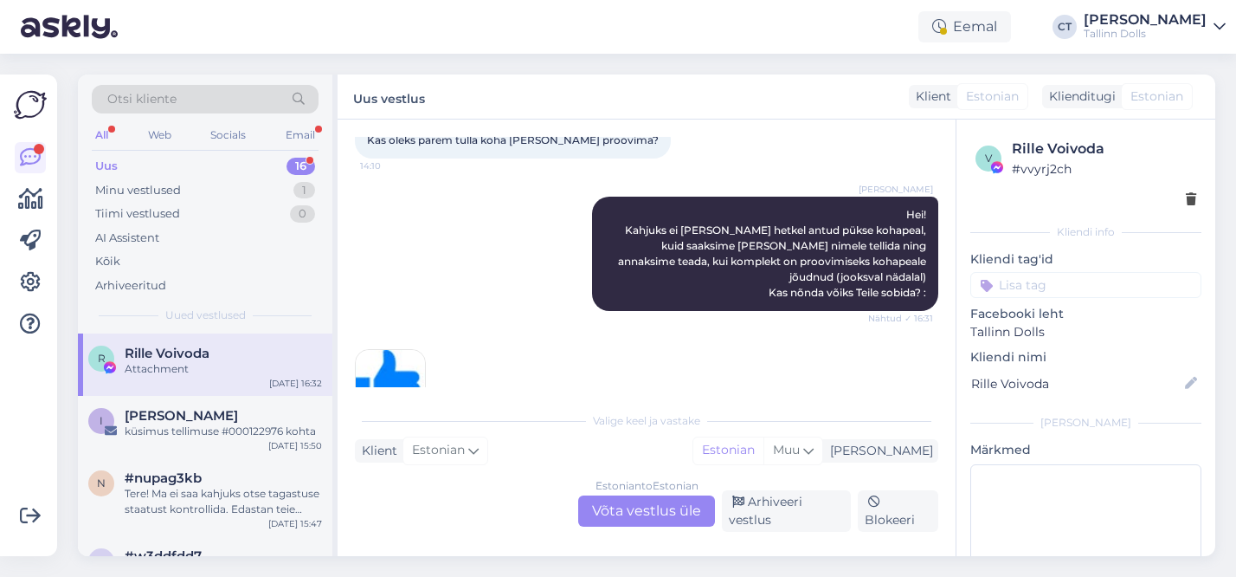
scroll to position [673, 0]
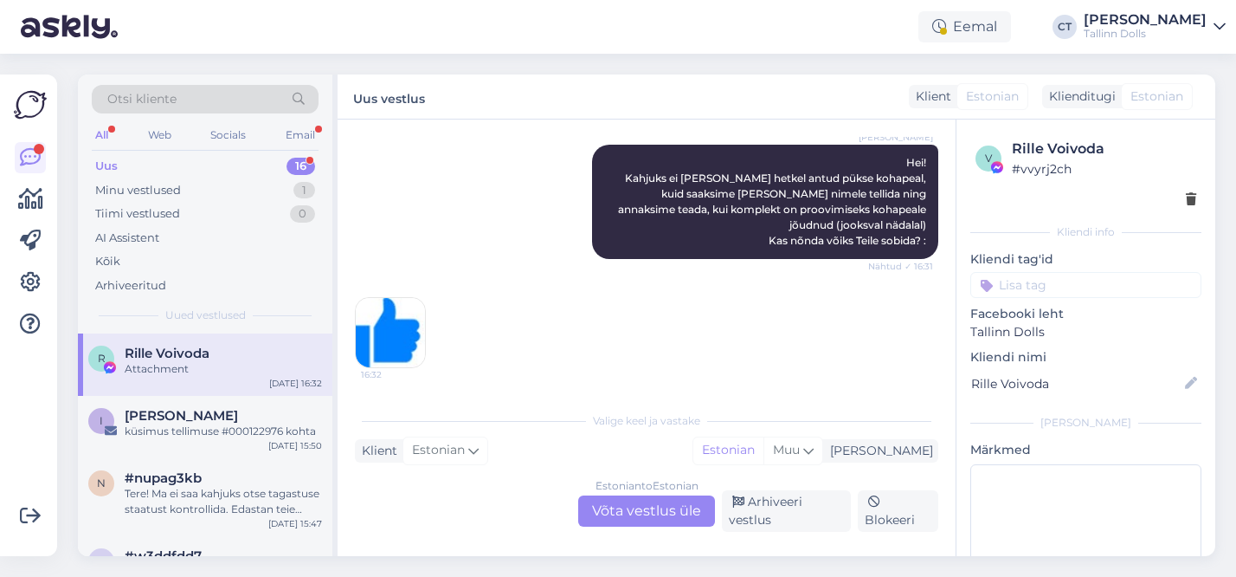
click at [217, 171] on div "Uus 16" at bounding box center [205, 166] width 227 height 24
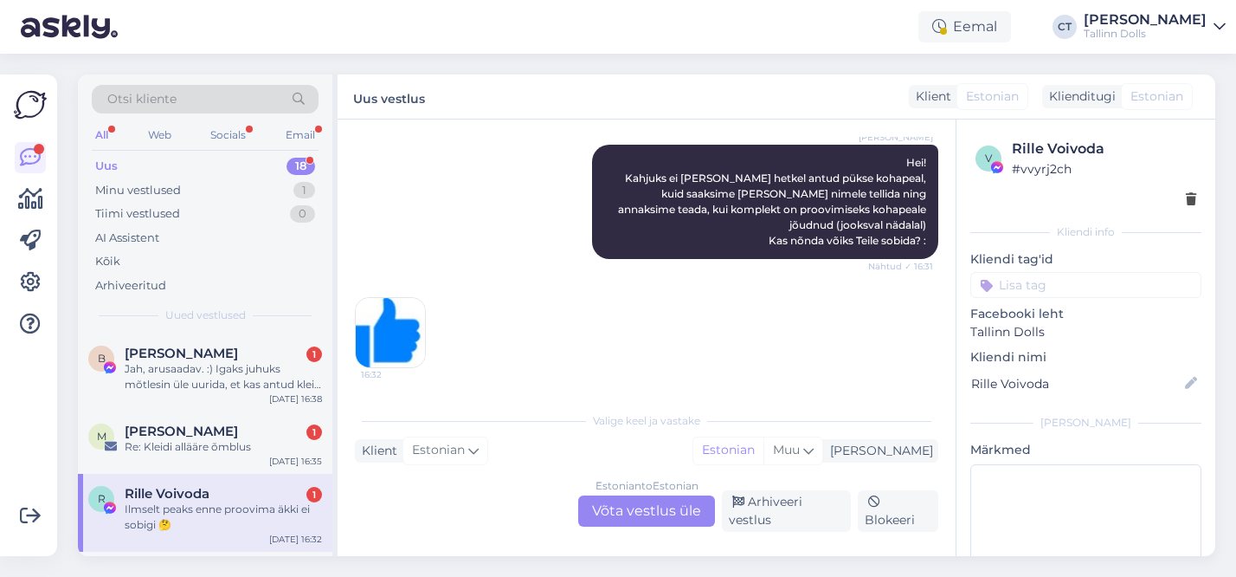
scroll to position [747, 0]
